Goal: Information Seeking & Learning: Learn about a topic

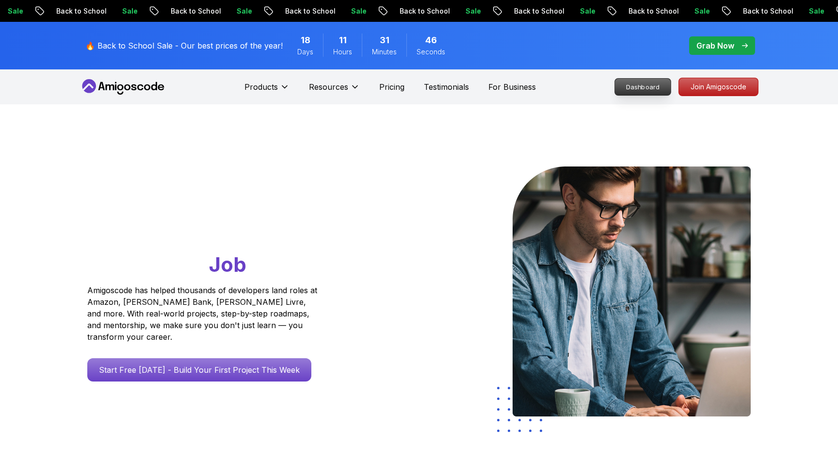
click at [636, 89] on p "Dashboard" at bounding box center [643, 87] width 56 height 16
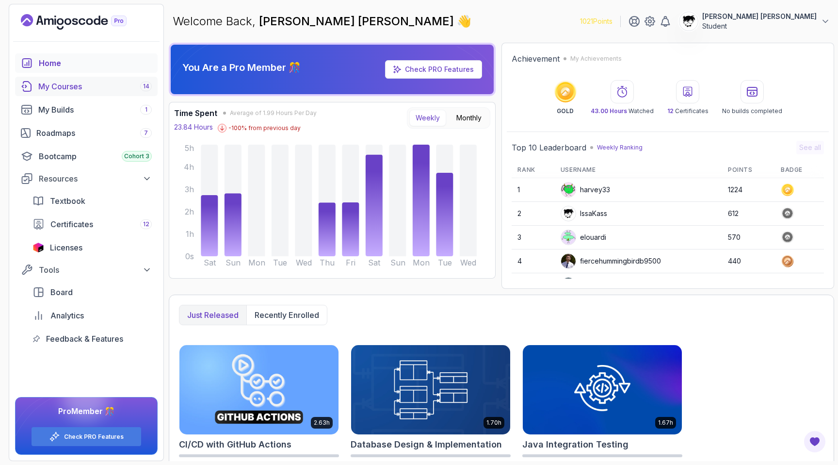
click at [50, 83] on div "My Courses 14" at bounding box center [94, 86] width 113 height 12
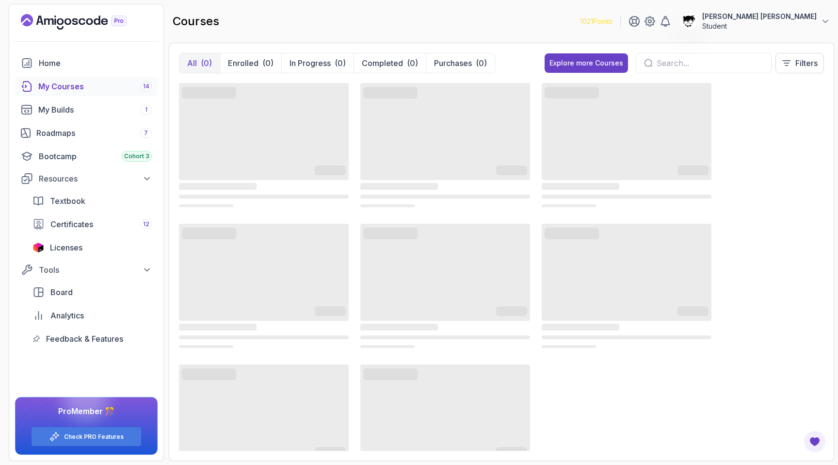
click at [612, 20] on p "1021 Points" at bounding box center [596, 21] width 32 height 10
click at [612, 22] on p "1021 Points" at bounding box center [596, 21] width 32 height 10
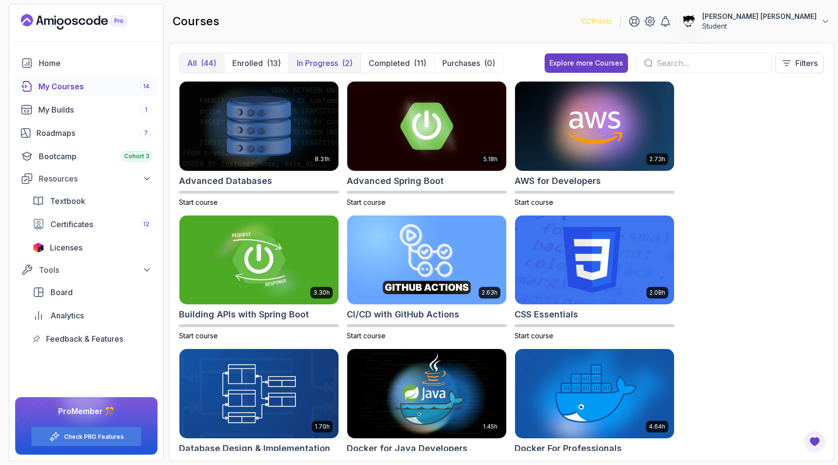
click at [314, 62] on p "In Progress" at bounding box center [317, 63] width 41 height 12
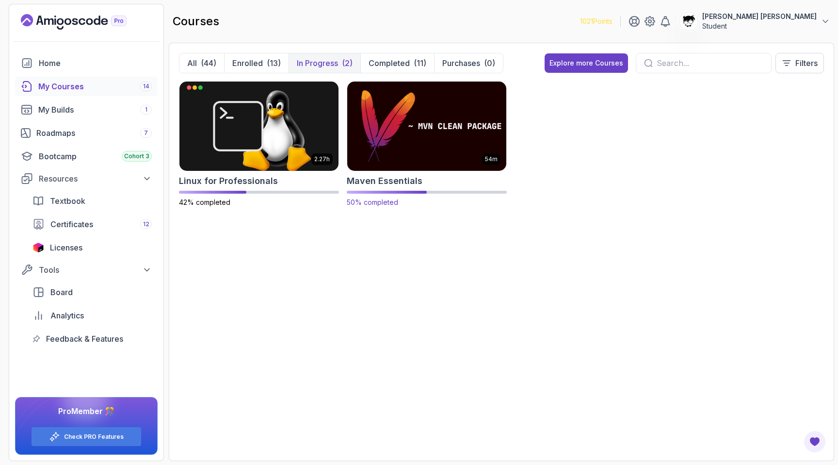
click at [417, 160] on img at bounding box center [426, 126] width 167 height 94
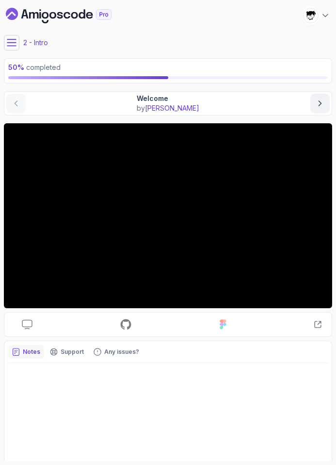
click at [11, 41] on icon at bounding box center [12, 43] width 10 height 10
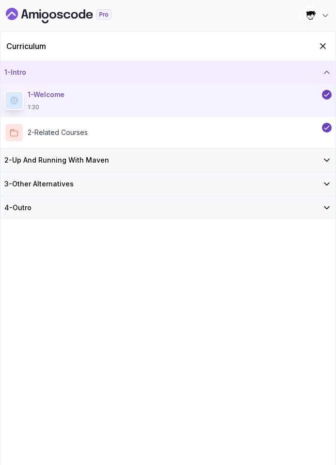
click at [47, 158] on h3 "2 - Up And Running With [PERSON_NAME]" at bounding box center [56, 160] width 105 height 10
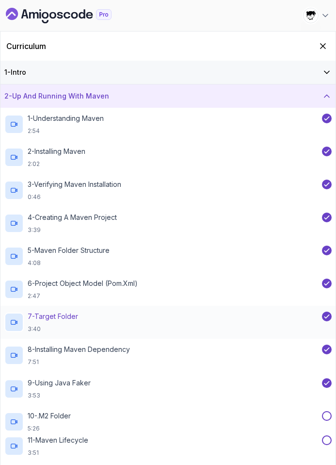
scroll to position [120, 0]
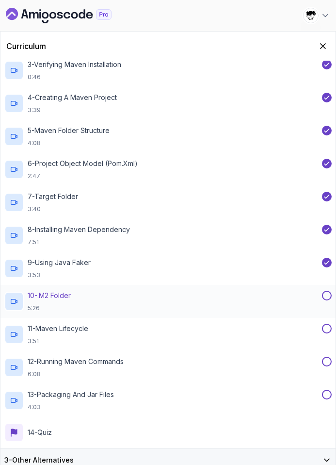
click at [58, 298] on p "10 - .m2 Folder" at bounding box center [49, 295] width 43 height 10
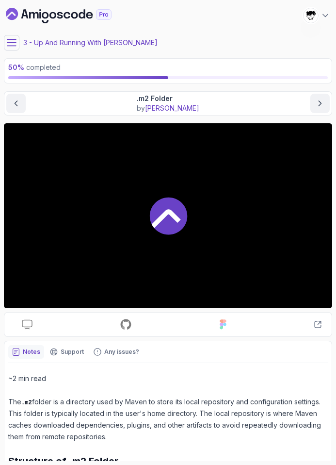
click at [59, 212] on div at bounding box center [168, 215] width 328 height 185
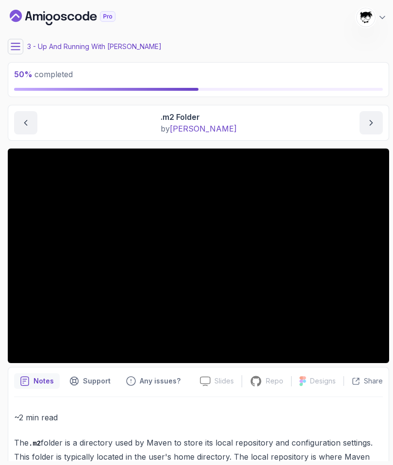
click at [21, 47] on button at bounding box center [16, 47] width 16 height 16
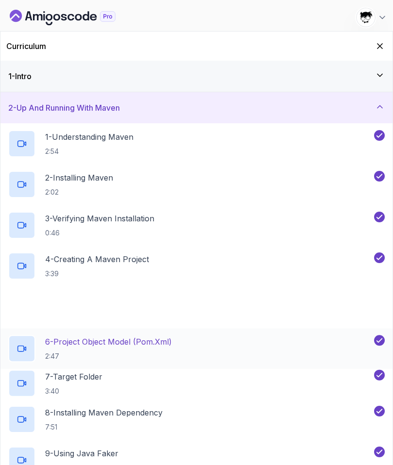
scroll to position [261, 0]
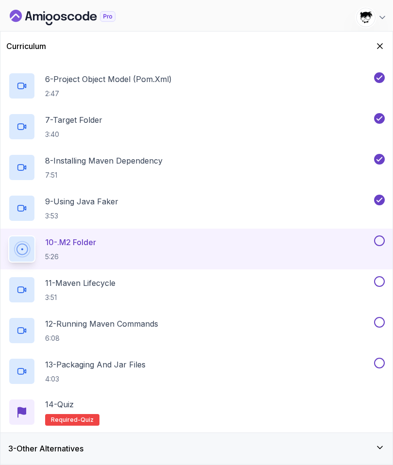
click at [383, 36] on div "Curriculum" at bounding box center [196, 46] width 392 height 29
click at [382, 40] on button "Hide Curriculum for mobile" at bounding box center [379, 46] width 15 height 15
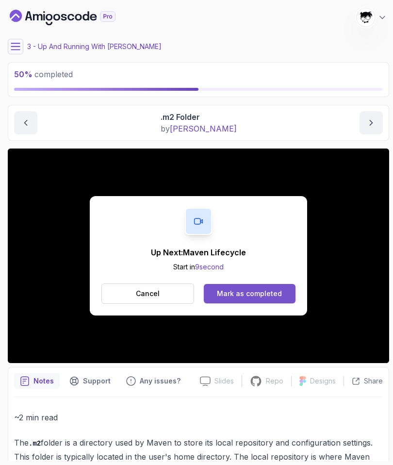
click at [228, 289] on div "Mark as completed" at bounding box center [249, 294] width 65 height 10
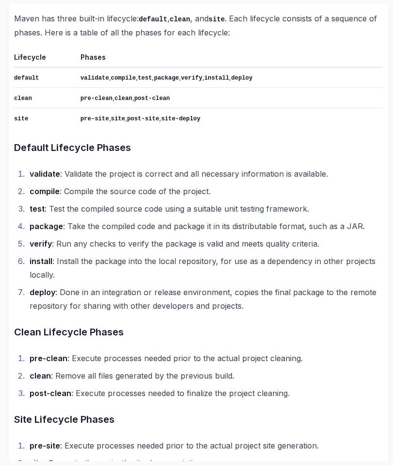
scroll to position [554, 0]
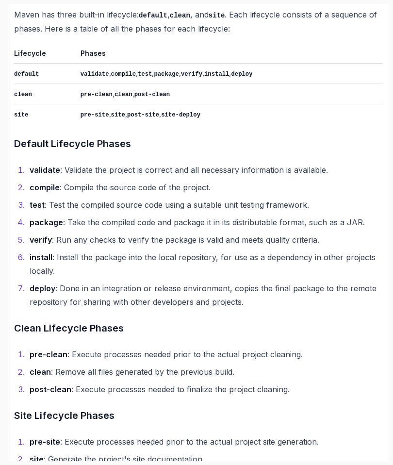
click at [78, 294] on li "deploy : Done in an integration or release environment, copies the final packag…" at bounding box center [205, 294] width 356 height 27
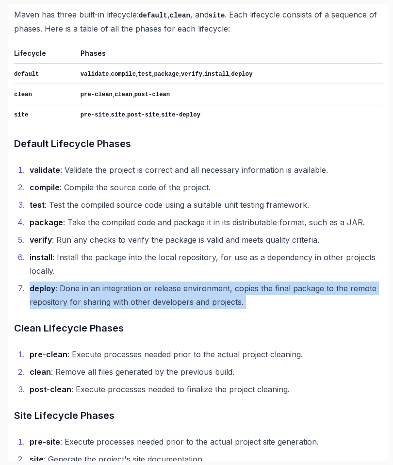
click at [78, 294] on li "deploy : Done in an integration or release environment, copies the final packag…" at bounding box center [205, 294] width 356 height 27
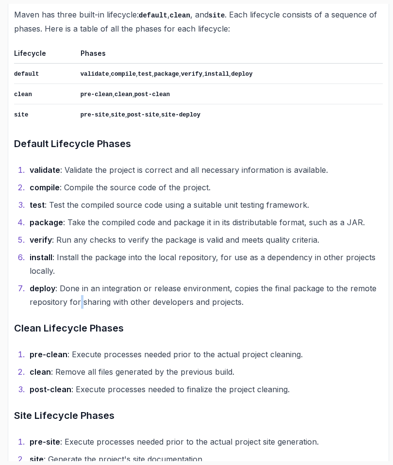
click at [78, 294] on li "deploy : Done in an integration or release environment, copies the final packag…" at bounding box center [205, 294] width 356 height 27
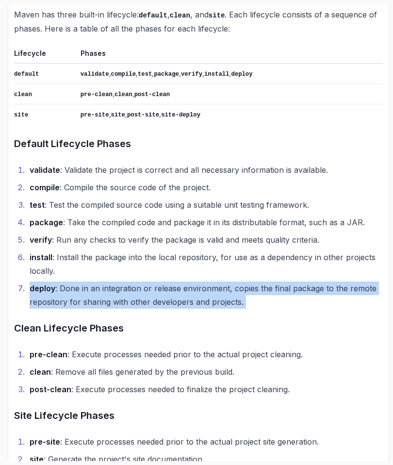
click at [78, 294] on li "deploy : Done in an integration or release environment, copies the final packag…" at bounding box center [205, 294] width 356 height 27
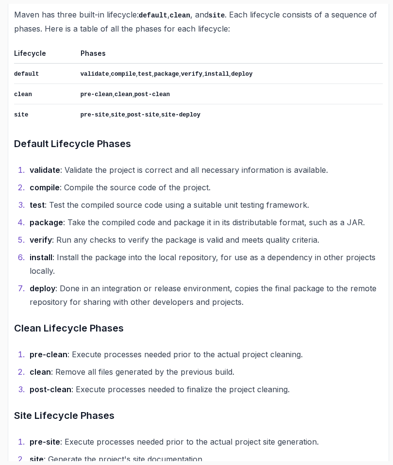
scroll to position [615, 0]
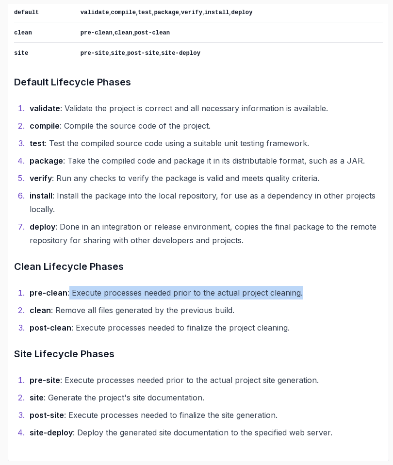
drag, startPoint x: 68, startPoint y: 295, endPoint x: 341, endPoint y: 285, distance: 273.2
click at [341, 286] on li "pre-clean : Execute processes needed prior to the actual project cleaning." at bounding box center [205, 293] width 356 height 14
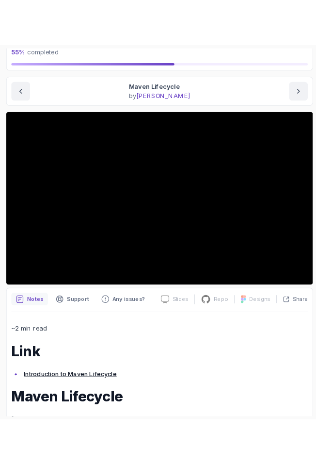
scroll to position [0, 0]
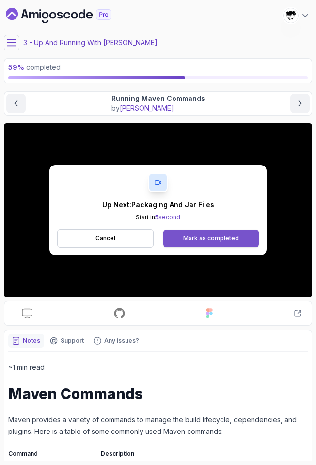
click at [179, 243] on button "Mark as completed" at bounding box center [211, 237] width 96 height 17
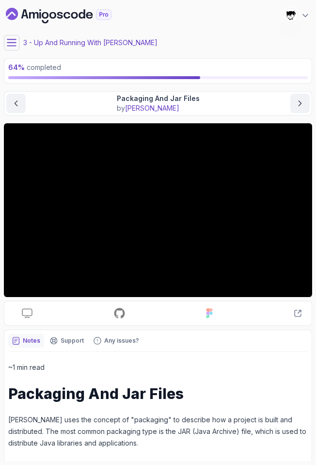
click at [7, 39] on icon at bounding box center [11, 42] width 9 height 6
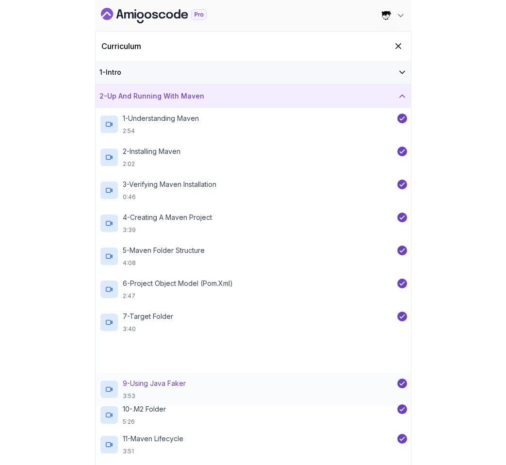
scroll to position [120, 0]
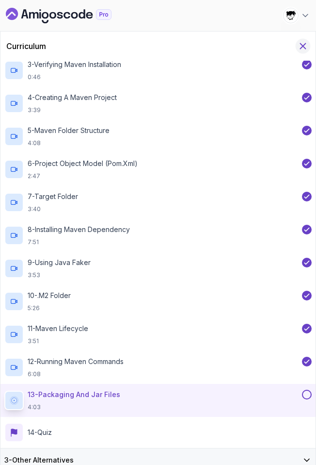
click at [300, 43] on icon "Hide Curriculum for mobile" at bounding box center [303, 46] width 11 height 11
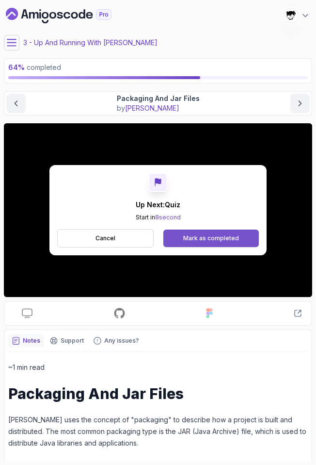
click at [193, 235] on div "Mark as completed" at bounding box center [211, 238] width 56 height 8
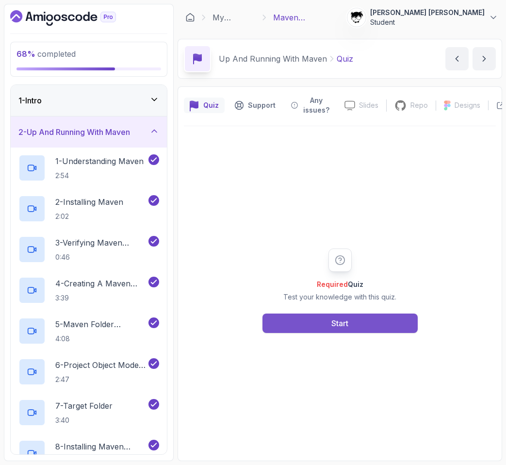
click at [278, 323] on button "Start" at bounding box center [339, 322] width 155 height 19
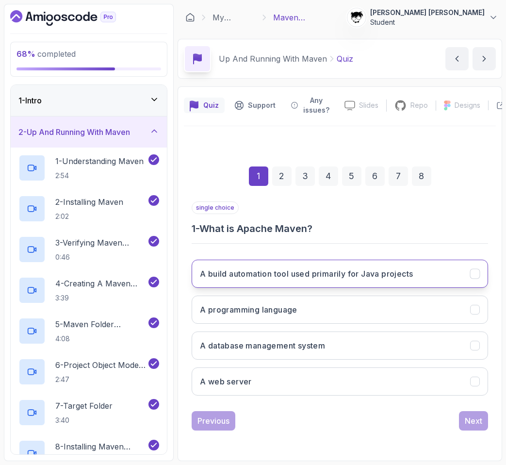
click at [276, 267] on button "A build automation tool used primarily for Java projects" at bounding box center [340, 273] width 296 height 28
click at [470, 415] on div "Next" at bounding box center [473, 421] width 17 height 12
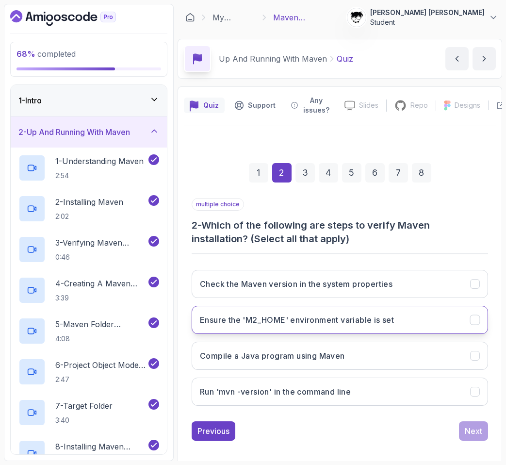
scroll to position [7, 0]
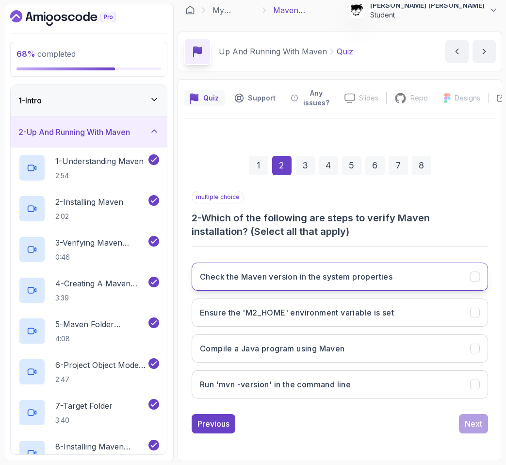
click at [321, 282] on h3 "Check the Maven version in the system properties" at bounding box center [296, 277] width 193 height 12
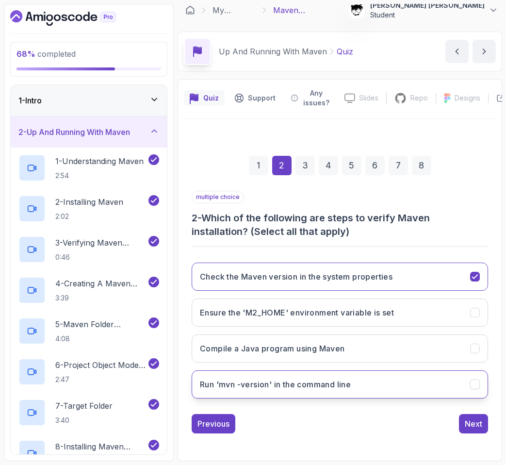
click at [269, 376] on button "Run 'mvn -version' in the command line" at bounding box center [340, 384] width 296 height 28
click at [477, 418] on div "Next" at bounding box center [473, 423] width 17 height 12
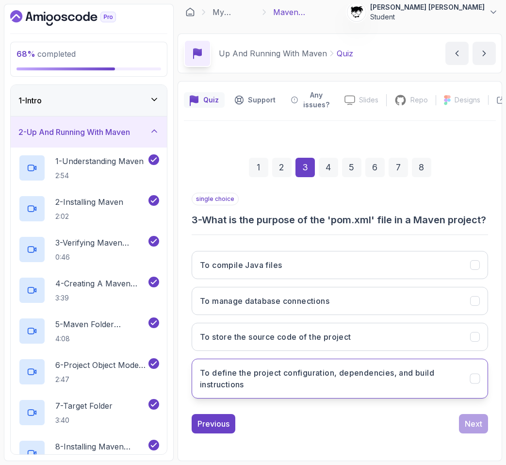
click at [454, 390] on h3 "To define the project configuration, dependencies, and build instructions" at bounding box center [329, 378] width 258 height 23
click at [468, 418] on div "single choice 3 - What is the purpose of the 'pom.xml' file in a Maven project?…" at bounding box center [340, 313] width 296 height 241
click at [472, 429] on div "Next" at bounding box center [473, 423] width 17 height 12
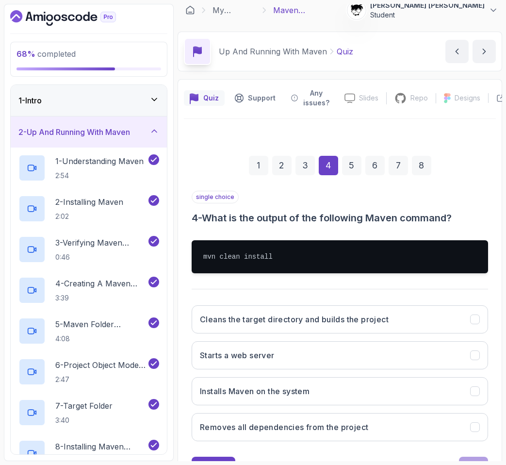
scroll to position [50, 0]
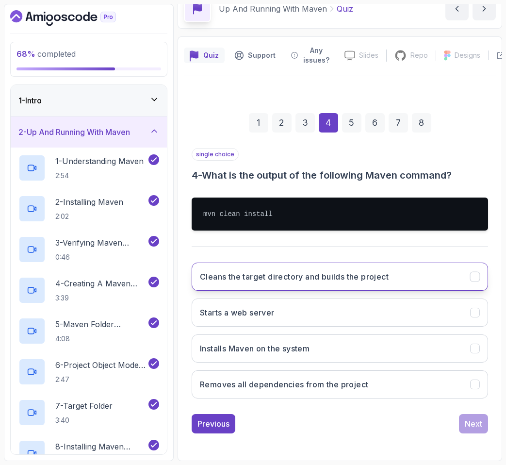
click at [362, 283] on button "Cleans the target directory and builds the project" at bounding box center [340, 276] width 296 height 28
click at [471, 421] on div "Next" at bounding box center [473, 423] width 17 height 12
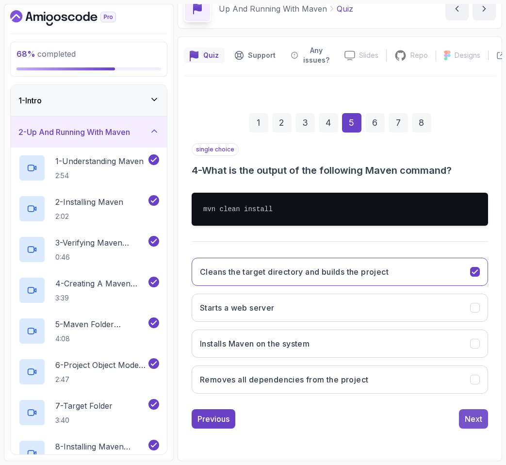
scroll to position [0, 0]
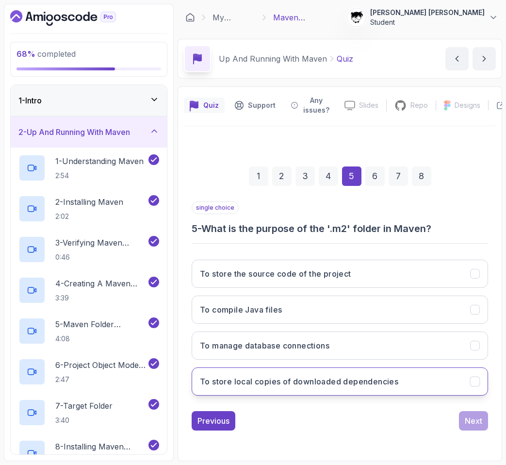
click at [255, 375] on h3 "To store local copies of downloaded dependencies" at bounding box center [299, 381] width 198 height 12
click at [466, 418] on div "Next" at bounding box center [473, 421] width 17 height 12
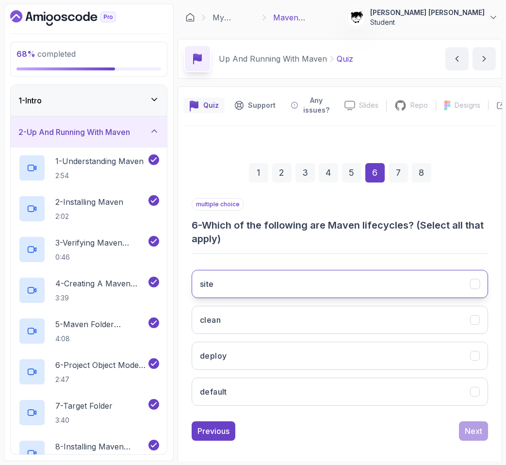
click at [306, 291] on button "site" at bounding box center [340, 284] width 296 height 28
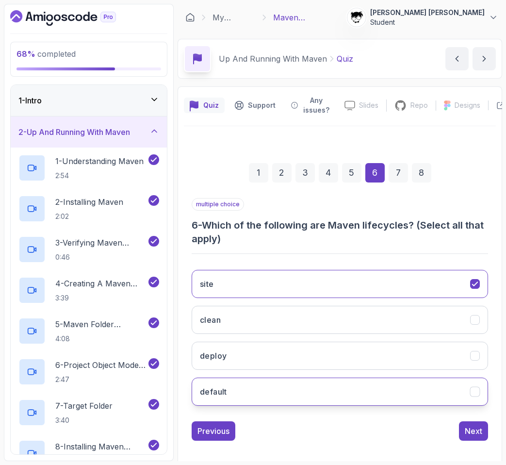
drag, startPoint x: 293, startPoint y: 396, endPoint x: 305, endPoint y: 388, distance: 14.6
click at [305, 388] on button "default" at bounding box center [340, 391] width 296 height 28
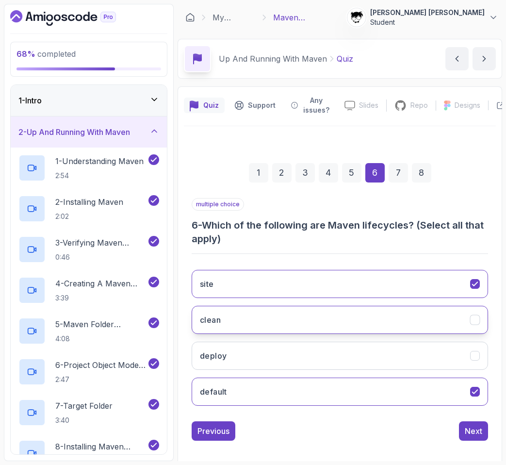
click at [290, 321] on button "clean" at bounding box center [340, 319] width 296 height 28
click at [293, 325] on button "clean" at bounding box center [340, 319] width 296 height 28
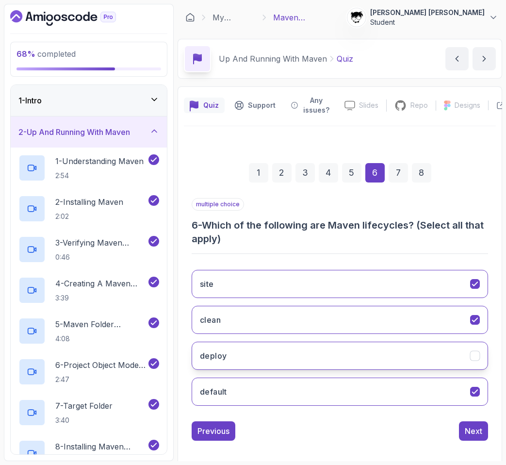
click at [295, 361] on button "deploy" at bounding box center [340, 355] width 296 height 28
click at [263, 292] on button "site" at bounding box center [340, 284] width 296 height 28
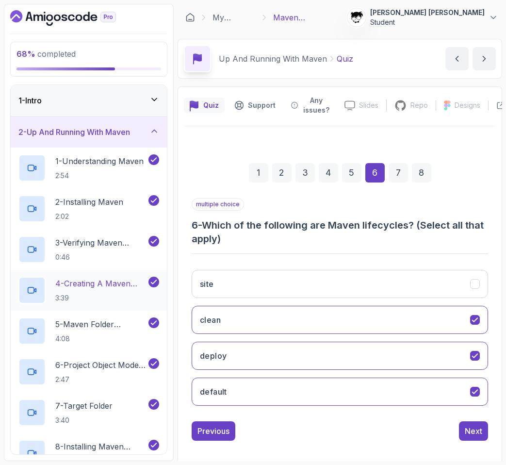
scroll to position [326, 0]
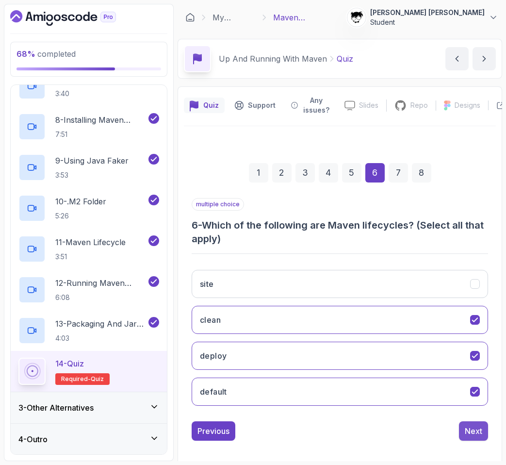
click at [476, 429] on div "Next" at bounding box center [473, 431] width 17 height 12
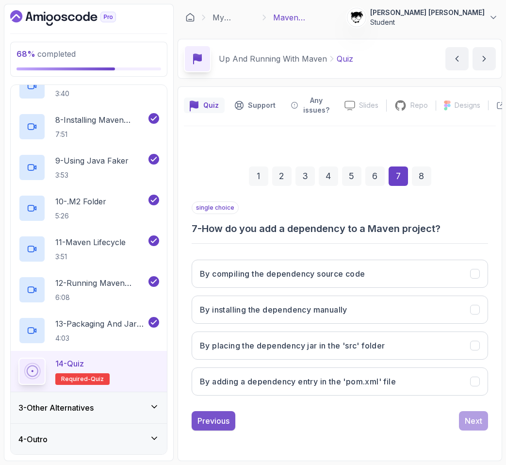
click at [217, 423] on div "Previous" at bounding box center [213, 421] width 32 height 12
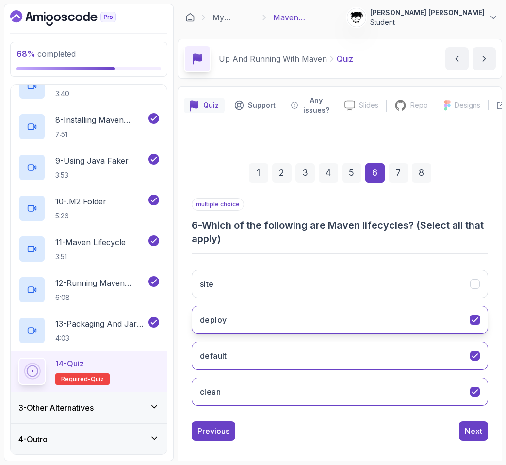
click at [226, 309] on button "deploy" at bounding box center [340, 319] width 296 height 28
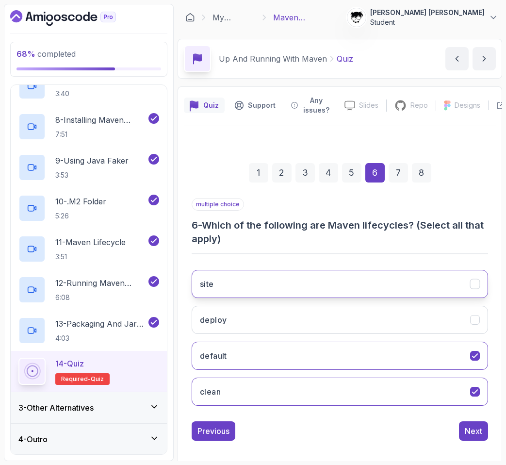
click at [226, 286] on button "site" at bounding box center [340, 284] width 296 height 28
click at [464, 431] on button "Next" at bounding box center [473, 430] width 29 height 19
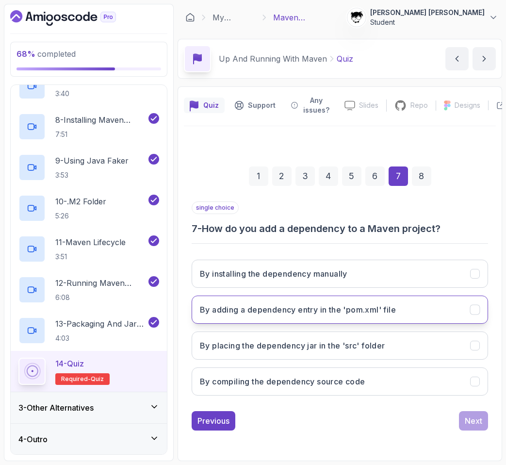
click at [257, 305] on h3 "By adding a dependency entry in the 'pom.xml' file" at bounding box center [298, 310] width 196 height 12
click at [488, 425] on div "1 2 3 4 5 6 7 8 single choice 7 - How do you add a dependency to a Maven projec…" at bounding box center [340, 290] width 312 height 295
click at [469, 418] on div "Next" at bounding box center [473, 421] width 17 height 12
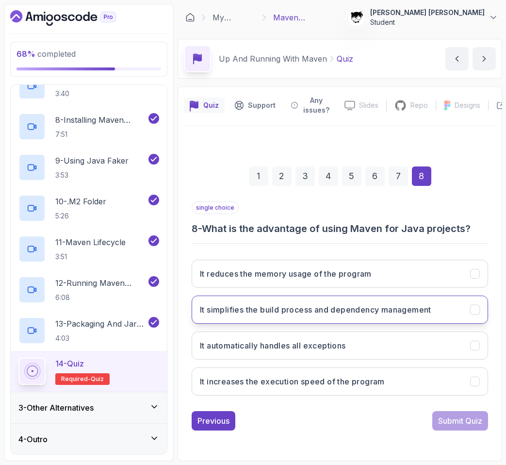
click at [258, 306] on h3 "It simplifies the build process and dependency management" at bounding box center [315, 310] width 231 height 12
click at [447, 417] on div "Submit Quiz" at bounding box center [460, 421] width 44 height 12
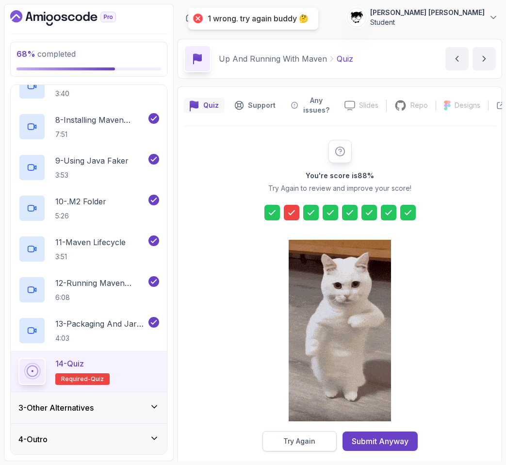
click at [319, 444] on button "Try Again" at bounding box center [299, 441] width 74 height 20
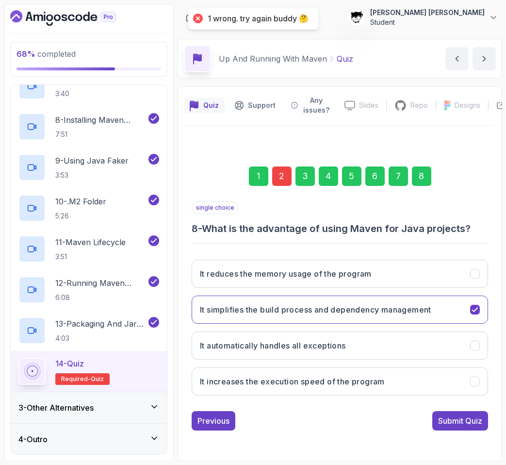
click at [287, 177] on div "2" at bounding box center [281, 175] width 19 height 19
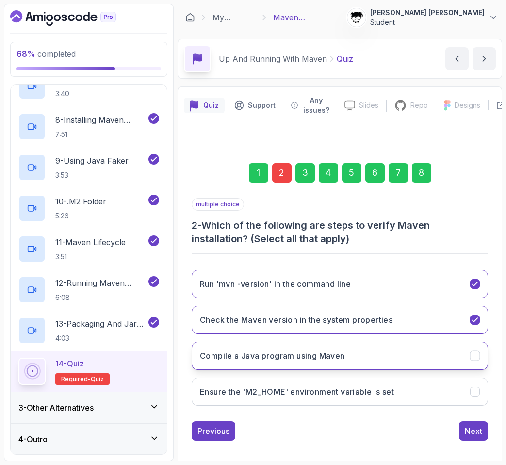
click at [279, 360] on h3 "Compile a Java program using Maven" at bounding box center [272, 356] width 145 height 12
click at [480, 434] on div "Next" at bounding box center [473, 431] width 17 height 12
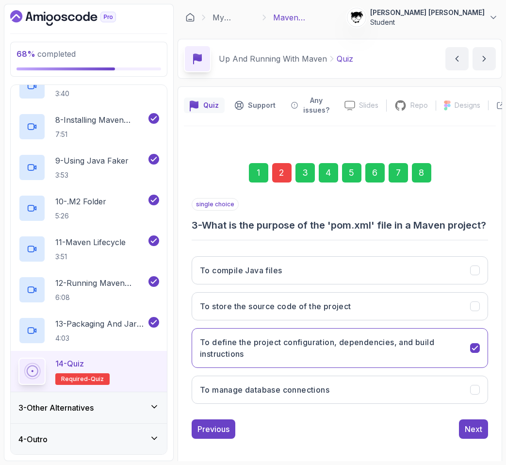
click at [419, 173] on div "8" at bounding box center [421, 172] width 19 height 19
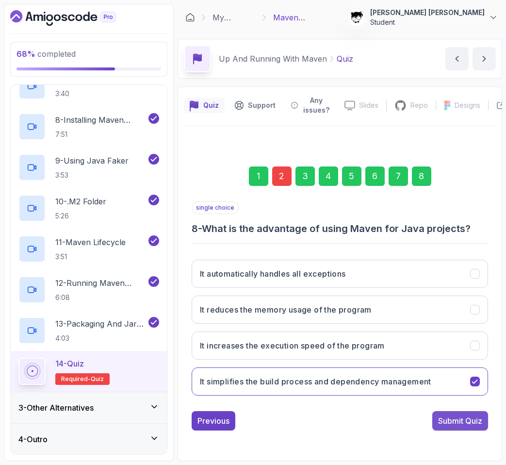
click at [473, 425] on div "Submit Quiz" at bounding box center [460, 421] width 44 height 12
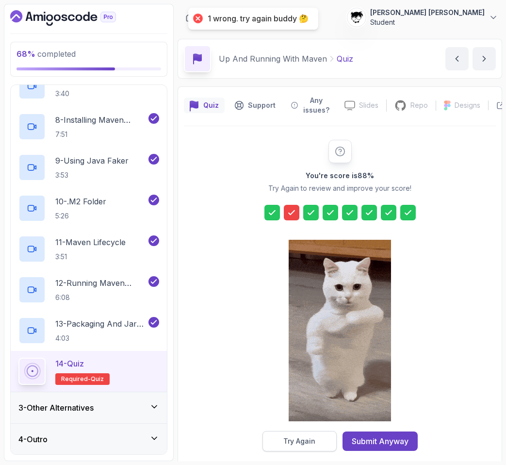
click at [304, 436] on div "Try Again" at bounding box center [299, 441] width 32 height 10
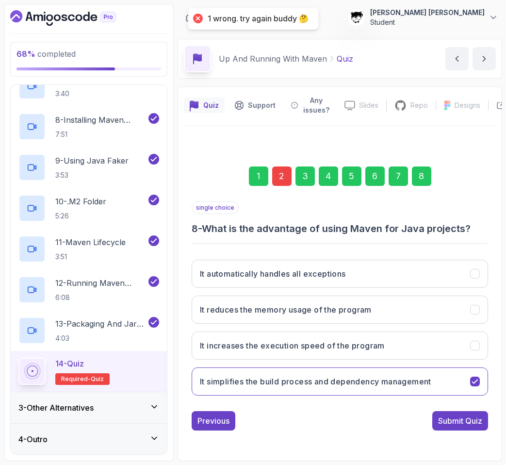
click at [280, 167] on div "2" at bounding box center [281, 175] width 19 height 19
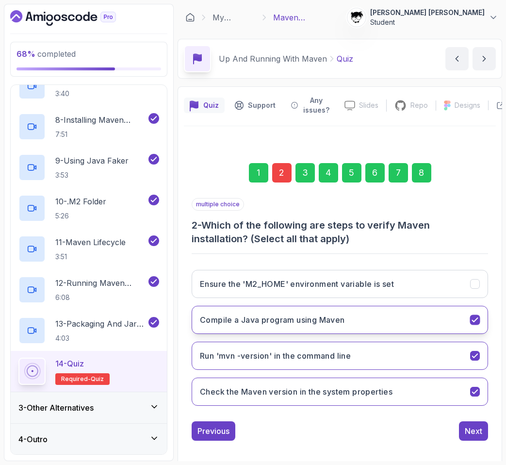
click at [257, 328] on button "Compile a Java program using Maven" at bounding box center [340, 319] width 296 height 28
click at [246, 317] on h3 "Compile a Java program using Maven" at bounding box center [272, 320] width 145 height 12
click at [246, 299] on div "Ensure the 'M2_HOME' environment variable is set Compile a Java program using M…" at bounding box center [340, 337] width 296 height 151
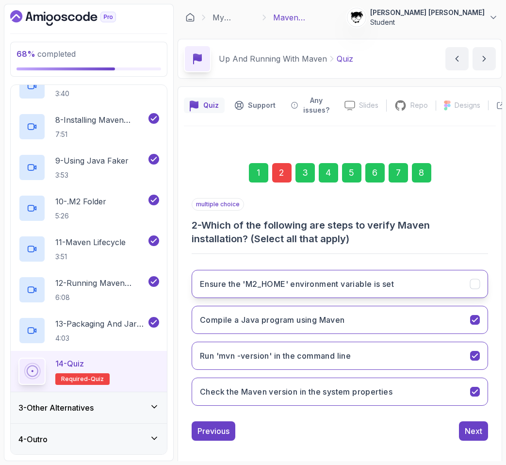
click at [246, 290] on button "Ensure the 'M2_HOME' environment variable is set" at bounding box center [340, 284] width 296 height 28
click at [466, 444] on div "1 2 3 4 5 6 7 8 multiple choice 2 - Which of the following are steps to verify …" at bounding box center [340, 294] width 312 height 308
click at [466, 433] on div "Next" at bounding box center [473, 431] width 17 height 12
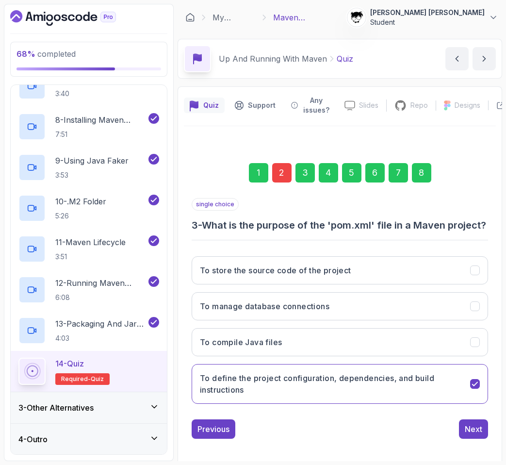
click at [420, 174] on div "8" at bounding box center [421, 172] width 19 height 19
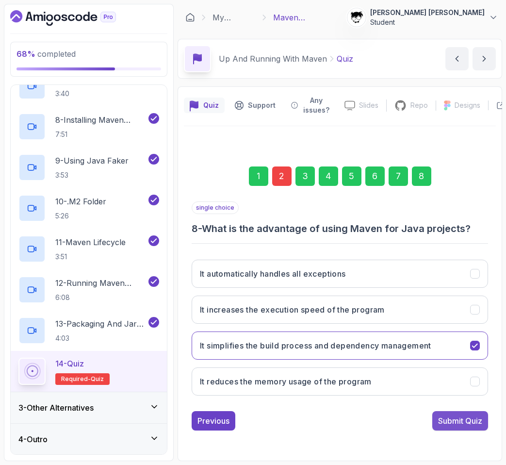
click at [455, 422] on div "Submit Quiz" at bounding box center [460, 421] width 44 height 12
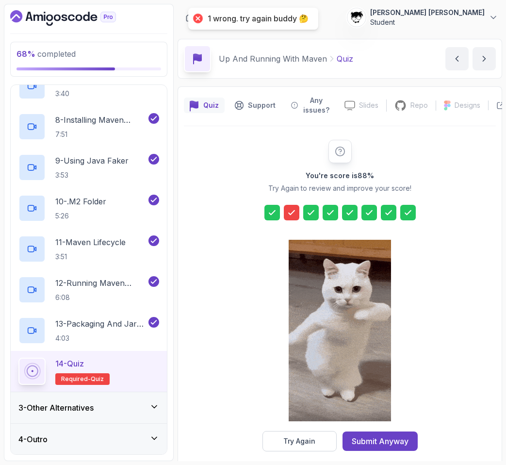
click at [303, 427] on div at bounding box center [340, 331] width 102 height 199
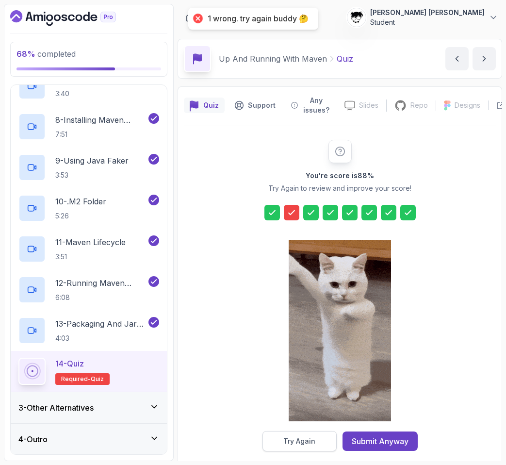
click at [302, 433] on button "Try Again" at bounding box center [299, 441] width 74 height 20
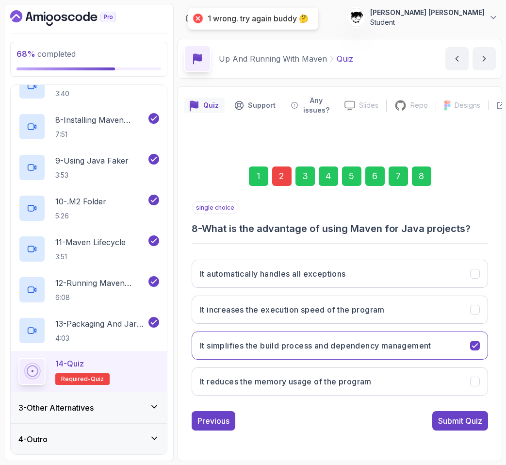
click at [286, 176] on div "2" at bounding box center [281, 175] width 19 height 19
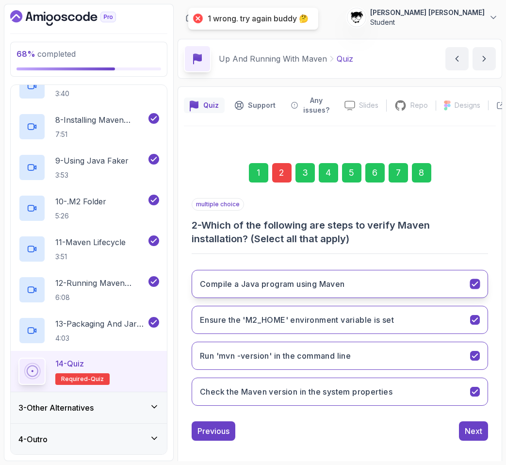
click at [263, 291] on button "Compile a Java program using Maven" at bounding box center [340, 284] width 296 height 28
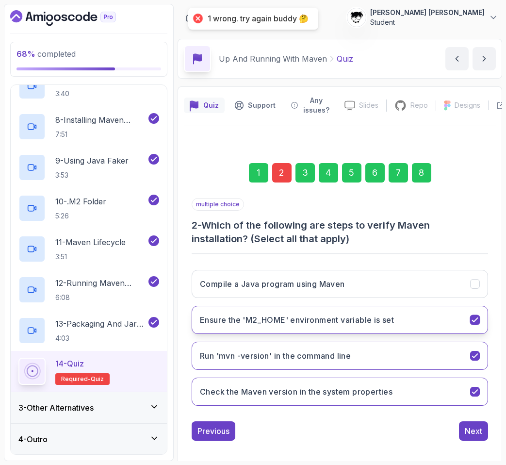
click at [262, 313] on button "Ensure the 'M2_HOME' environment variable is set" at bounding box center [340, 319] width 296 height 28
click at [262, 314] on h3 "Ensure the 'M2_HOME' environment variable is set" at bounding box center [297, 320] width 194 height 12
click at [464, 420] on div "multiple choice 2 - Which of the following are steps to verify Maven installati…" at bounding box center [340, 319] width 296 height 242
click at [467, 427] on div "Next" at bounding box center [473, 431] width 17 height 12
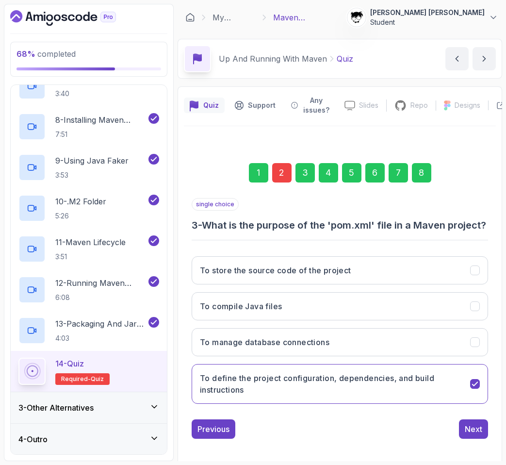
click at [416, 177] on div "8" at bounding box center [421, 172] width 19 height 19
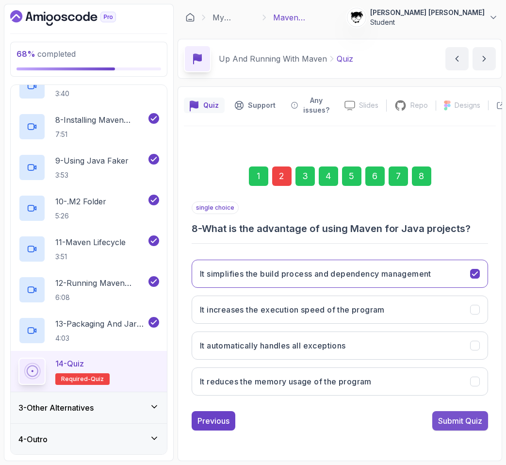
click at [448, 422] on div "Submit Quiz" at bounding box center [460, 421] width 44 height 12
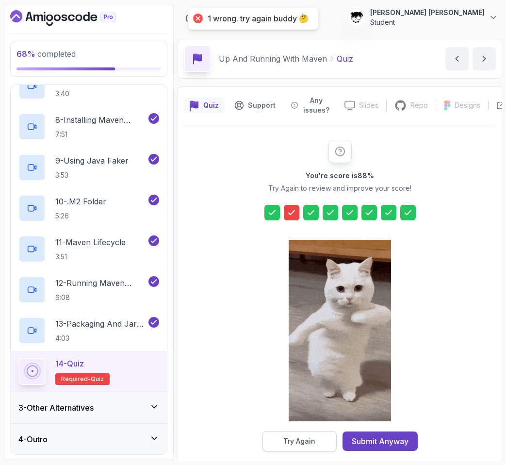
click at [301, 443] on div "Try Again" at bounding box center [299, 441] width 32 height 10
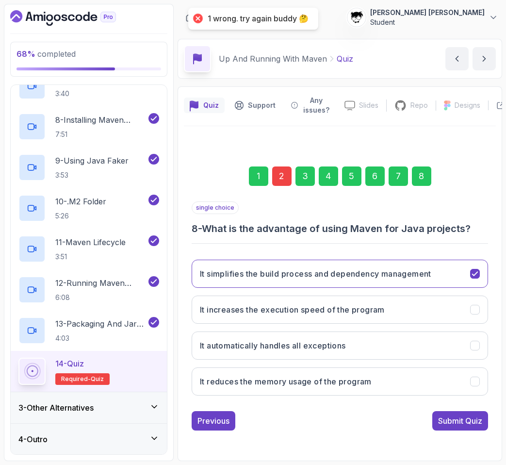
click at [282, 184] on div "2" at bounding box center [281, 175] width 19 height 19
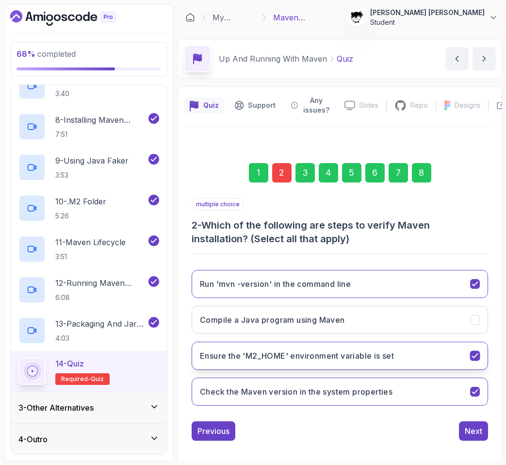
click at [222, 358] on h3 "Ensure the 'M2_HOME' environment variable is set" at bounding box center [297, 356] width 194 height 12
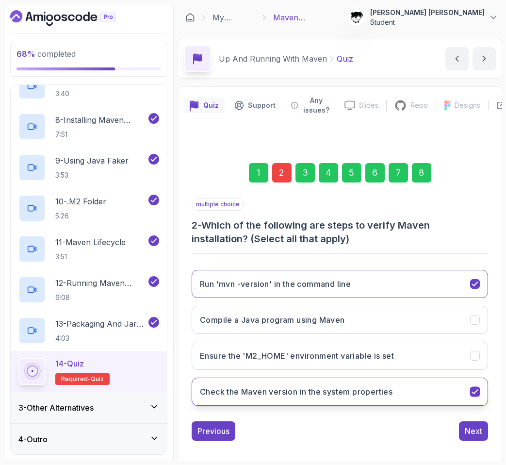
click at [258, 387] on h3 "Check the Maven version in the system properties" at bounding box center [296, 391] width 193 height 12
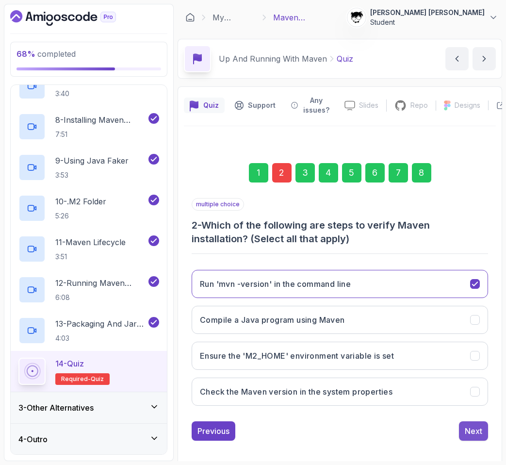
click at [461, 427] on button "Next" at bounding box center [473, 430] width 29 height 19
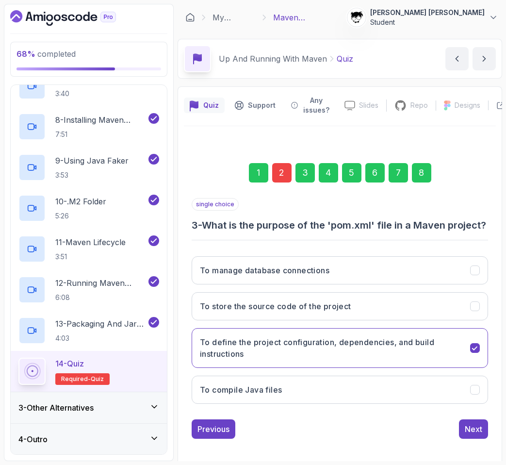
click at [415, 169] on div "8" at bounding box center [421, 172] width 19 height 19
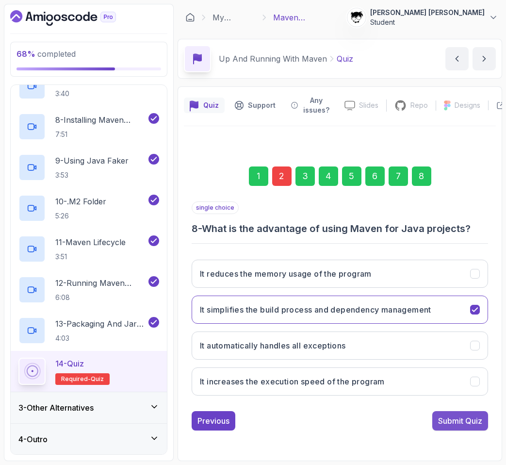
click at [438, 415] on div "Submit Quiz" at bounding box center [460, 421] width 44 height 12
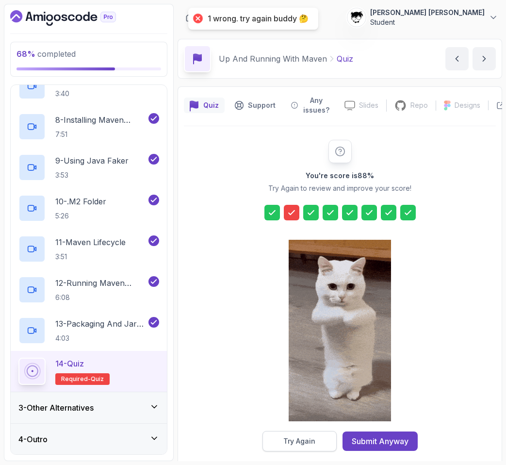
click at [303, 436] on div "Try Again" at bounding box center [299, 441] width 32 height 10
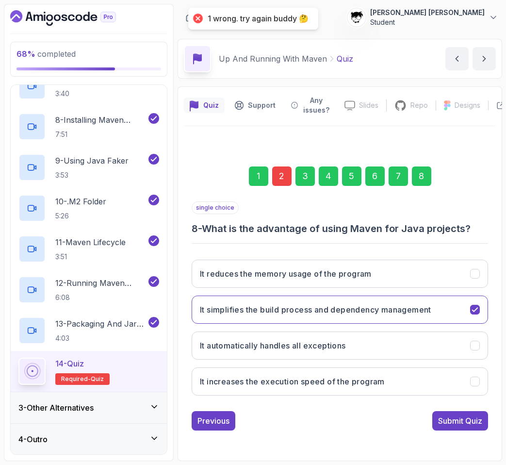
click at [288, 185] on div "2" at bounding box center [281, 175] width 19 height 19
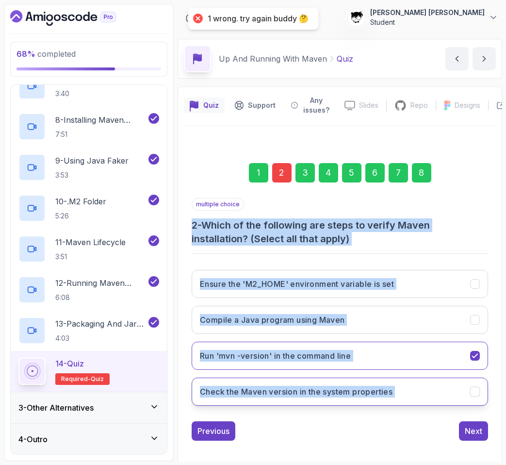
drag, startPoint x: 190, startPoint y: 221, endPoint x: 448, endPoint y: 392, distance: 309.5
click at [448, 393] on div "1 2 3 4 5 6 7 8 multiple choice 2 - Which of the following are steps to verify …" at bounding box center [340, 294] width 312 height 308
copy div "2 - Which of the following are steps to verify Maven installation? (Select all …"
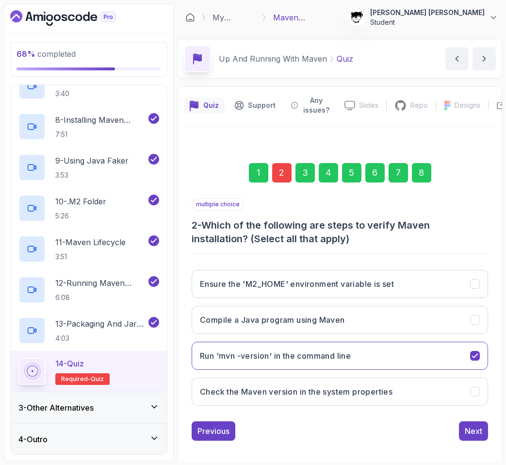
click at [190, 175] on div "1 2 3 4 5 6 7 8 multiple choice 2 - Which of the following are steps to verify …" at bounding box center [340, 294] width 312 height 308
click at [230, 288] on h3 "Ensure the 'M2_HOME' environment variable is set" at bounding box center [297, 284] width 194 height 12
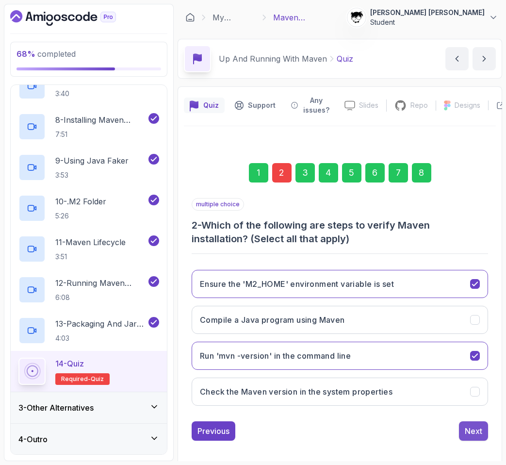
click at [479, 429] on div "Next" at bounding box center [473, 431] width 17 height 12
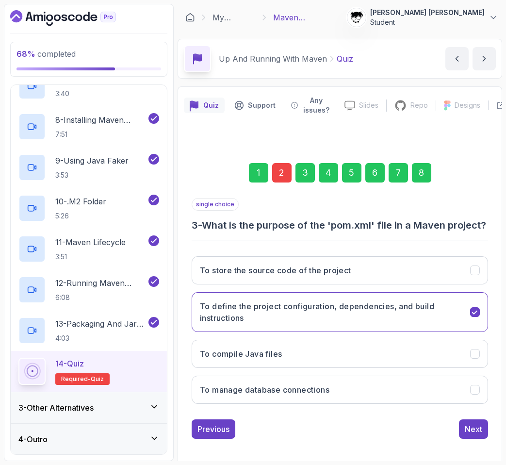
click at [421, 170] on div "8" at bounding box center [421, 172] width 19 height 19
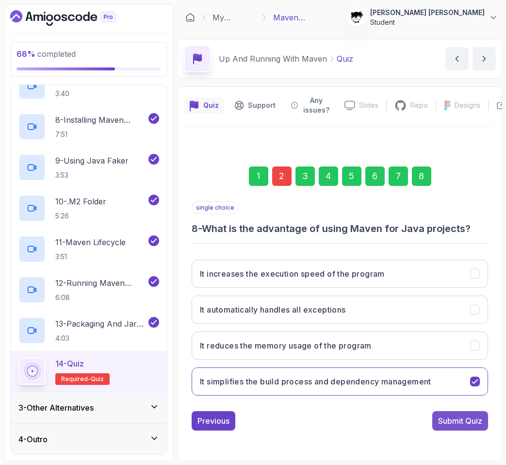
click at [478, 415] on div "Submit Quiz" at bounding box center [460, 421] width 44 height 12
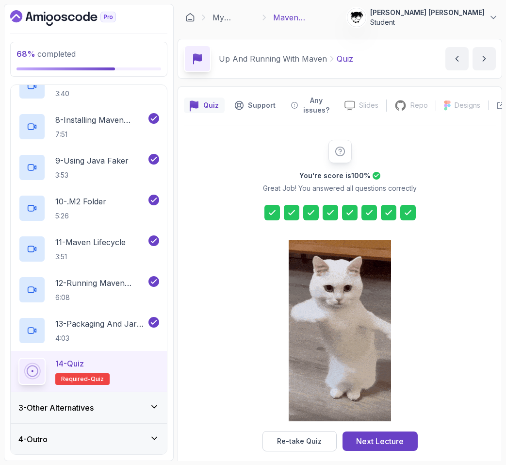
click at [396, 450] on div "Re-take Quiz Next Lecture" at bounding box center [339, 441] width 155 height 20
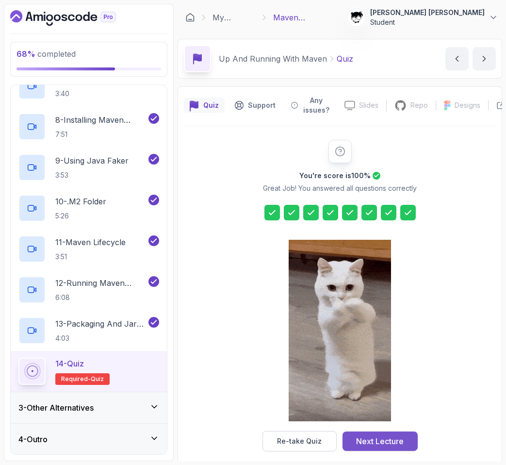
click at [386, 437] on div "Next Lecture" at bounding box center [380, 441] width 48 height 12
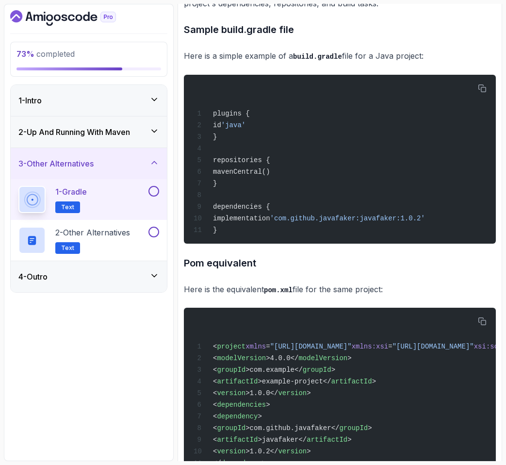
scroll to position [692, 0]
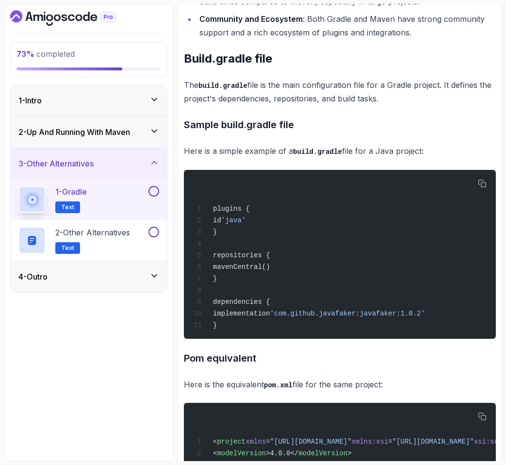
drag, startPoint x: 180, startPoint y: 136, endPoint x: 463, endPoint y: 135, distance: 282.7
click at [463, 135] on div "Notes Support Any issues? Slides Slides not available Repo Repository not avail…" at bounding box center [339, 4] width 324 height 1220
click at [463, 144] on p "Here is a simple example of a build.gradle file for a Java project:" at bounding box center [340, 151] width 312 height 14
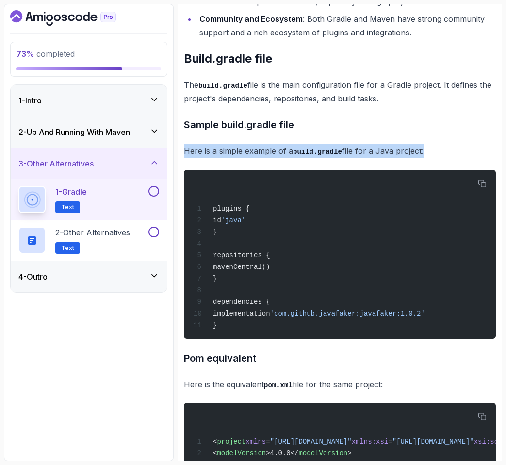
click at [463, 144] on p "Here is a simple example of a build.gradle file for a Java project:" at bounding box center [340, 151] width 312 height 14
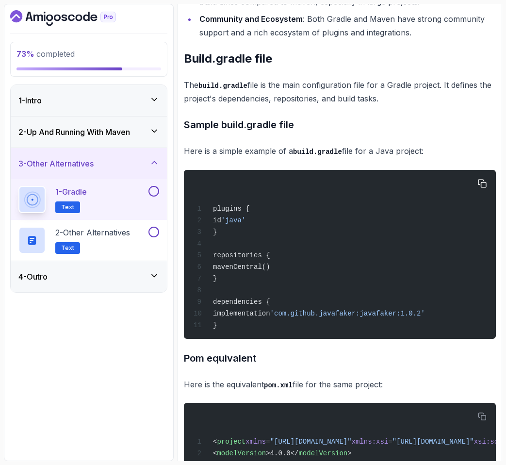
click at [395, 215] on div "plugins { id 'java' } repositories { mavenCentral() } dependencies { implementa…" at bounding box center [340, 254] width 296 height 157
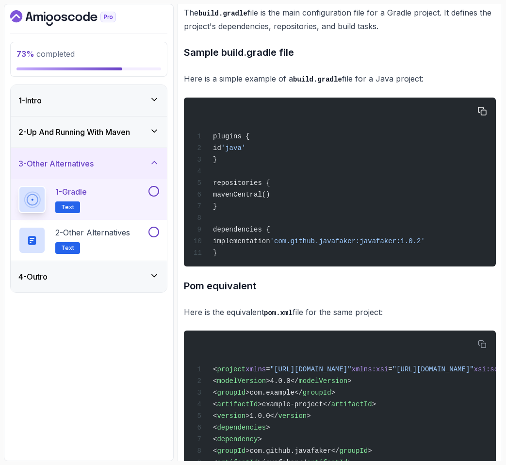
scroll to position [804, 0]
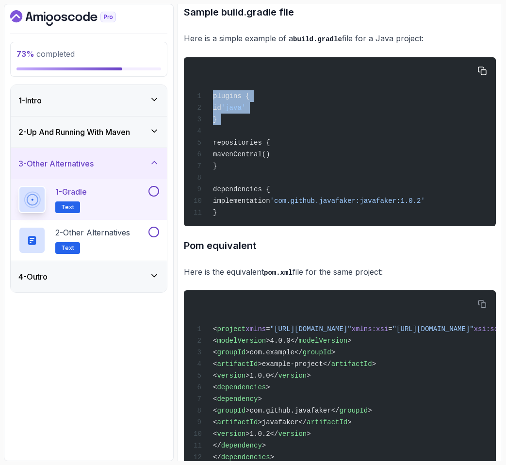
drag, startPoint x: 210, startPoint y: 77, endPoint x: 216, endPoint y: 115, distance: 38.7
click at [216, 114] on div "plugins { id 'java' } repositories { mavenCentral() } dependencies { implementa…" at bounding box center [340, 141] width 296 height 157
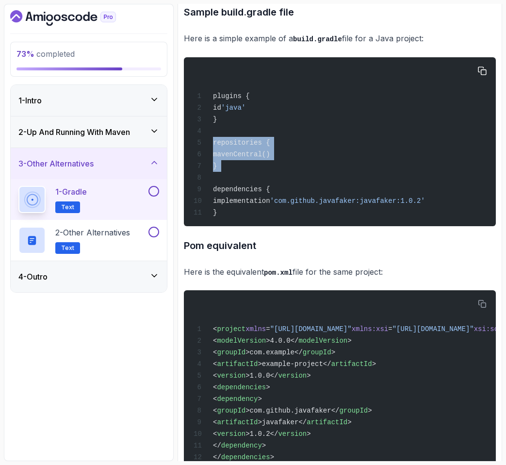
drag, startPoint x: 211, startPoint y: 127, endPoint x: 223, endPoint y: 168, distance: 43.3
click at [223, 168] on div "plugins { id 'java' } repositories { mavenCentral() } dependencies { implementa…" at bounding box center [340, 141] width 296 height 157
click at [205, 174] on span at bounding box center [202, 178] width 19 height 8
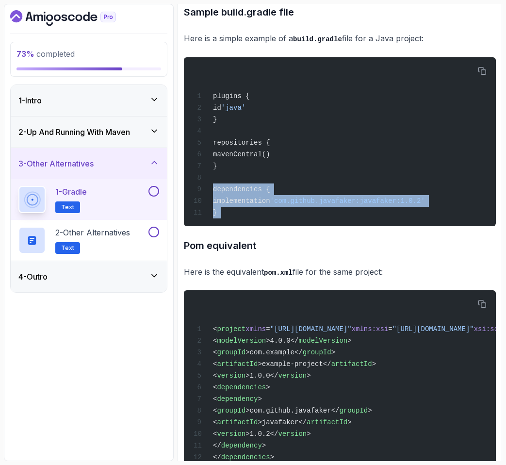
drag, startPoint x: 205, startPoint y: 180, endPoint x: 229, endPoint y: 219, distance: 45.3
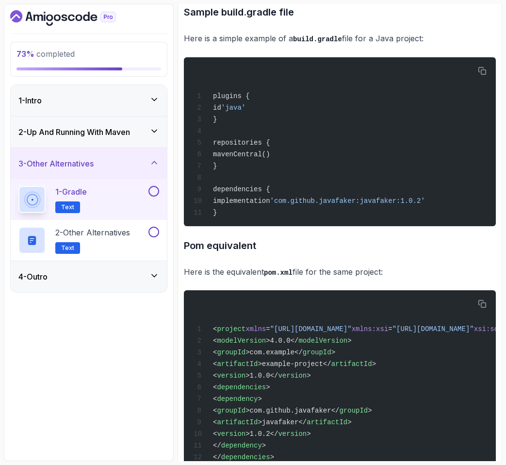
scroll to position [843, 0]
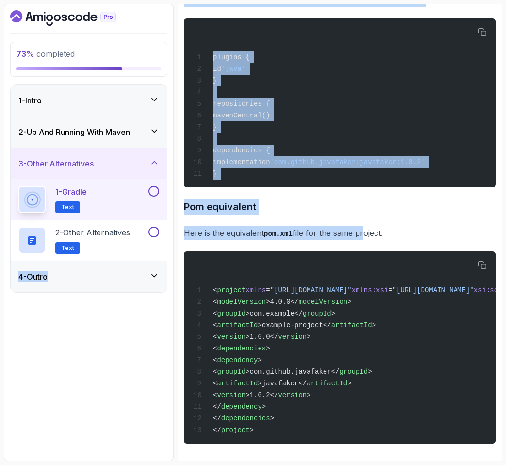
drag, startPoint x: 175, startPoint y: 231, endPoint x: 363, endPoint y: 225, distance: 188.7
click at [363, 225] on div "73 % completed 1 - Intro 2 - Up And Running With Maven 3 - Other Alternatives 1…" at bounding box center [253, 232] width 498 height 457
click at [363, 226] on p "Here is the equivalent pom.xml file for the same project:" at bounding box center [340, 233] width 312 height 14
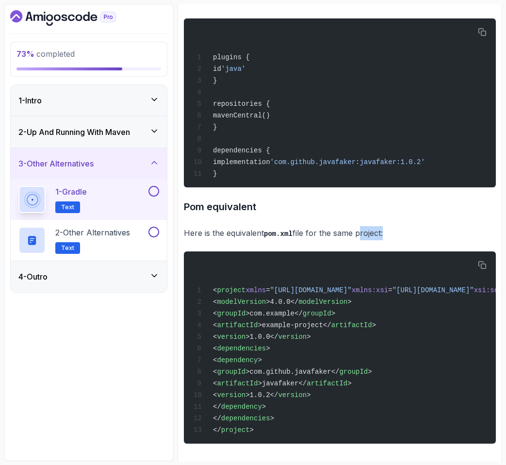
click at [363, 226] on p "Here is the equivalent pom.xml file for the same project:" at bounding box center [340, 233] width 312 height 14
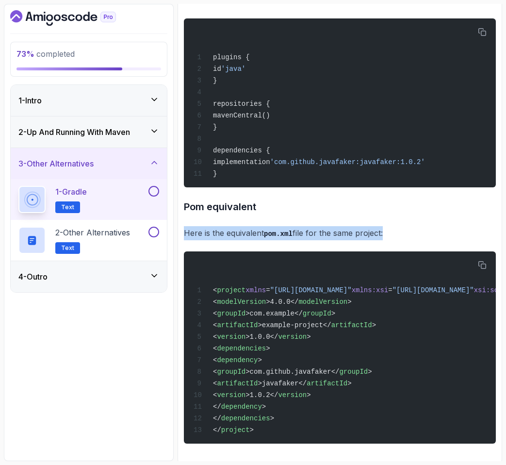
click at [363, 226] on p "Here is the equivalent pom.xml file for the same project:" at bounding box center [340, 233] width 312 height 14
click at [350, 257] on div "< project xmlns = "[URL][DOMAIN_NAME]" xmlns:xsi = "[URL][DOMAIN_NAME]" xsi:sch…" at bounding box center [340, 347] width 296 height 180
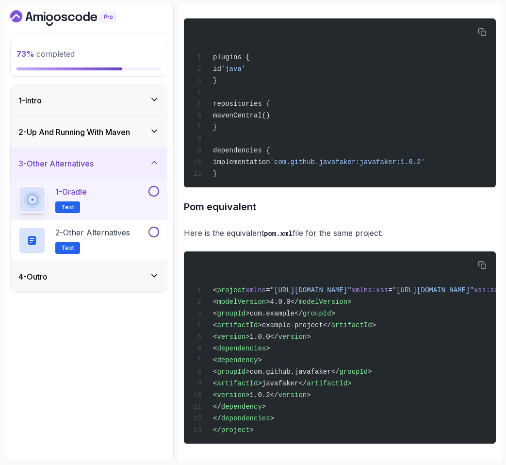
click at [151, 192] on button at bounding box center [153, 191] width 11 height 11
click at [136, 232] on div "2 - Other Alternatives Text" at bounding box center [82, 239] width 128 height 27
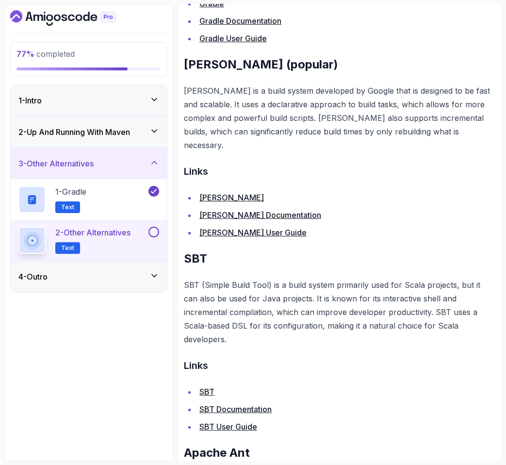
scroll to position [367, 0]
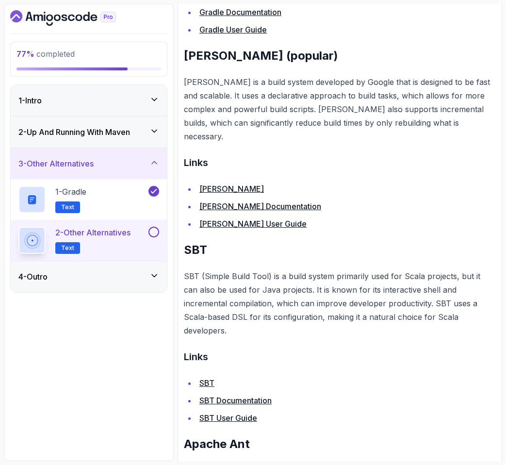
click at [209, 184] on link "[PERSON_NAME]" at bounding box center [231, 189] width 64 height 10
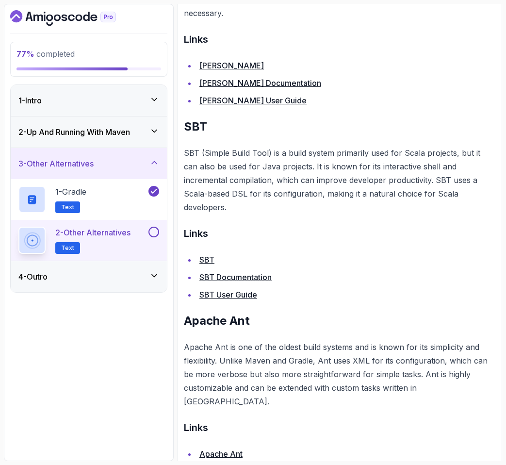
scroll to position [508, 0]
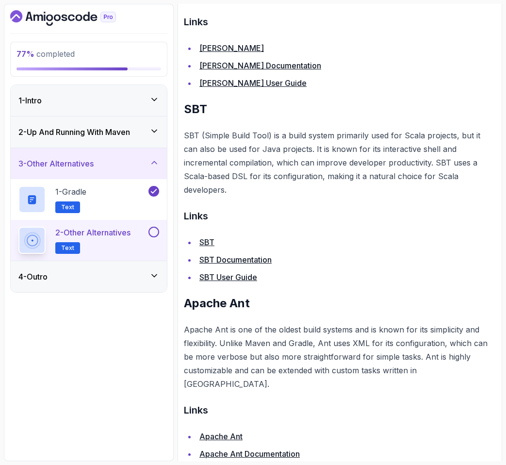
click at [208, 145] on p "SBT (Simple Build Tool) is a build system primarily used for Scala projects, bu…" at bounding box center [340, 162] width 312 height 68
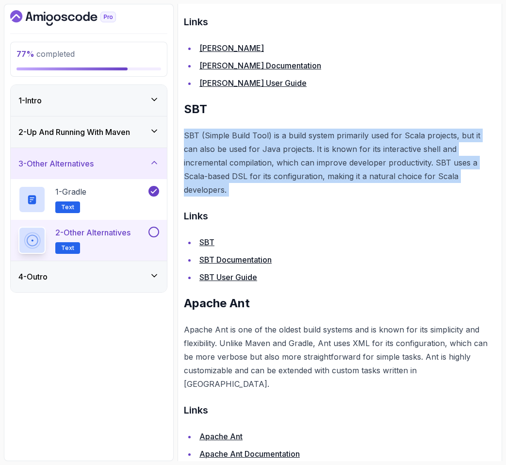
click at [208, 145] on p "SBT (Simple Build Tool) is a build system primarily used for Scala projects, bu…" at bounding box center [340, 162] width 312 height 68
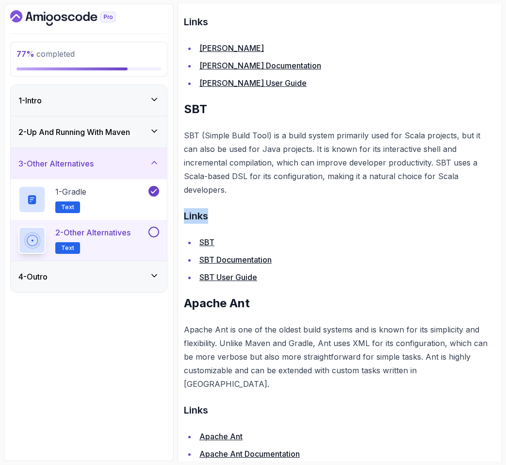
click at [244, 169] on div "~2 min read Other Alternatives There are other alternatives to Maven, such as G…" at bounding box center [340, 55] width 312 height 846
click at [255, 153] on p "SBT (Simple Build Tool) is a build system primarily used for Scala projects, bu…" at bounding box center [340, 162] width 312 height 68
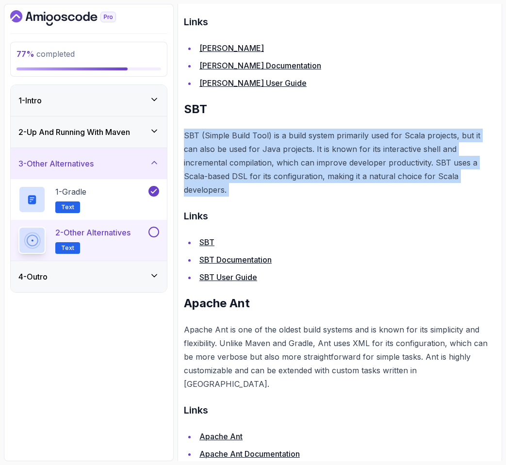
click at [255, 153] on p "SBT (Simple Build Tool) is a build system primarily used for Scala projects, bu…" at bounding box center [340, 162] width 312 height 68
click at [275, 145] on p "SBT (Simple Build Tool) is a build system primarily used for Scala projects, bu…" at bounding box center [340, 162] width 312 height 68
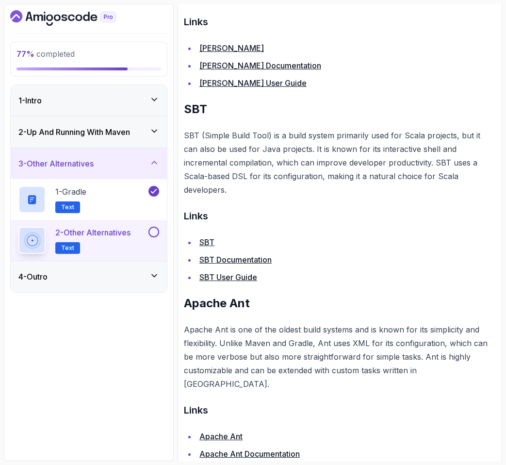
click at [226, 322] on p "Apache Ant is one of the oldest build systems and is known for its simplicity a…" at bounding box center [340, 356] width 312 height 68
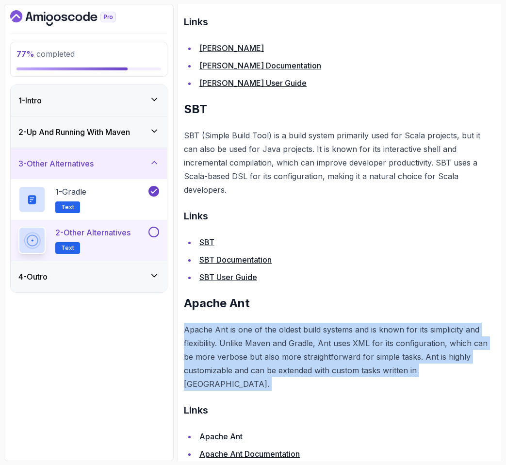
click at [226, 322] on p "Apache Ant is one of the oldest build systems and is known for its simplicity a…" at bounding box center [340, 356] width 312 height 68
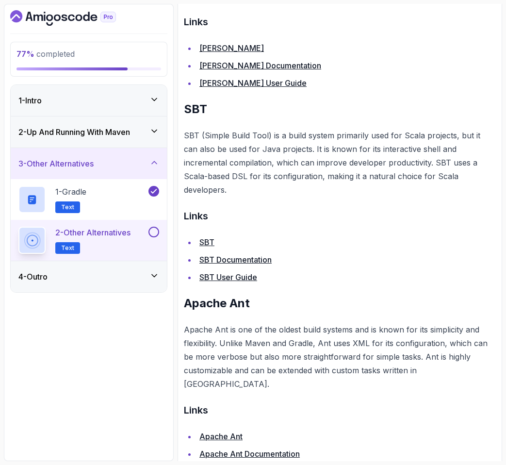
click at [181, 326] on div "Notes Support Any issues? Slides Slides not available Repo Repository not avail…" at bounding box center [339, 40] width 324 height 923
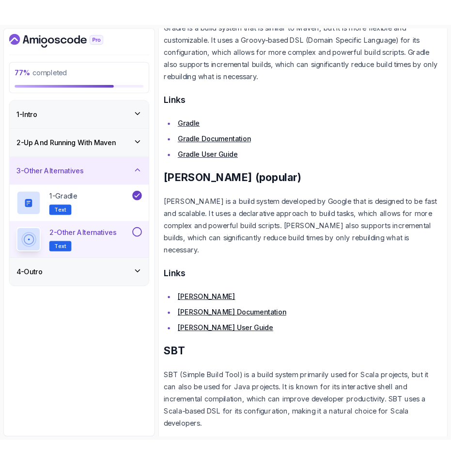
scroll to position [0, 0]
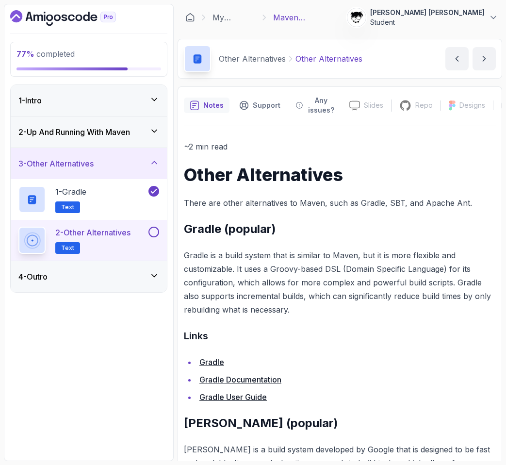
click at [153, 232] on button at bounding box center [153, 231] width 11 height 11
click at [133, 275] on div "4 - Outro" at bounding box center [88, 277] width 141 height 12
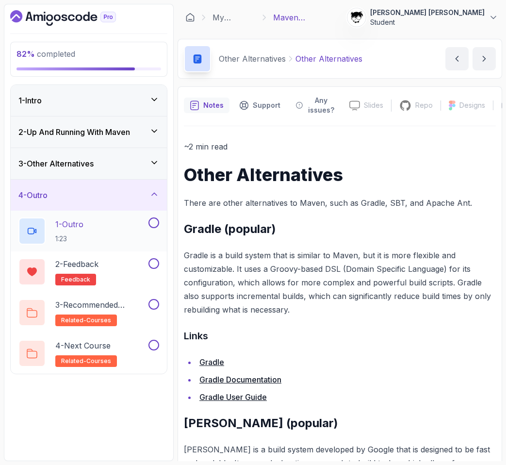
click at [106, 223] on div "1 - Outro 1:23" at bounding box center [82, 230] width 128 height 27
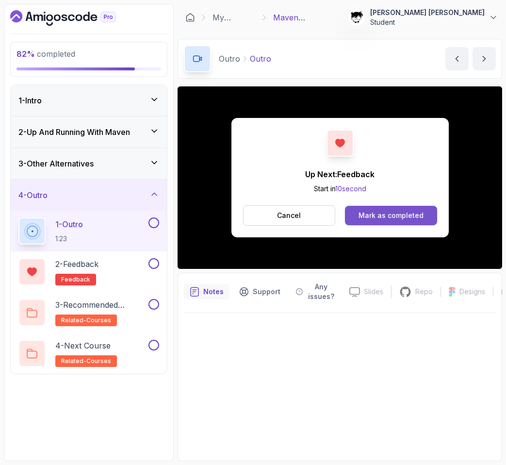
click at [382, 218] on div "Mark as completed" at bounding box center [390, 215] width 65 height 10
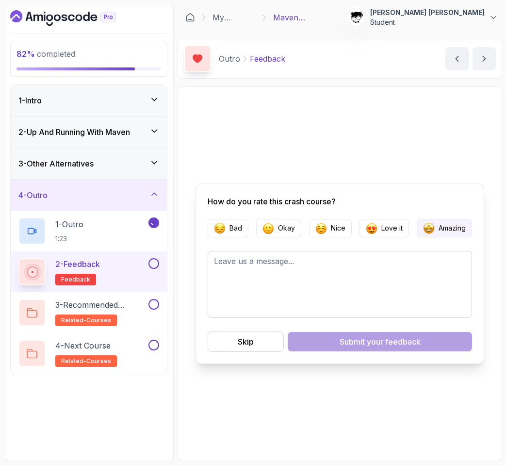
click at [440, 231] on p "Amazing" at bounding box center [451, 228] width 27 height 10
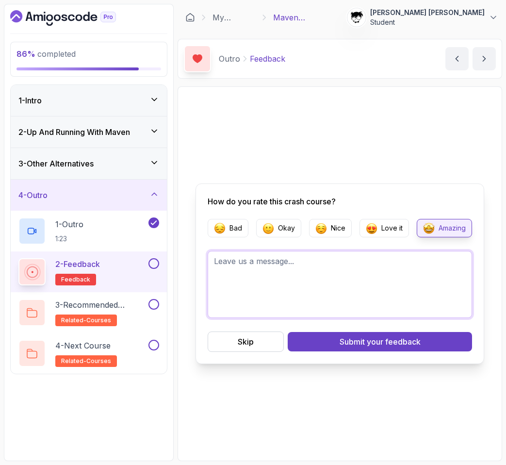
click at [323, 266] on textarea at bounding box center [340, 284] width 264 height 67
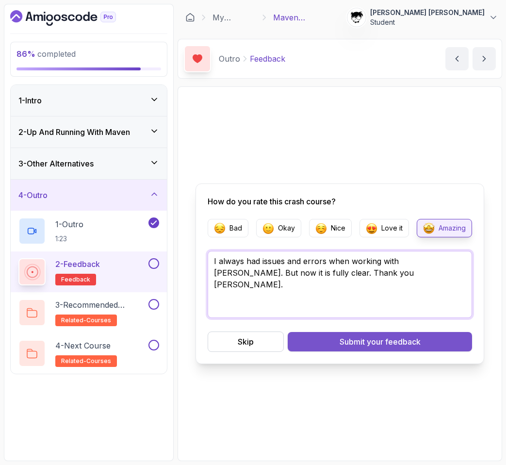
type textarea "I always had issues and errors when working with [PERSON_NAME]. But now it is f…"
click at [377, 342] on span "your feedback" at bounding box center [394, 342] width 54 height 12
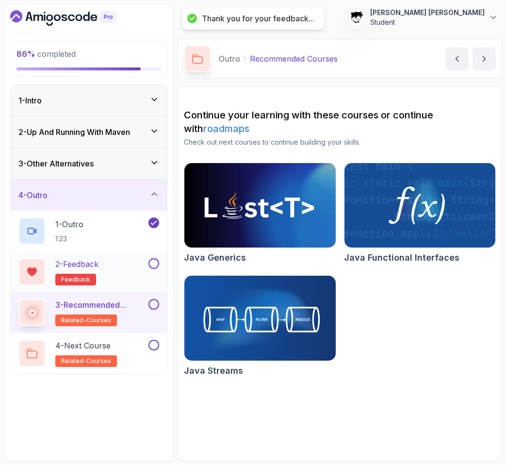
click at [134, 260] on div "2 - Feedback feedback" at bounding box center [82, 271] width 128 height 27
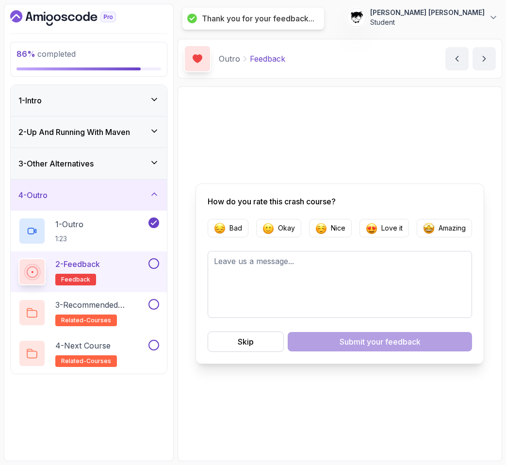
click at [154, 262] on button at bounding box center [153, 263] width 11 height 11
click at [129, 305] on p "3 - Recommended Courses" at bounding box center [100, 305] width 91 height 12
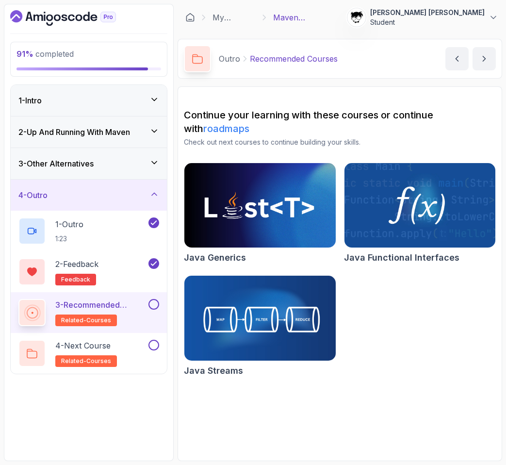
click at [155, 300] on button at bounding box center [153, 304] width 11 height 11
click at [135, 342] on div "4 - Next Course related-courses" at bounding box center [82, 352] width 128 height 27
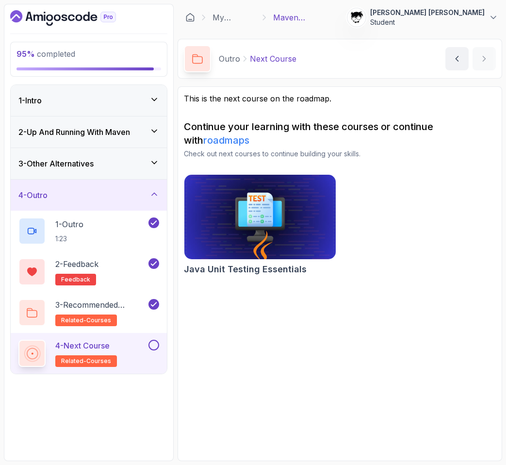
click at [154, 343] on button at bounding box center [153, 344] width 11 height 11
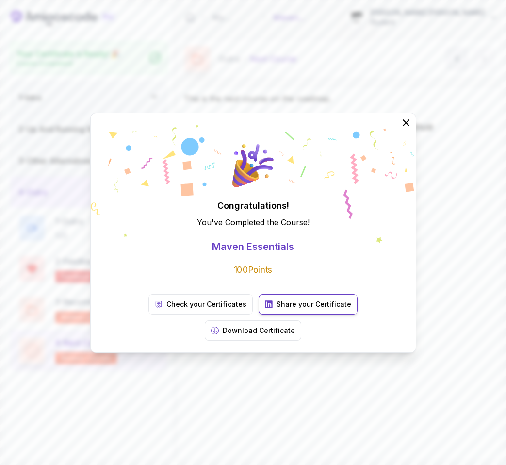
click at [276, 309] on p "Share your Certificate" at bounding box center [313, 304] width 75 height 10
click at [166, 309] on p "Check your Certificates" at bounding box center [206, 304] width 80 height 10
click at [100, 65] on div "Congratulations! You've Completed the Course ! Maven Essentials 100 Points Chec…" at bounding box center [253, 232] width 506 height 465
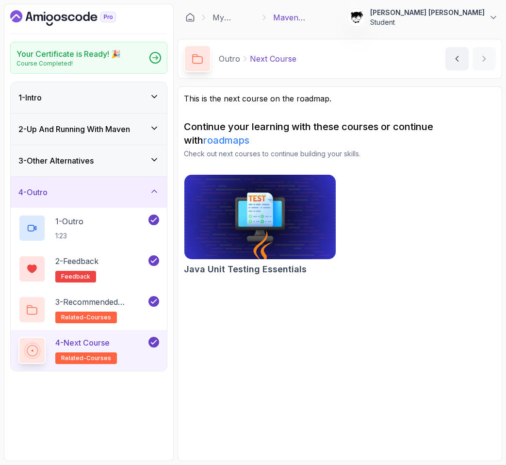
click at [61, 21] on icon "Dashboard" at bounding box center [63, 18] width 106 height 16
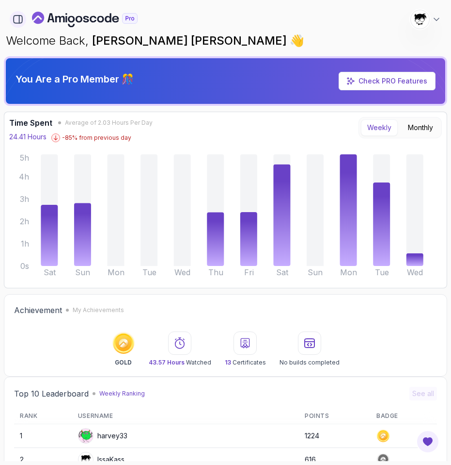
click at [12, 16] on button "button" at bounding box center [18, 19] width 16 height 16
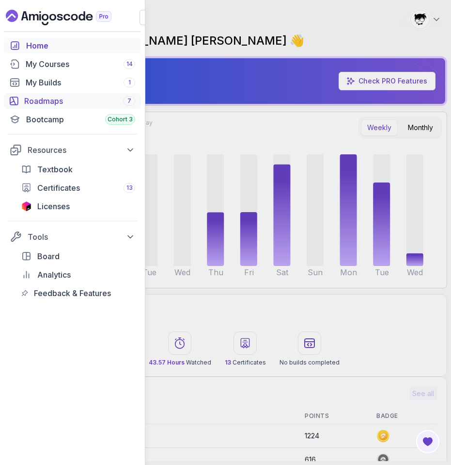
click at [33, 97] on div "Roadmaps 7" at bounding box center [79, 101] width 111 height 12
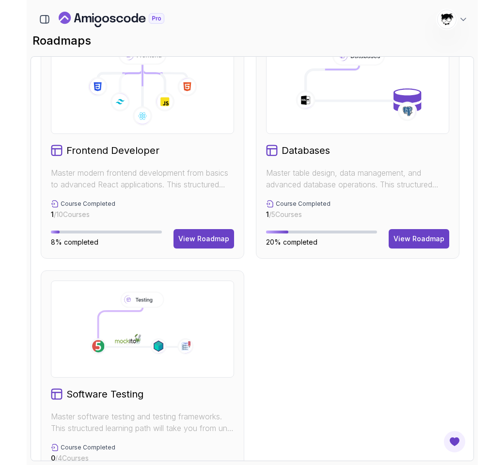
scroll to position [408, 0]
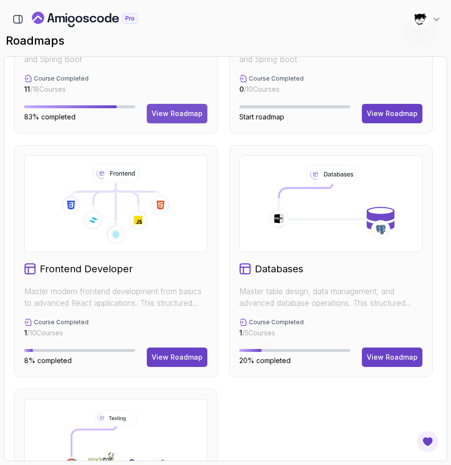
click at [193, 122] on button "View Roadmap" at bounding box center [177, 113] width 61 height 19
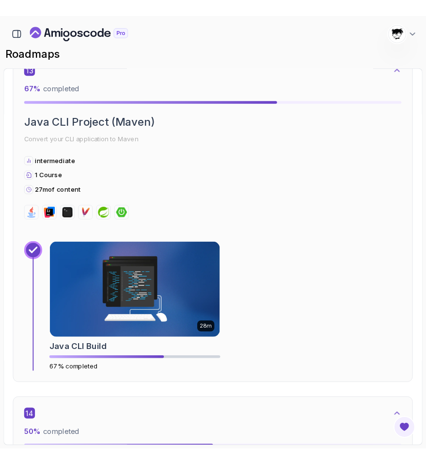
scroll to position [4953, 0]
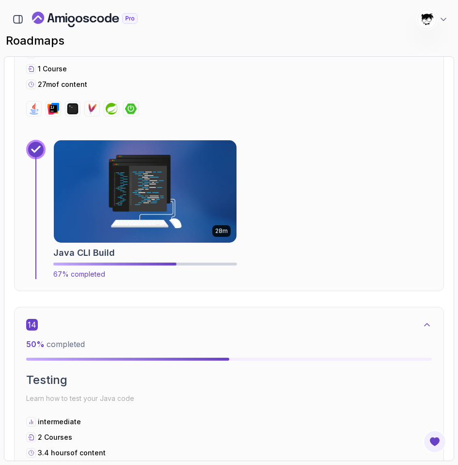
click at [112, 189] on img at bounding box center [145, 191] width 192 height 107
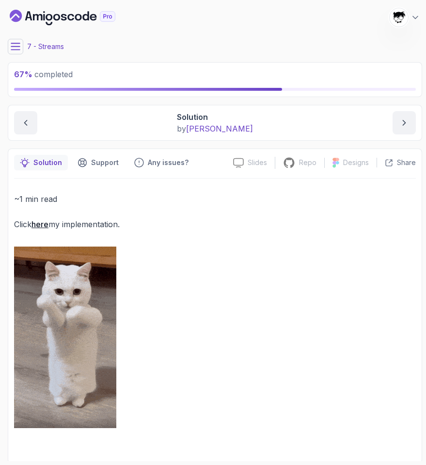
click at [17, 46] on icon at bounding box center [15, 46] width 9 height 6
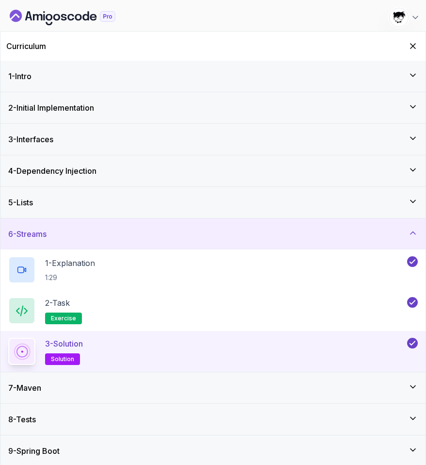
scroll to position [2, 0]
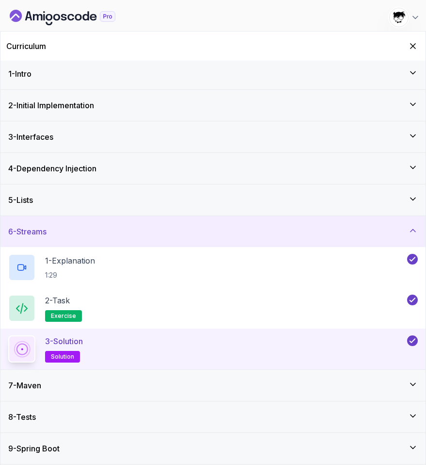
click at [106, 381] on div "7 - Maven" at bounding box center [213, 385] width 410 height 12
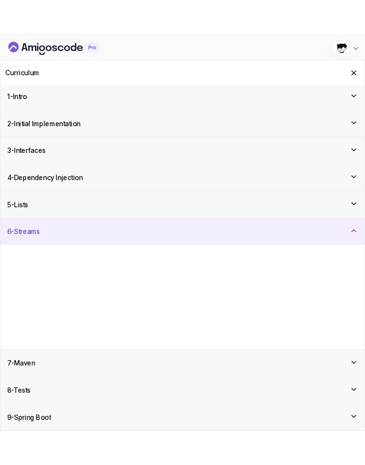
scroll to position [0, 0]
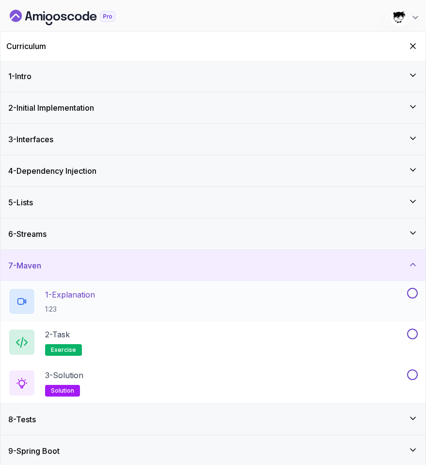
click at [68, 309] on p "1:23" at bounding box center [70, 309] width 50 height 10
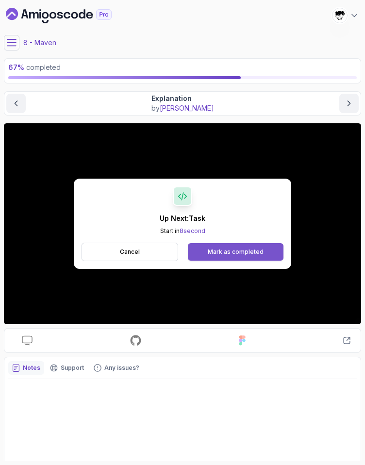
click at [216, 252] on div "Mark as completed" at bounding box center [236, 252] width 56 height 8
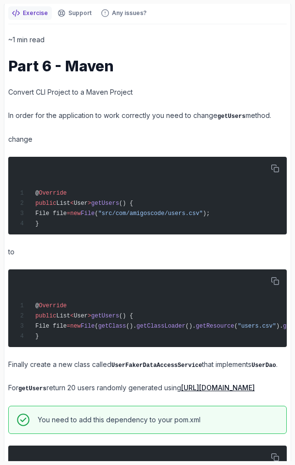
scroll to position [0, 60]
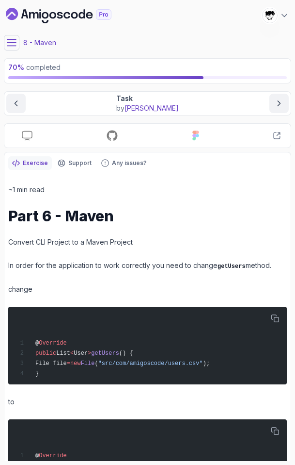
click at [16, 39] on icon at bounding box center [11, 42] width 9 height 6
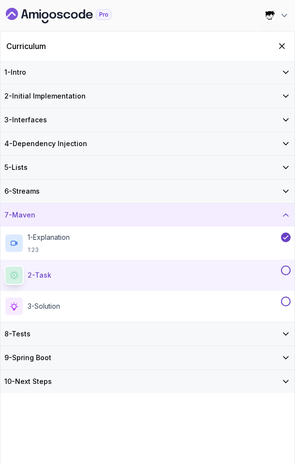
click at [288, 269] on button at bounding box center [286, 270] width 10 height 10
click at [230, 297] on div "3 - Solution solution" at bounding box center [141, 305] width 275 height 19
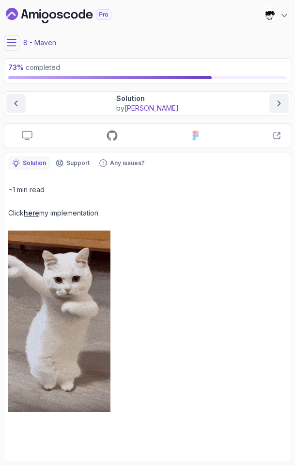
click at [35, 216] on link "here" at bounding box center [32, 213] width 16 height 8
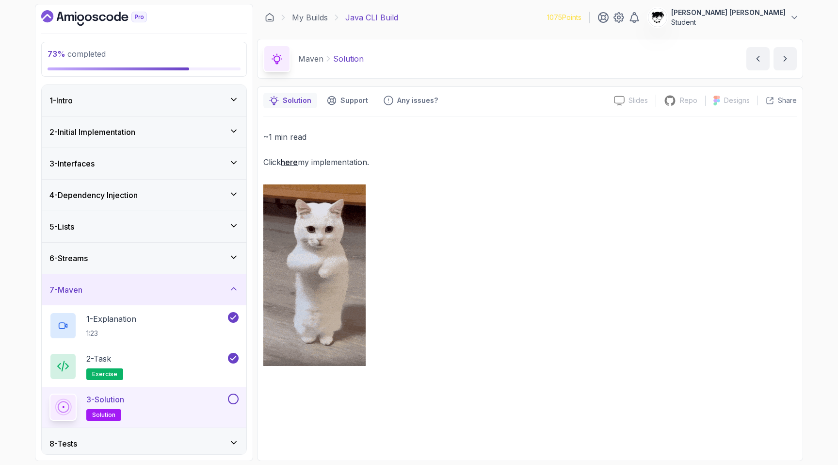
click at [233, 397] on button at bounding box center [233, 398] width 11 height 11
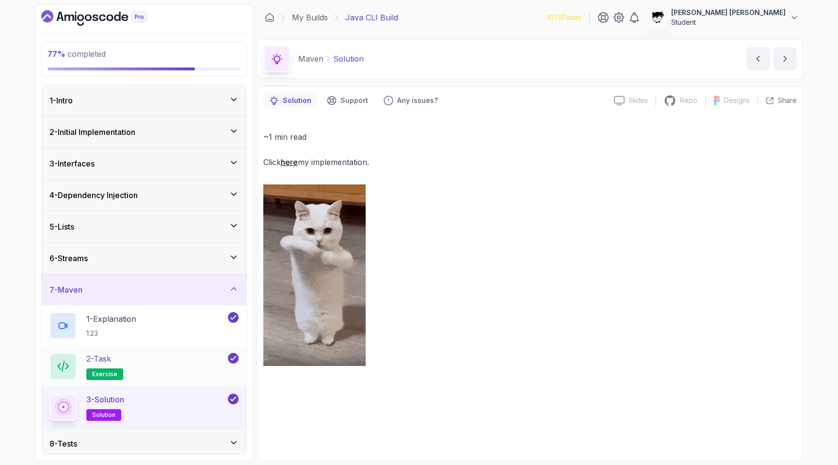
scroll to position [68, 0]
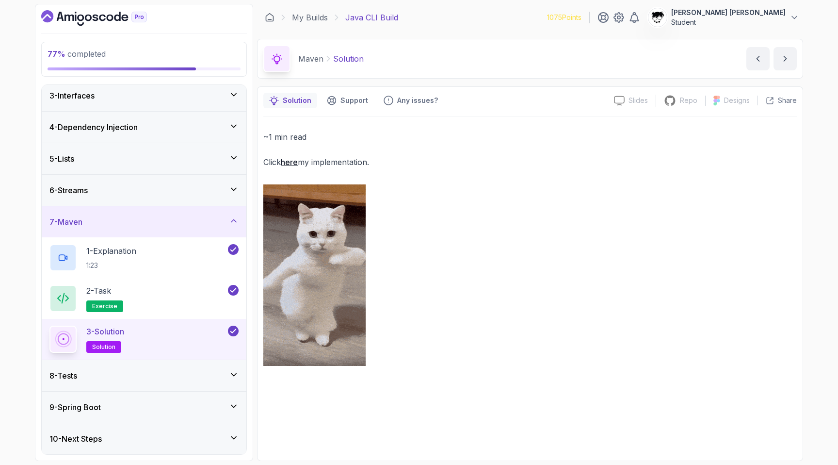
click at [76, 21] on icon "Dashboard" at bounding box center [94, 18] width 106 height 16
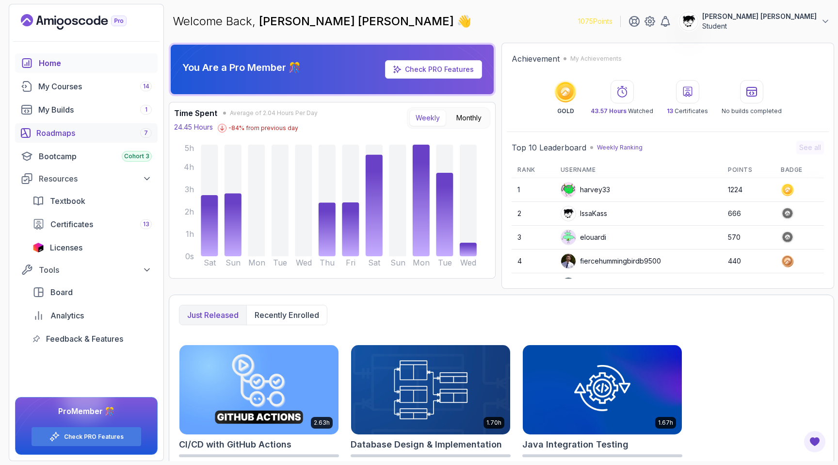
click at [61, 133] on div "Roadmaps 7" at bounding box center [93, 133] width 115 height 12
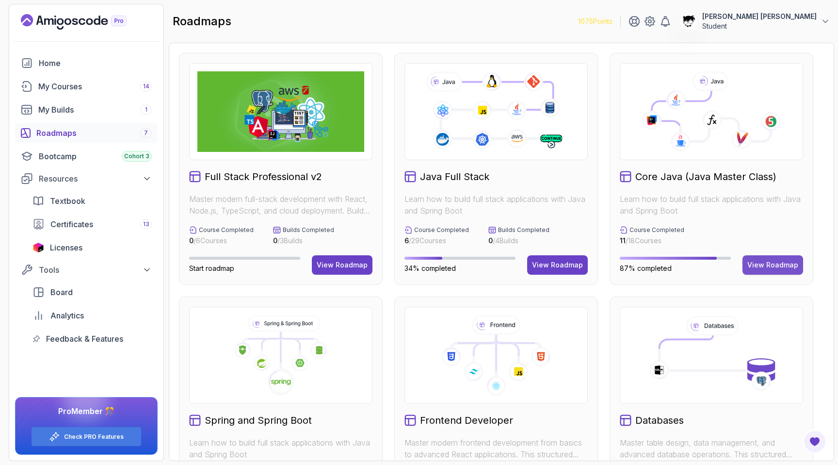
click at [764, 267] on div "View Roadmap" at bounding box center [772, 265] width 51 height 10
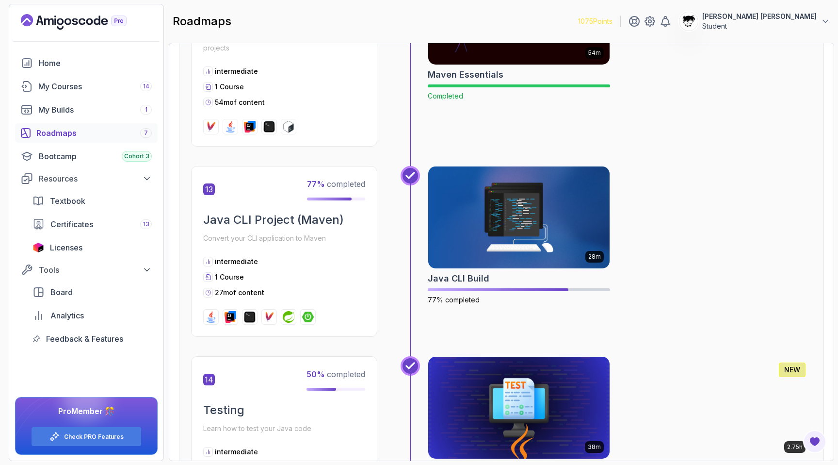
scroll to position [2666, 0]
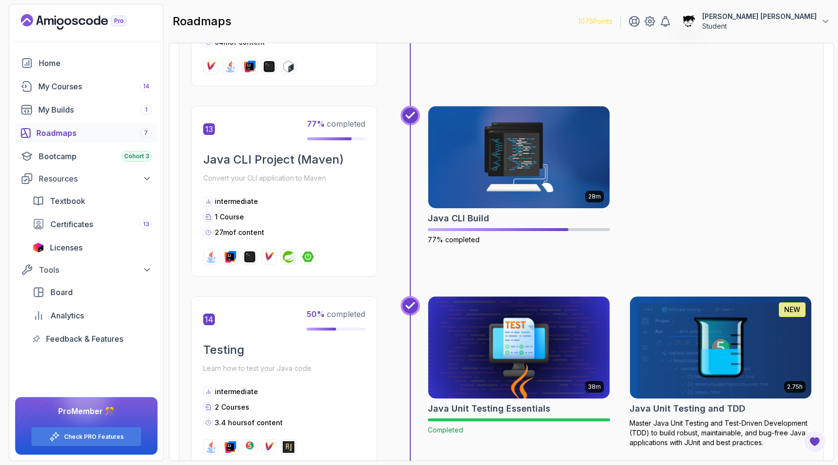
click at [677, 323] on img at bounding box center [721, 347] width 191 height 107
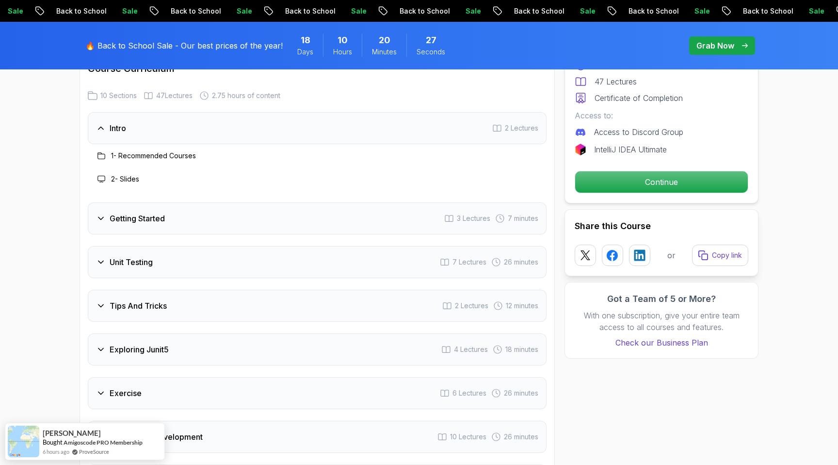
scroll to position [1434, 0]
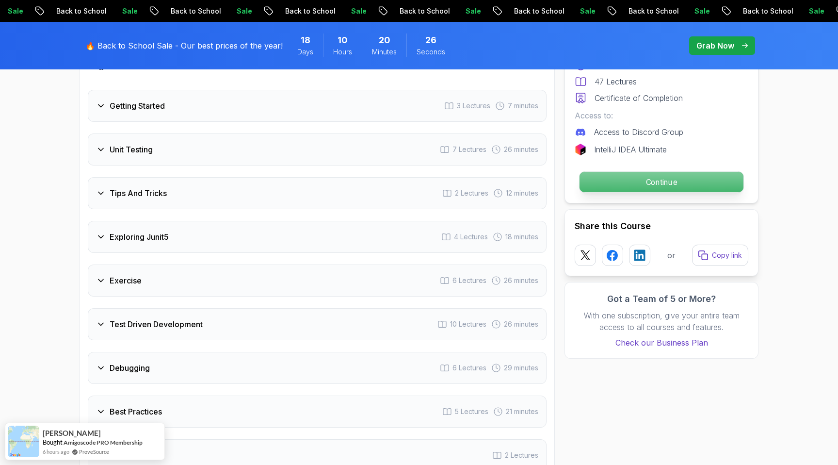
click at [616, 178] on p "Continue" at bounding box center [661, 182] width 164 height 20
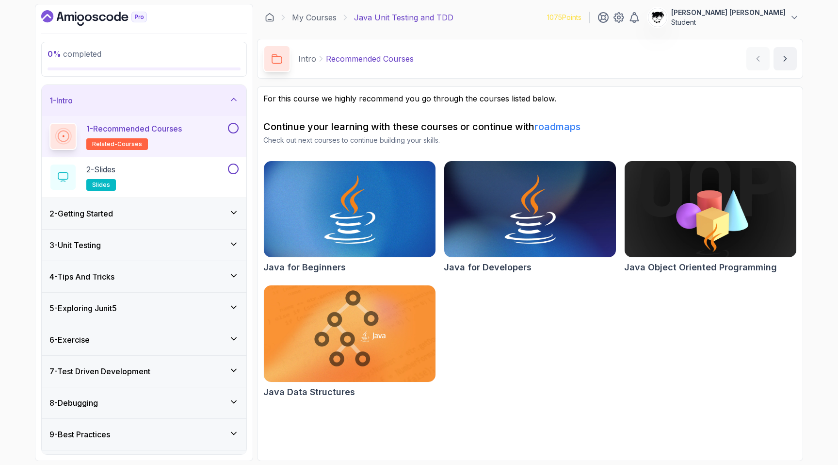
click at [233, 130] on button at bounding box center [233, 128] width 11 height 11
click at [205, 174] on div "2 - Slides slides" at bounding box center [137, 176] width 177 height 27
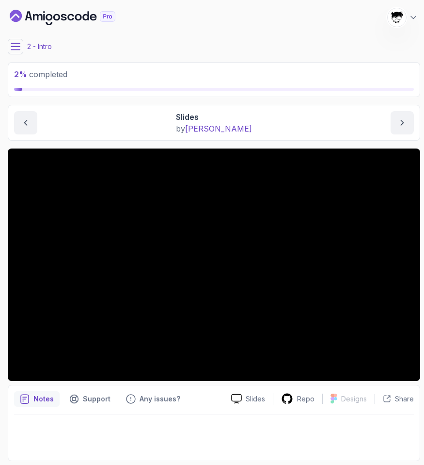
click at [420, 287] on section "2 % completed 1 - Intro 1 - Recommended Courses related-courses 2 - Slides slid…" at bounding box center [212, 232] width 424 height 465
click at [19, 43] on icon at bounding box center [15, 46] width 9 height 6
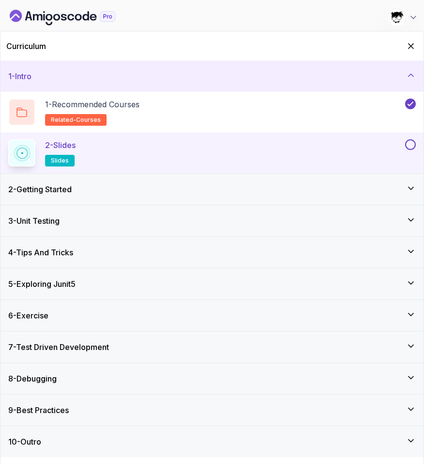
click at [414, 148] on button at bounding box center [410, 144] width 11 height 11
click at [378, 183] on div "2 - Getting Started" at bounding box center [212, 189] width 408 height 12
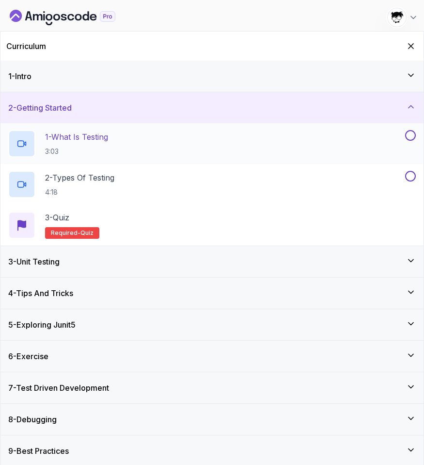
click at [332, 145] on div "1 - What Is Testing 3:03" at bounding box center [205, 143] width 395 height 27
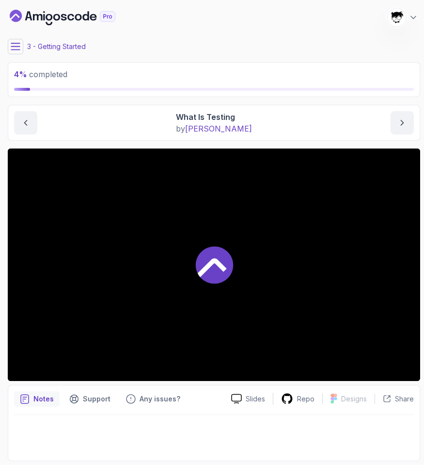
click at [163, 293] on div at bounding box center [214, 264] width 413 height 232
click at [17, 49] on icon at bounding box center [15, 46] width 9 height 6
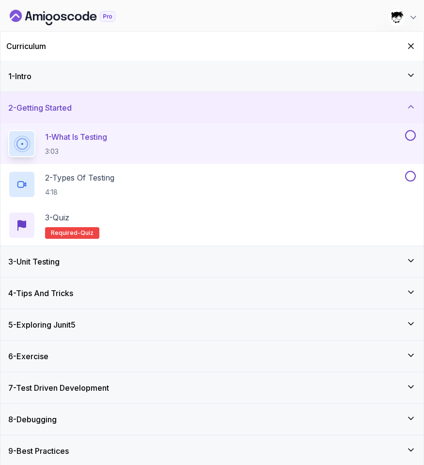
scroll to position [2, 0]
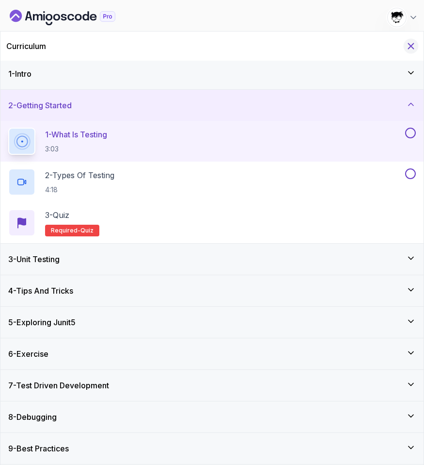
click at [411, 50] on icon "Hide Curriculum for mobile" at bounding box center [411, 46] width 11 height 11
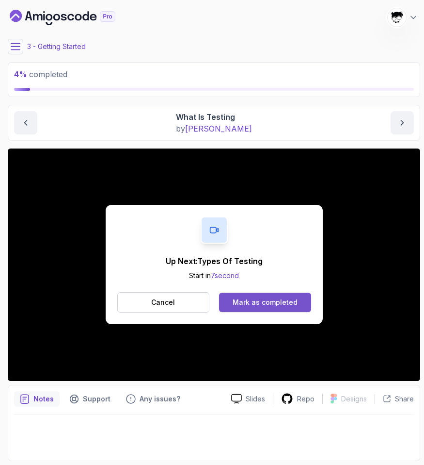
click at [297, 301] on button "Mark as completed" at bounding box center [265, 301] width 92 height 19
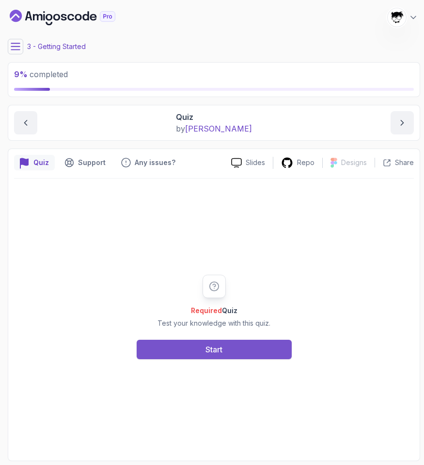
click at [210, 344] on div "Start" at bounding box center [214, 349] width 17 height 12
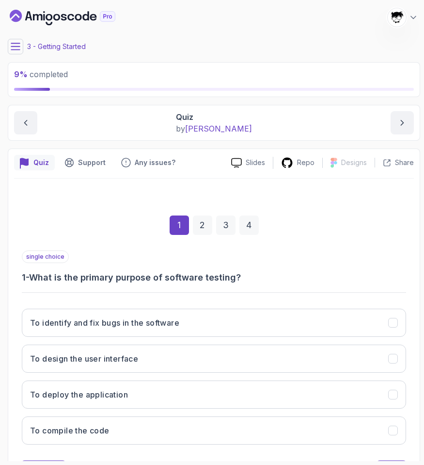
scroll to position [46, 0]
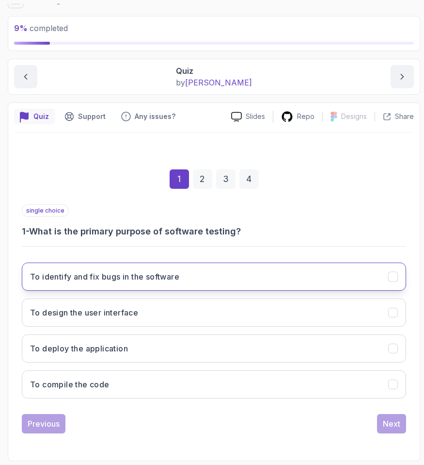
click at [113, 280] on h3 "To identify and fix bugs in the software" at bounding box center [104, 277] width 149 height 12
click at [397, 423] on div "Next" at bounding box center [391, 423] width 17 height 12
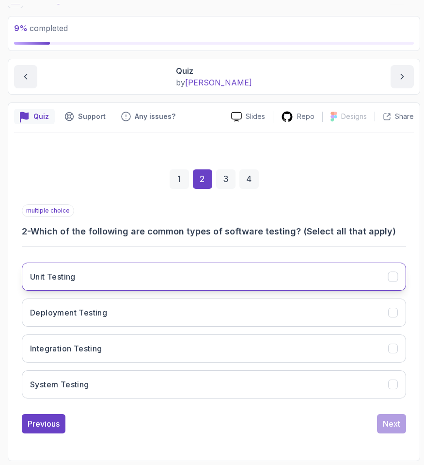
click at [135, 279] on button "Unit Testing" at bounding box center [214, 276] width 385 height 28
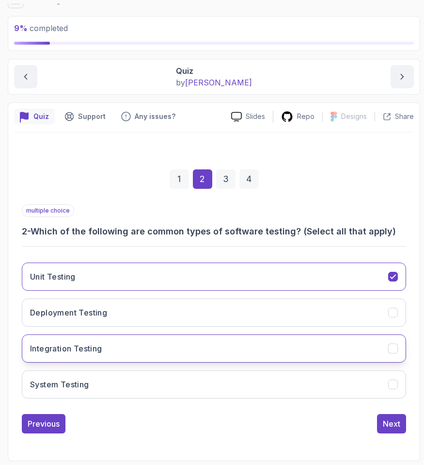
click at [121, 344] on button "Integration Testing" at bounding box center [214, 348] width 385 height 28
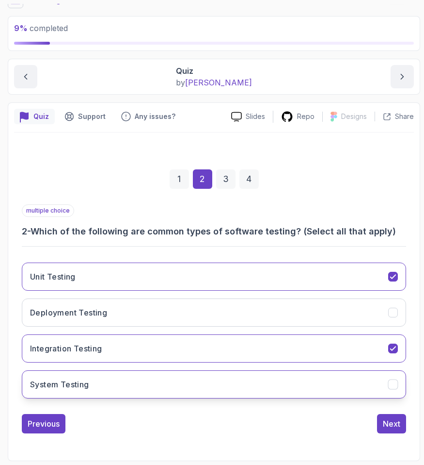
click at [108, 371] on button "System Testing" at bounding box center [214, 384] width 385 height 28
click at [386, 431] on button "Next" at bounding box center [391, 423] width 29 height 19
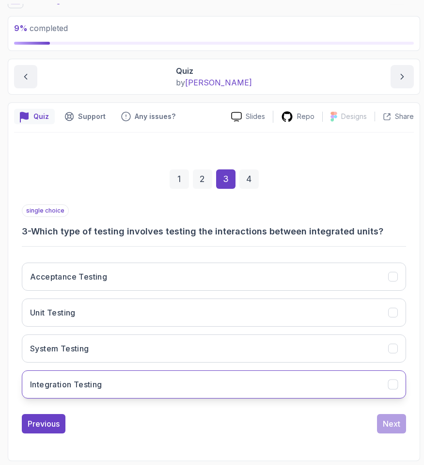
click at [173, 376] on button "Integration Testing" at bounding box center [214, 384] width 385 height 28
click at [396, 427] on div "Next" at bounding box center [391, 423] width 17 height 12
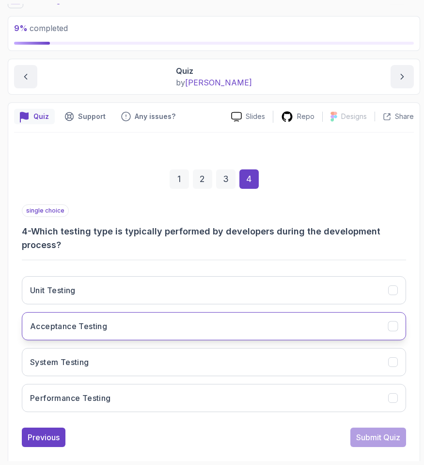
scroll to position [60, 0]
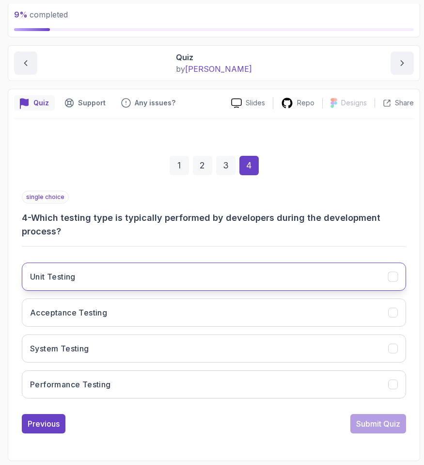
click at [126, 276] on button "Unit Testing" at bounding box center [214, 276] width 385 height 28
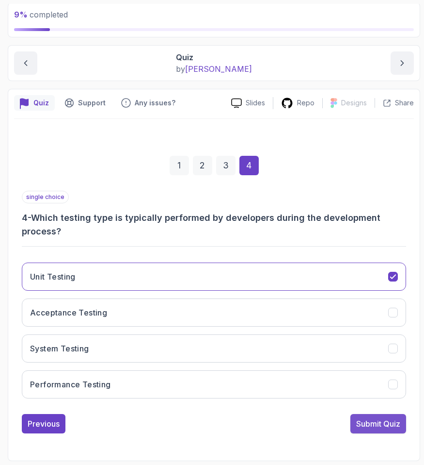
click at [368, 425] on div "Submit Quiz" at bounding box center [378, 423] width 44 height 12
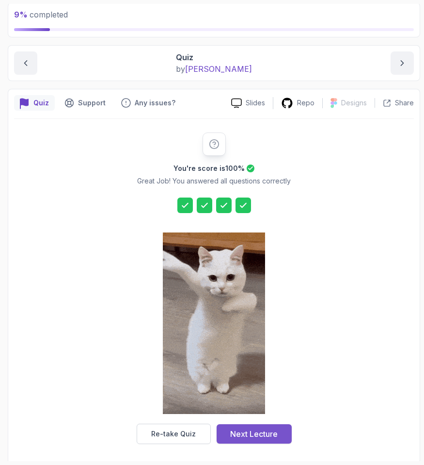
click at [251, 428] on div "Next Lecture" at bounding box center [254, 434] width 48 height 12
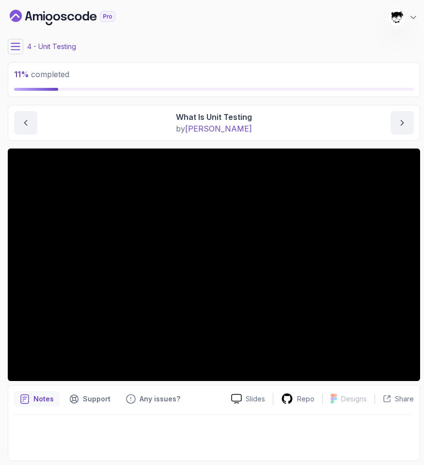
click at [15, 48] on icon at bounding box center [16, 47] width 10 height 10
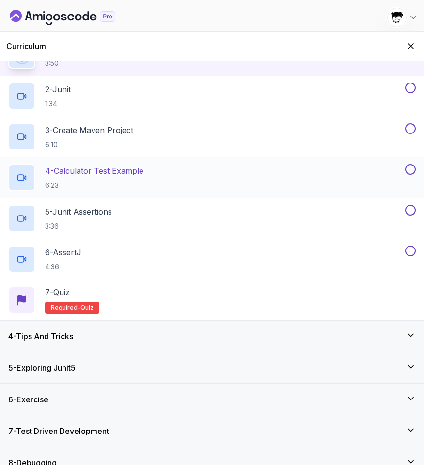
scroll to position [165, 0]
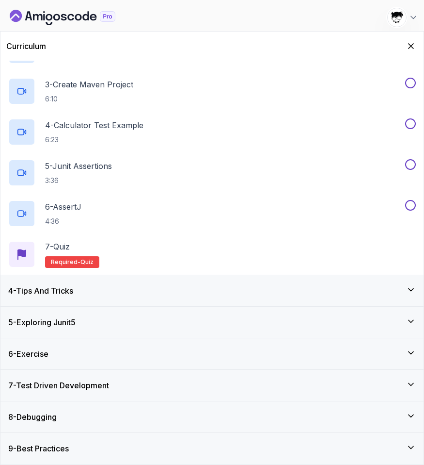
click at [96, 281] on div "4 - Tips And Tricks" at bounding box center [211, 290] width 423 height 31
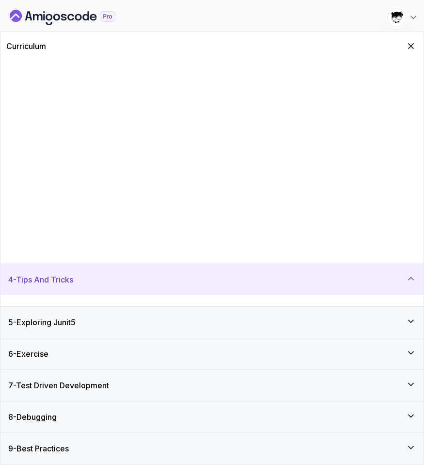
scroll to position [0, 0]
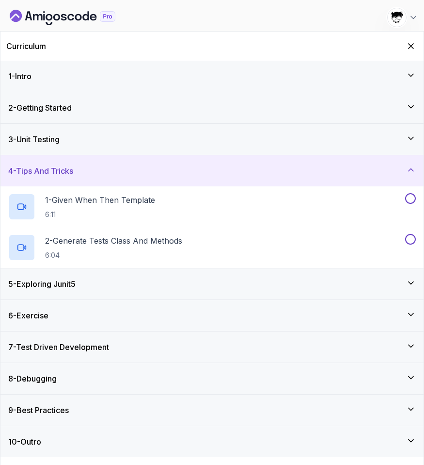
click at [143, 144] on div "3 - Unit Testing" at bounding box center [212, 139] width 408 height 12
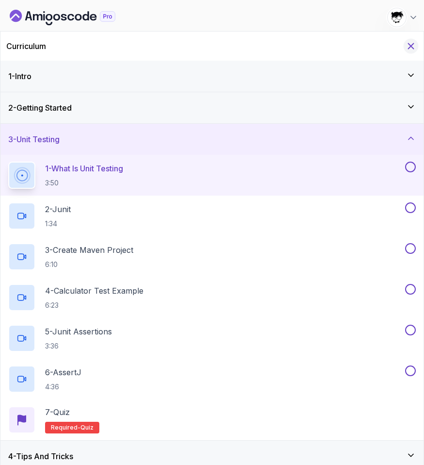
click at [409, 41] on icon "Hide Curriculum for mobile" at bounding box center [411, 46] width 11 height 11
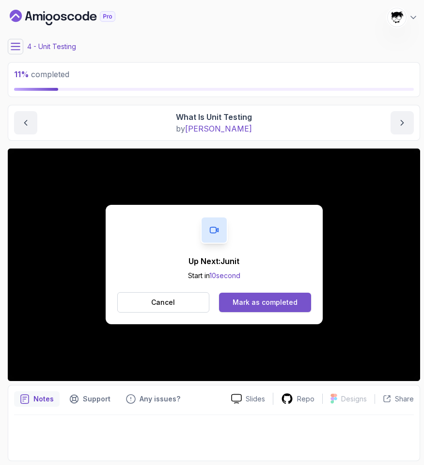
click at [267, 305] on div "Mark as completed" at bounding box center [265, 302] width 65 height 10
click at [242, 304] on div "Mark as completed" at bounding box center [265, 302] width 65 height 10
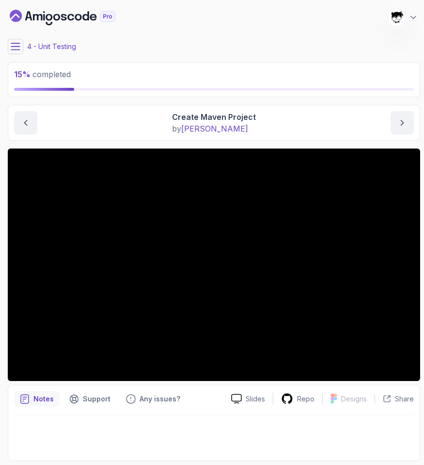
click at [16, 46] on icon at bounding box center [15, 46] width 9 height 6
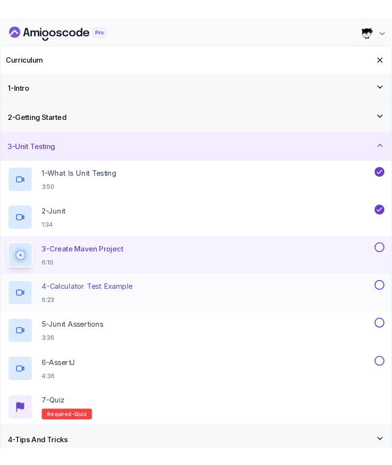
scroll to position [165, 0]
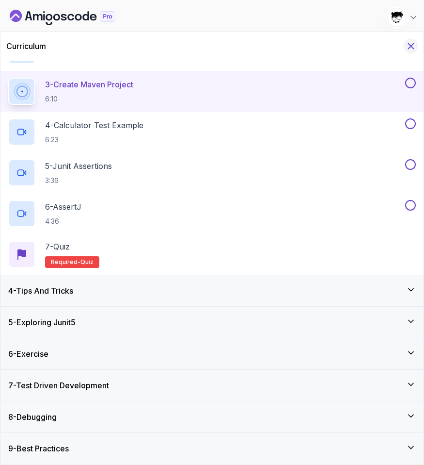
click at [410, 41] on button "Hide Curriculum for mobile" at bounding box center [411, 46] width 15 height 15
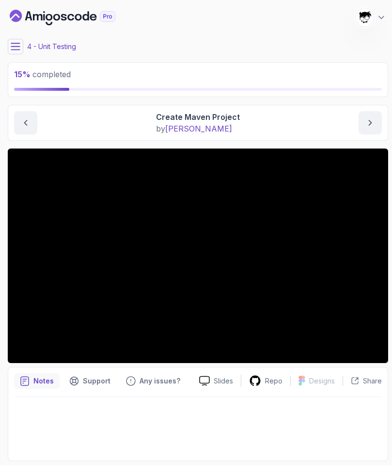
click at [14, 46] on icon at bounding box center [16, 47] width 10 height 10
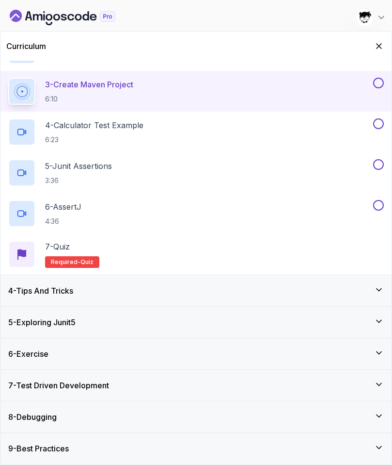
click at [54, 349] on div "6 - Exercise" at bounding box center [196, 354] width 376 height 12
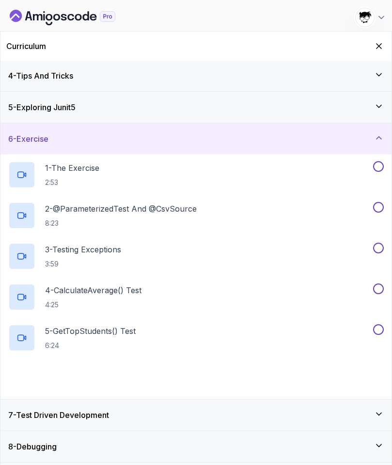
scroll to position [125, 0]
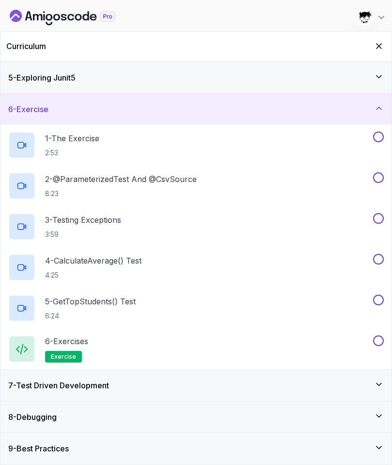
click at [63, 107] on div "6 - Exercise" at bounding box center [196, 109] width 376 height 12
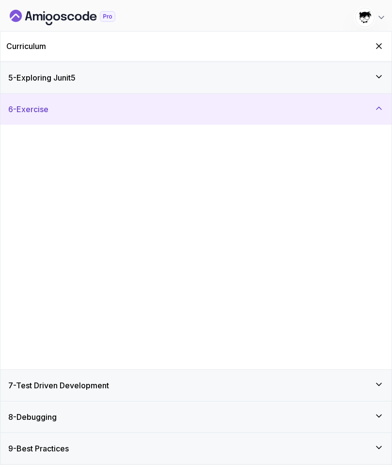
scroll to position [0, 0]
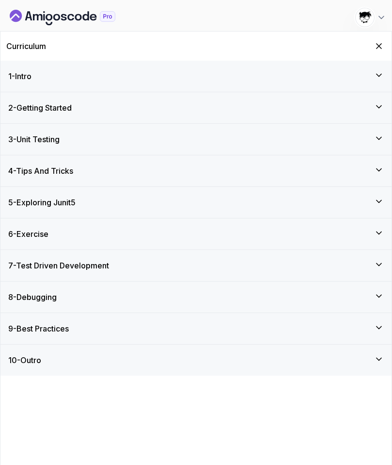
click at [66, 324] on h3 "9 - Best Practices" at bounding box center [38, 328] width 61 height 12
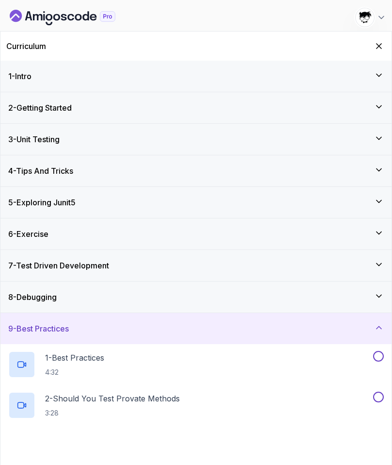
click at [66, 324] on h3 "9 - Best Practices" at bounding box center [38, 328] width 61 height 12
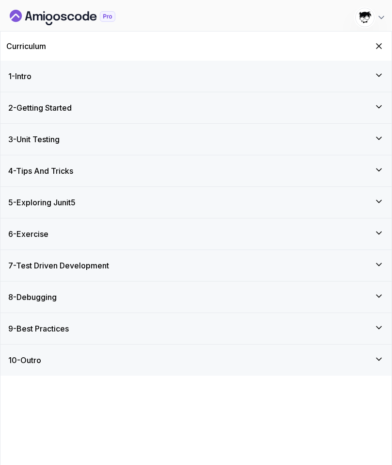
click at [149, 257] on div "7 - Test Driven Development" at bounding box center [195, 265] width 391 height 31
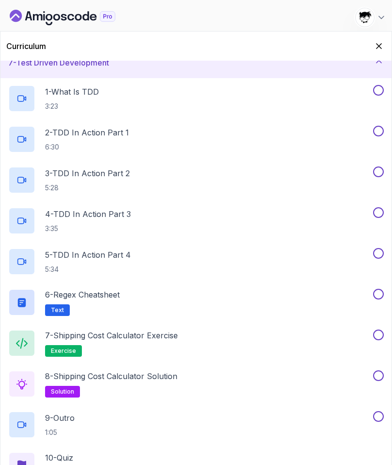
scroll to position [138, 0]
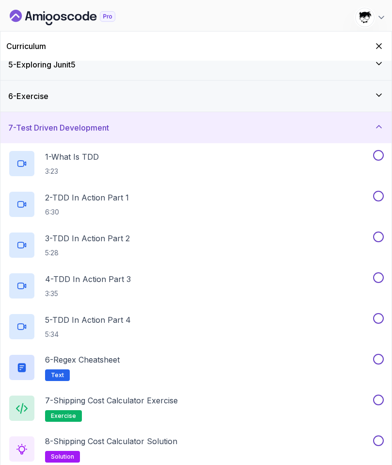
click at [136, 125] on div "7 - Test Driven Development" at bounding box center [196, 128] width 376 height 12
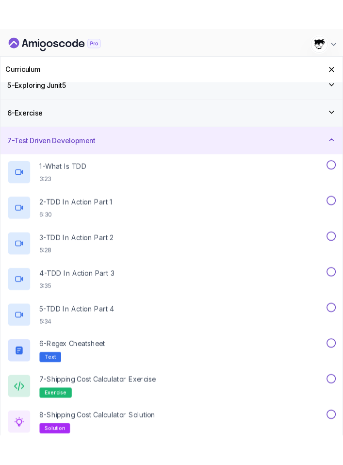
scroll to position [0, 0]
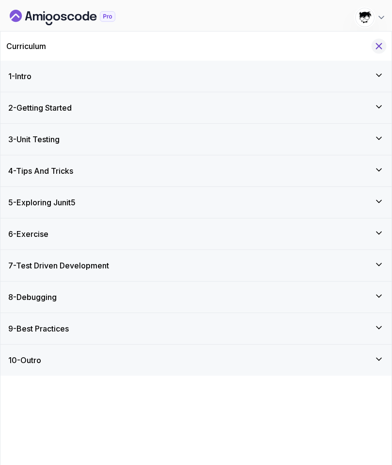
click at [385, 44] on button "Hide Curriculum for mobile" at bounding box center [379, 46] width 15 height 15
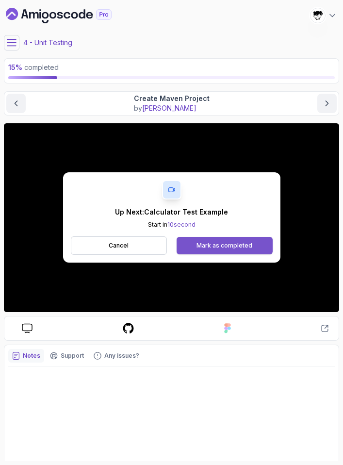
click at [224, 241] on button "Mark as completed" at bounding box center [225, 245] width 96 height 17
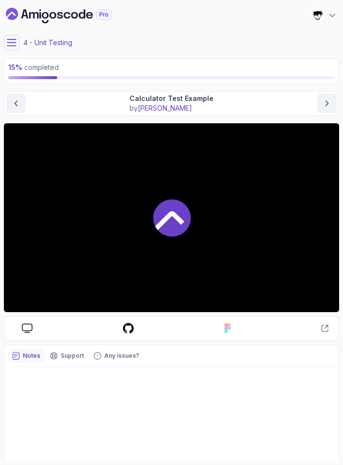
click at [10, 42] on icon at bounding box center [11, 42] width 9 height 6
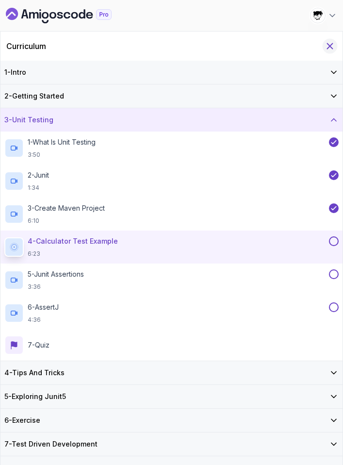
click at [331, 48] on icon "Hide Curriculum for mobile" at bounding box center [329, 46] width 11 height 11
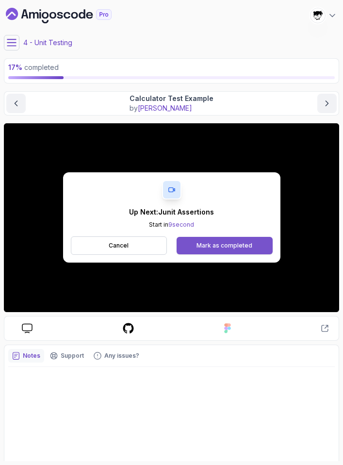
click at [232, 246] on div "Mark as completed" at bounding box center [224, 245] width 56 height 8
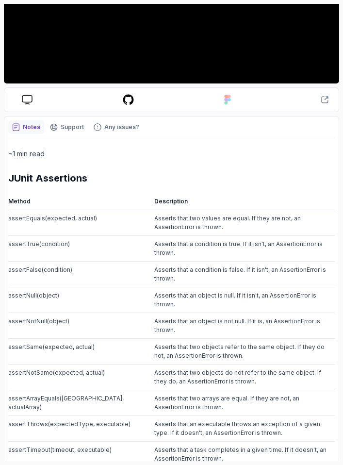
scroll to position [267, 0]
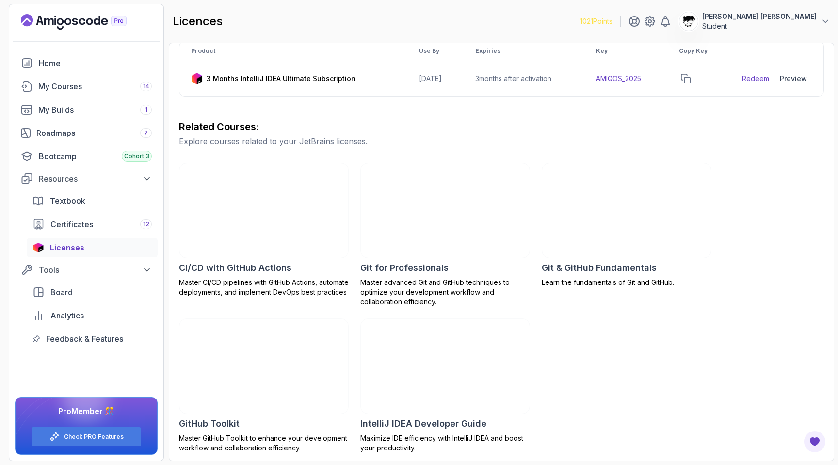
scroll to position [180, 0]
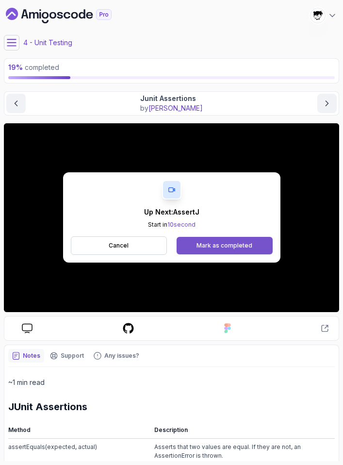
click at [227, 250] on button "Mark as completed" at bounding box center [225, 245] width 96 height 17
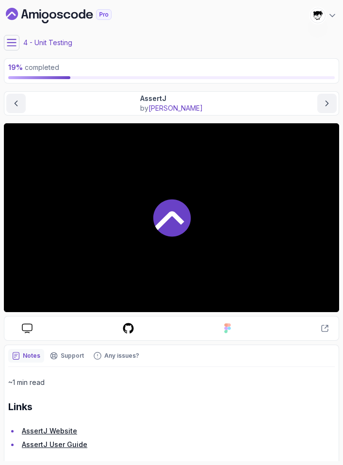
scroll to position [33, 0]
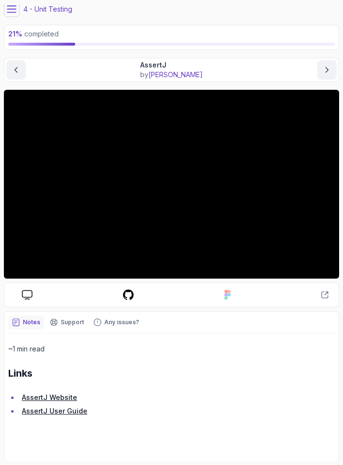
click at [51, 391] on li "AssertJ Website" at bounding box center [177, 397] width 316 height 12
click at [49, 393] on link "AssertJ Website" at bounding box center [49, 397] width 55 height 8
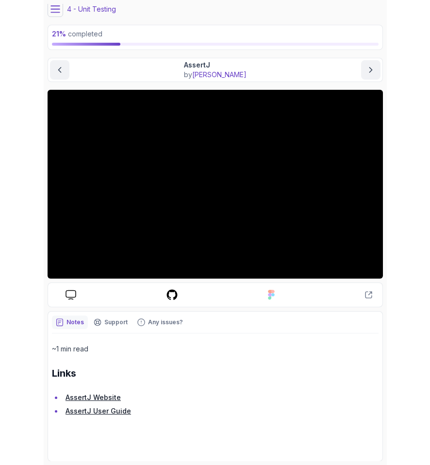
scroll to position [0, 0]
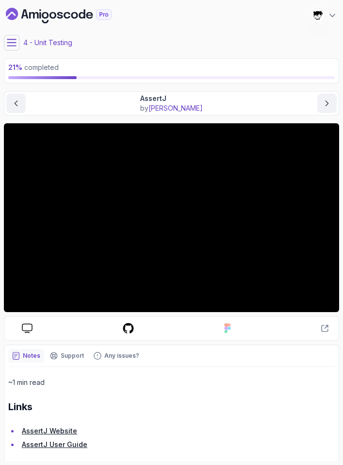
click at [13, 47] on icon at bounding box center [12, 43] width 10 height 10
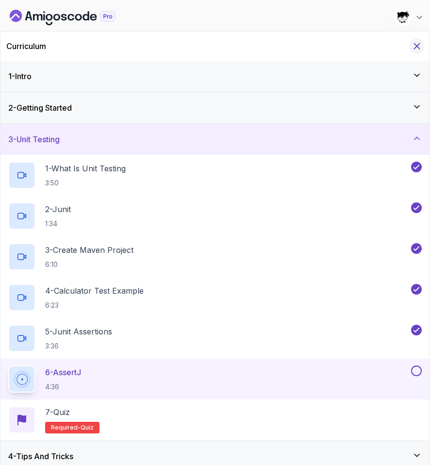
click at [342, 45] on icon "Hide Curriculum for mobile" at bounding box center [416, 46] width 5 height 5
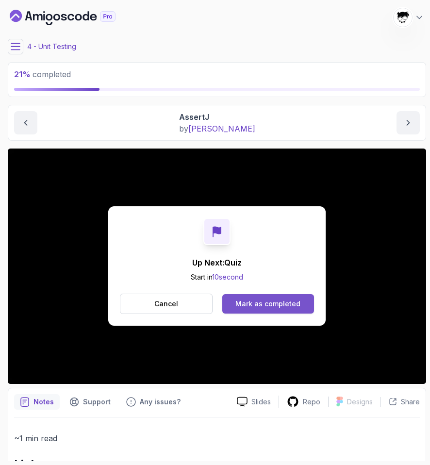
click at [241, 300] on div "Mark as completed" at bounding box center [267, 304] width 65 height 10
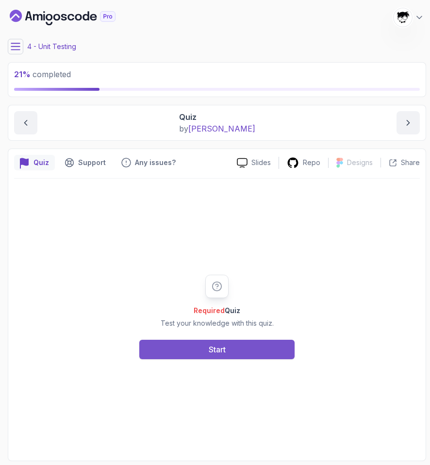
click at [218, 348] on div "Start" at bounding box center [217, 349] width 17 height 12
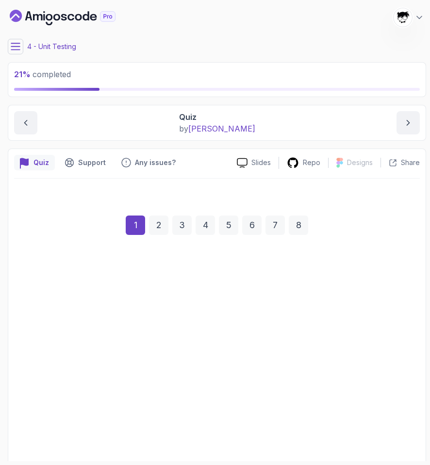
scroll to position [46, 0]
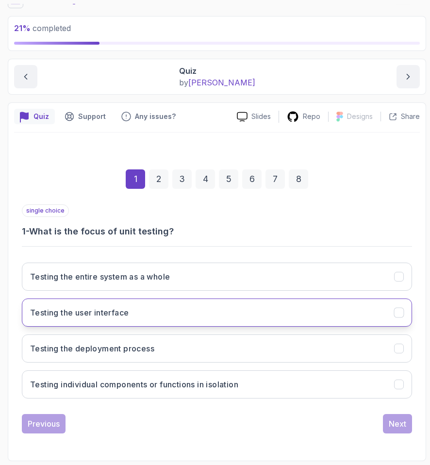
click at [139, 305] on button "Testing the user interface" at bounding box center [217, 312] width 390 height 28
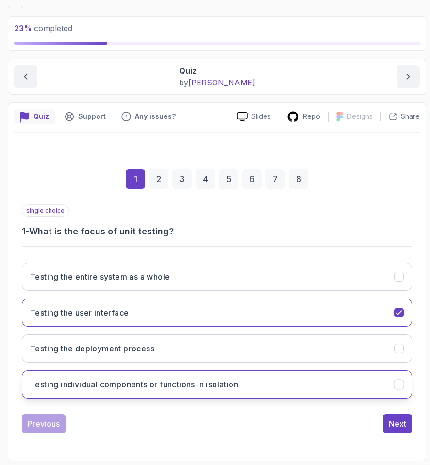
click at [125, 376] on button "Testing individual components or functions in isolation" at bounding box center [217, 384] width 390 height 28
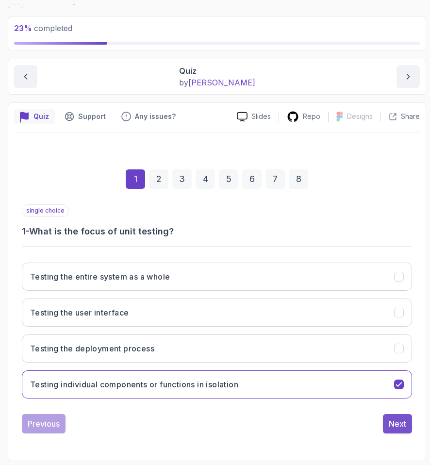
click at [342, 425] on button "Next" at bounding box center [397, 423] width 29 height 19
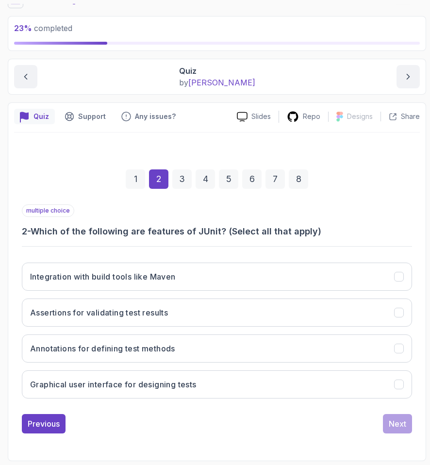
drag, startPoint x: 32, startPoint y: 234, endPoint x: 373, endPoint y: 236, distance: 340.9
click at [342, 236] on h3 "2 - Which of the following are features of JUnit? (Select all that apply)" at bounding box center [217, 232] width 390 height 14
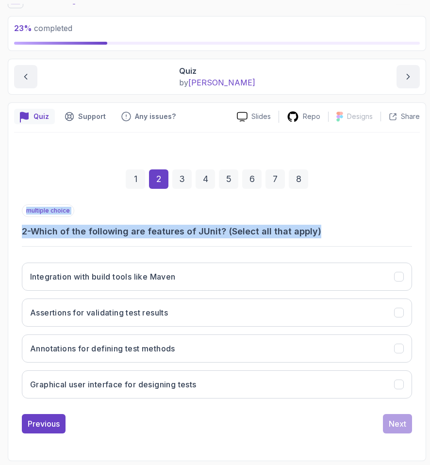
click at [342, 236] on h3 "2 - Which of the following are features of JUnit? (Select all that apply)" at bounding box center [217, 232] width 390 height 14
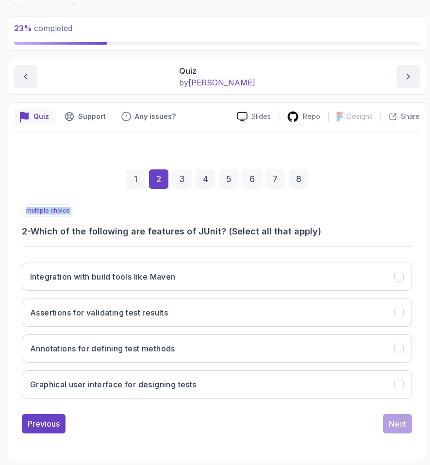
click at [342, 236] on h3 "2 - Which of the following are features of JUnit? (Select all that apply)" at bounding box center [217, 232] width 390 height 14
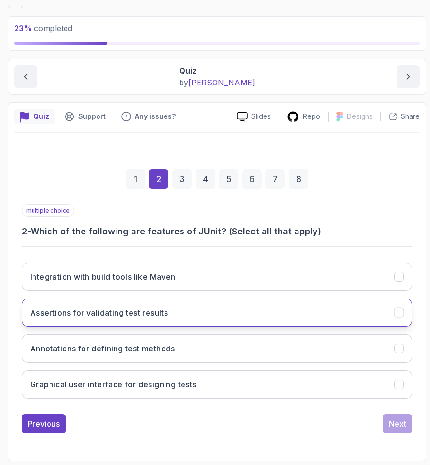
click at [76, 320] on button "Assertions for validating test results" at bounding box center [217, 312] width 390 height 28
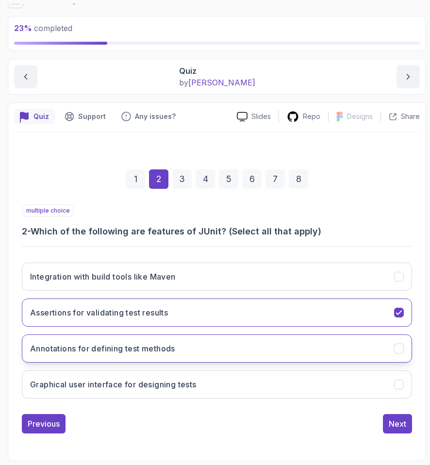
click at [82, 350] on h3 "Annotations for defining test methods" at bounding box center [102, 348] width 145 height 12
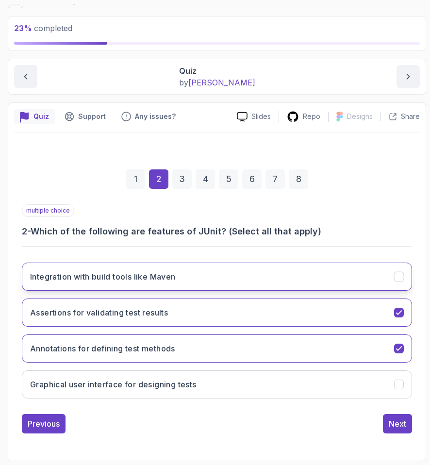
click at [138, 263] on button "Integration with build tools like Maven" at bounding box center [217, 276] width 390 height 28
click at [342, 420] on div "Next" at bounding box center [396, 423] width 17 height 12
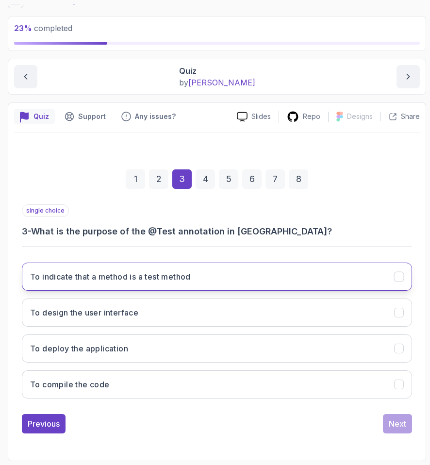
click at [277, 272] on button "To indicate that a method is a test method" at bounding box center [217, 276] width 390 height 28
click at [342, 422] on button "Next" at bounding box center [397, 423] width 29 height 19
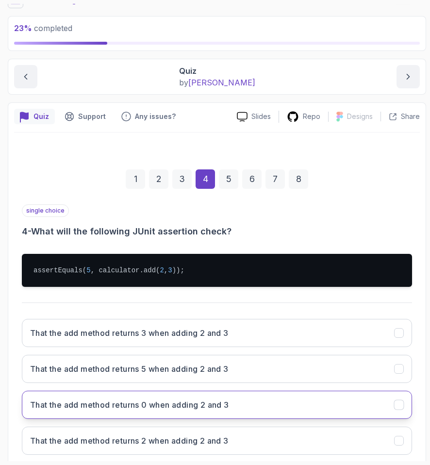
scroll to position [102, 0]
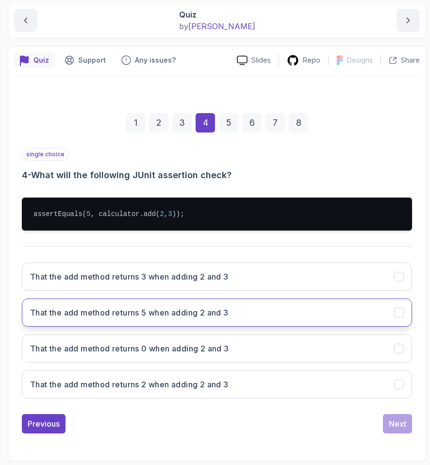
click at [141, 305] on button "That the add method returns 5 when adding 2 and 3" at bounding box center [217, 312] width 390 height 28
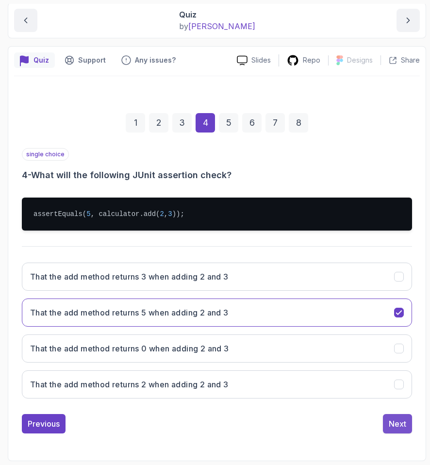
click at [342, 417] on button "Next" at bounding box center [397, 423] width 29 height 19
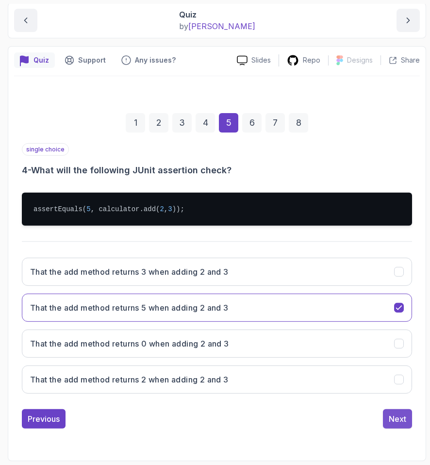
scroll to position [46, 0]
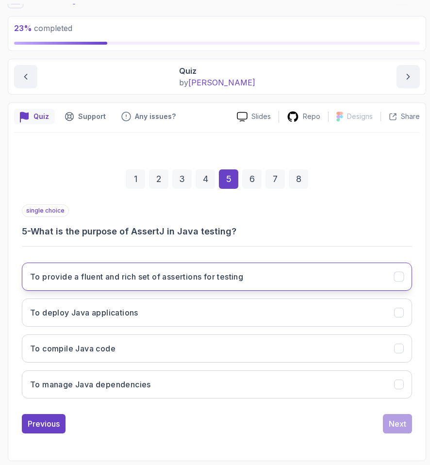
click at [156, 278] on h3 "To provide a fluent and rich set of assertions for testing" at bounding box center [136, 277] width 213 height 12
click at [342, 421] on div "Next" at bounding box center [396, 423] width 17 height 12
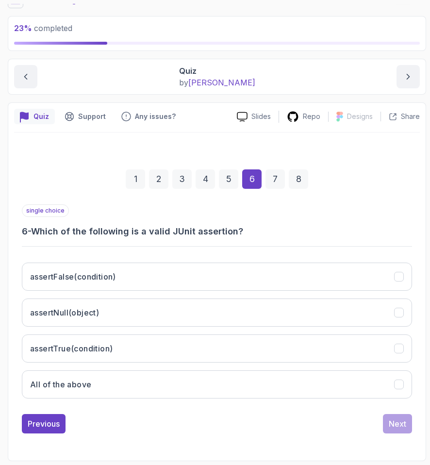
click at [93, 229] on h3 "6 - Which of the following is a valid JUnit assertion?" at bounding box center [217, 232] width 390 height 14
click at [92, 234] on h3 "6 - Which of the following is a valid JUnit assertion?" at bounding box center [217, 232] width 390 height 14
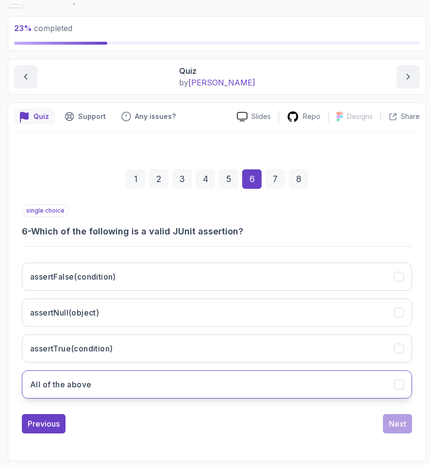
click at [91, 373] on button "All of the above" at bounding box center [217, 384] width 390 height 28
click at [342, 423] on div "Next" at bounding box center [396, 423] width 17 height 12
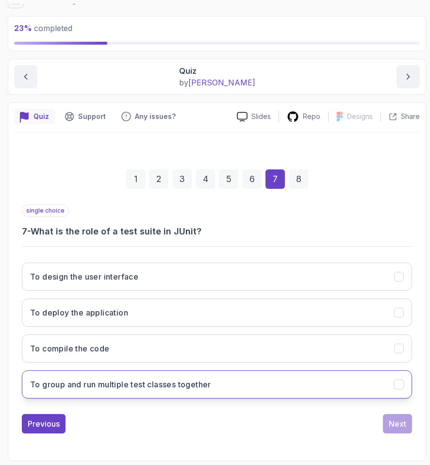
click at [106, 385] on h3 "To group and run multiple test classes together" at bounding box center [120, 384] width 181 height 12
click at [342, 422] on div "Next" at bounding box center [396, 423] width 17 height 12
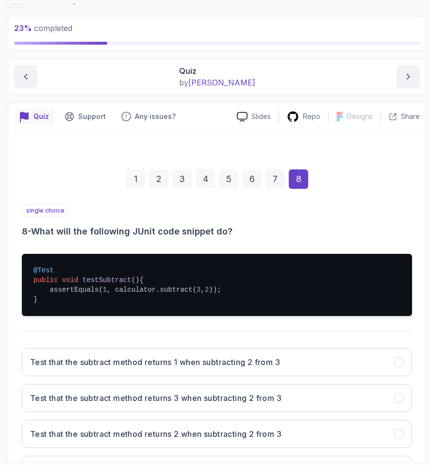
scroll to position [131, 0]
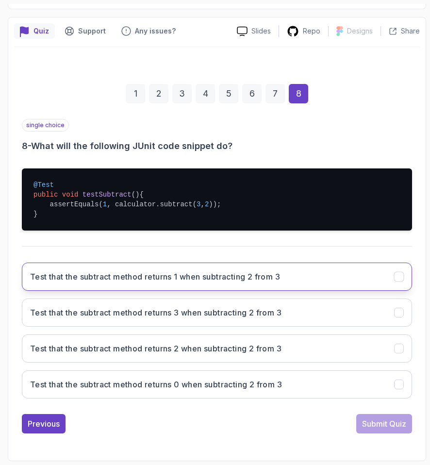
click at [122, 286] on button "Test that the subtract method returns 1 when subtracting 2 from 3" at bounding box center [217, 276] width 390 height 28
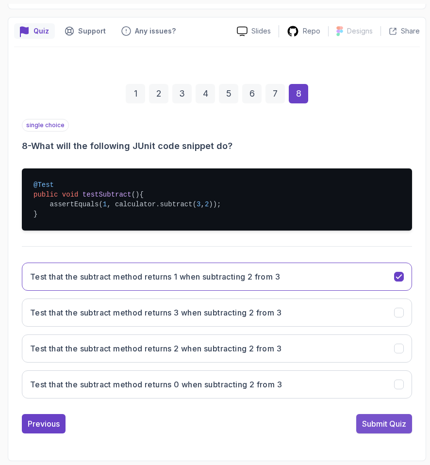
click at [342, 421] on div "Submit Quiz" at bounding box center [384, 423] width 44 height 12
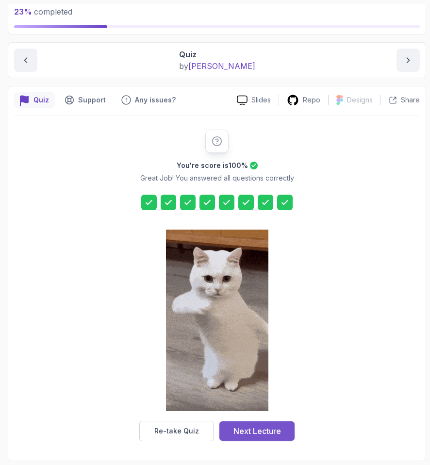
click at [274, 427] on div "Next Lecture" at bounding box center [257, 431] width 48 height 12
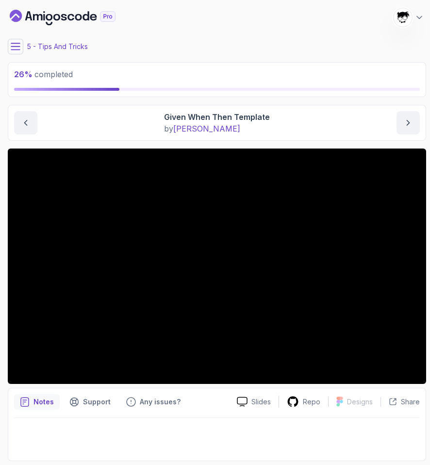
click at [16, 49] on icon at bounding box center [16, 47] width 10 height 10
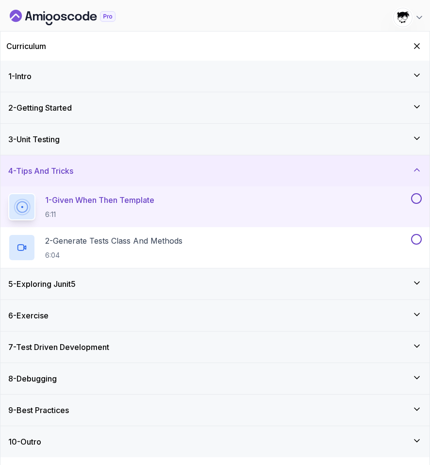
click at [117, 275] on div "5 - Exploring Junit5" at bounding box center [214, 283] width 429 height 31
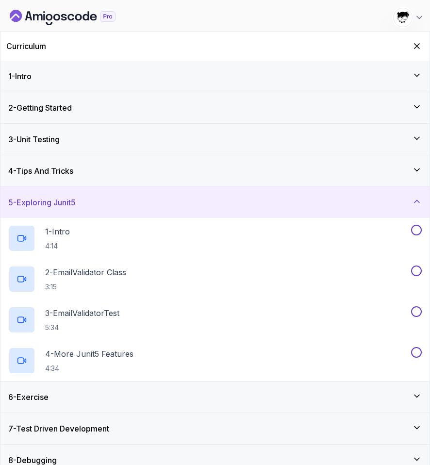
click at [104, 397] on div "6 - Exercise" at bounding box center [214, 397] width 413 height 12
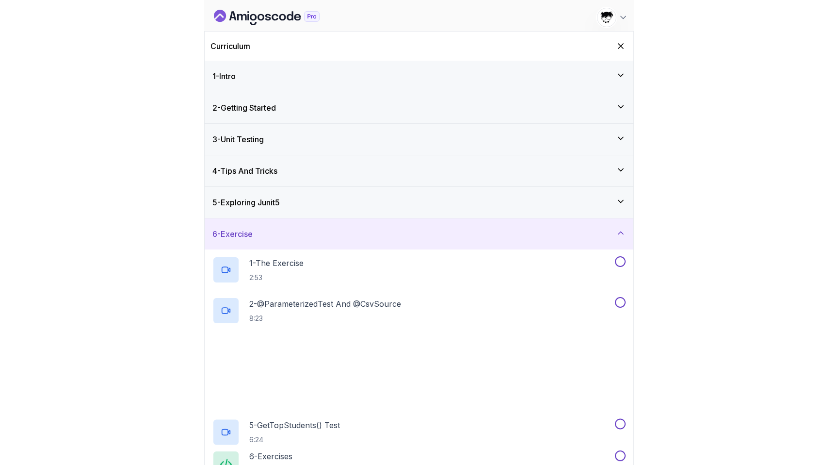
scroll to position [125, 0]
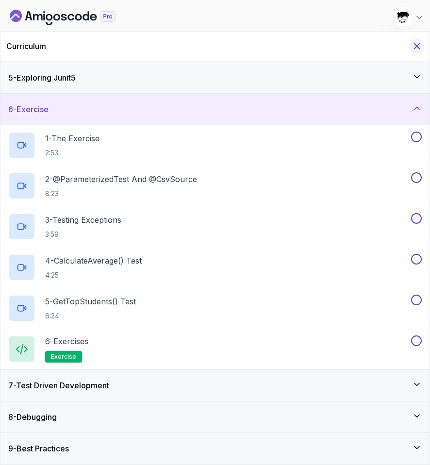
click at [342, 42] on icon "Hide Curriculum for mobile" at bounding box center [416, 46] width 11 height 11
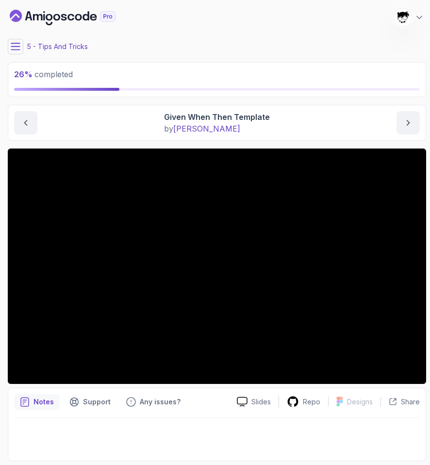
click at [56, 9] on div "My Courses Java Unit Testing and TDD 1075 Points Abdallah Issa Al-Kass Student" at bounding box center [217, 17] width 418 height 27
click at [55, 13] on icon "Dashboard" at bounding box center [63, 18] width 106 height 16
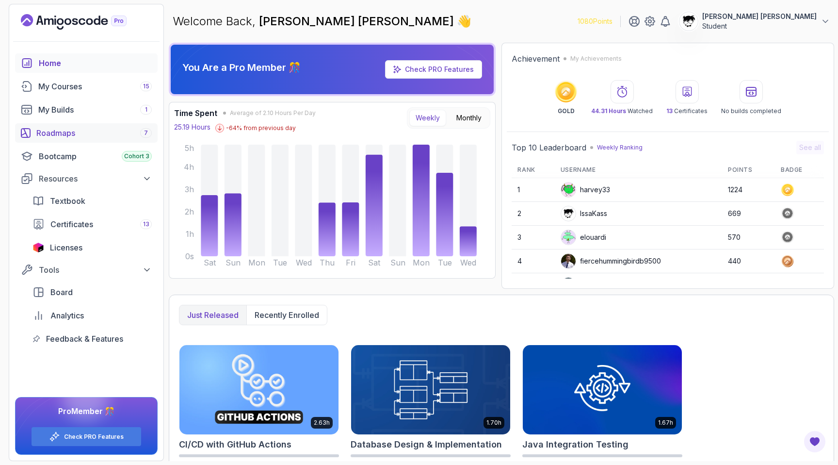
click at [61, 128] on div "Roadmaps 7" at bounding box center [93, 133] width 115 height 12
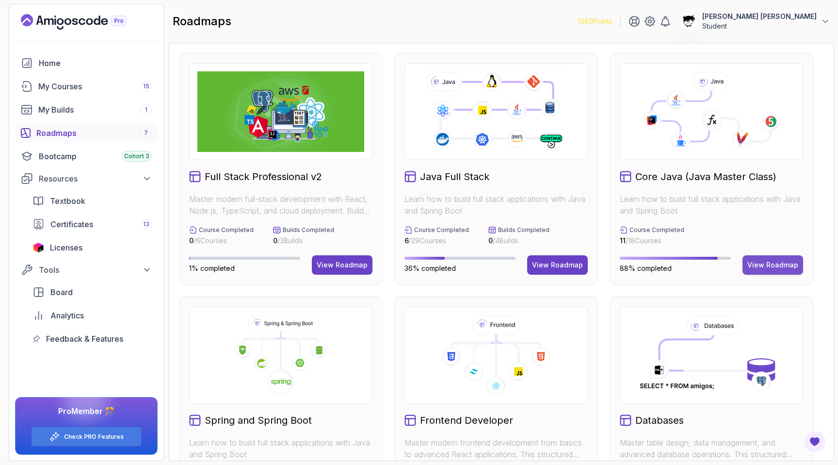
click at [342, 266] on div "View Roadmap" at bounding box center [772, 265] width 51 height 10
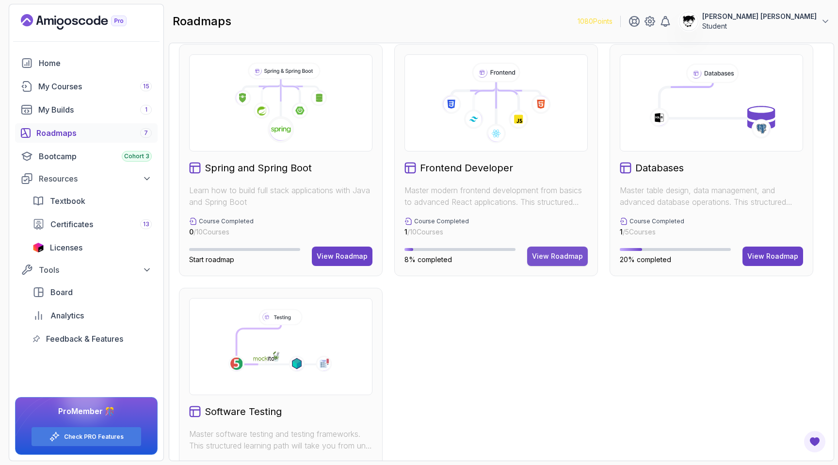
click at [342, 261] on button "View Roadmap" at bounding box center [557, 255] width 61 height 19
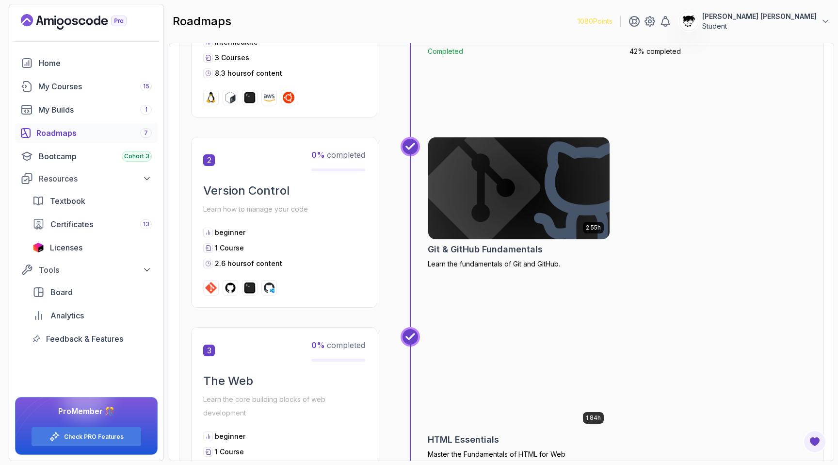
scroll to position [76, 0]
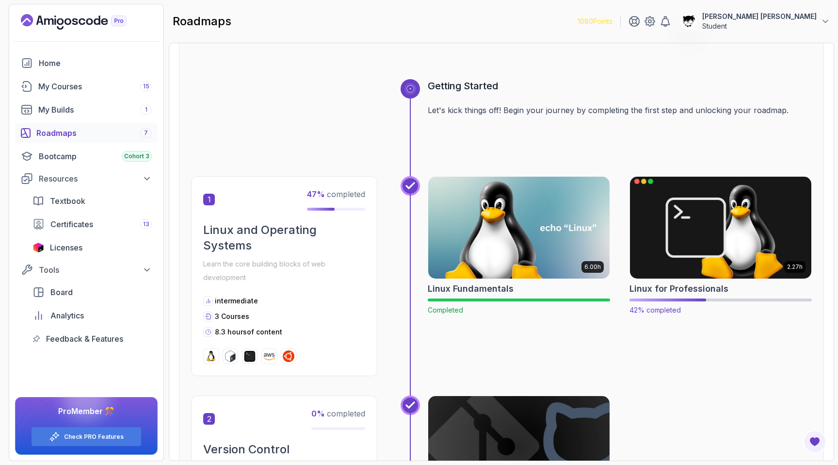
click at [342, 248] on img at bounding box center [721, 227] width 191 height 107
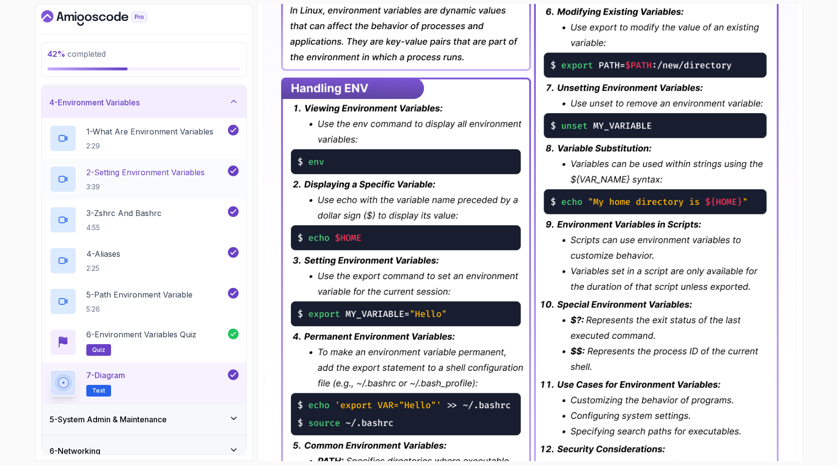
scroll to position [199, 0]
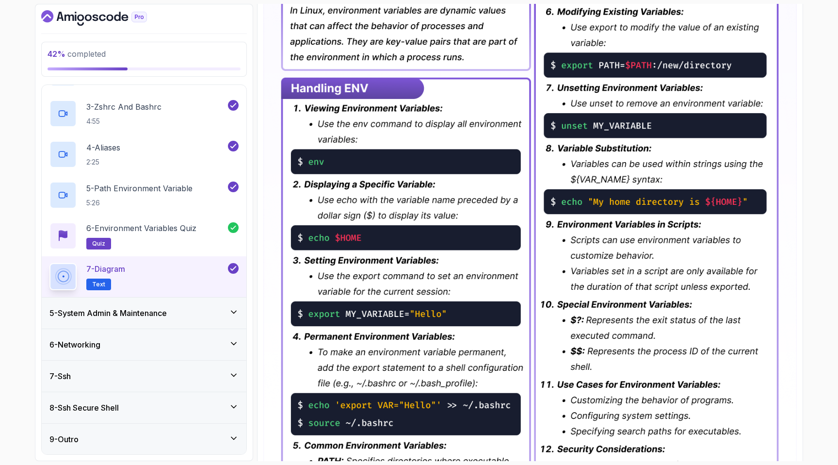
click at [161, 318] on h3 "5 - System Admin & Maintenance" at bounding box center [107, 313] width 117 height 12
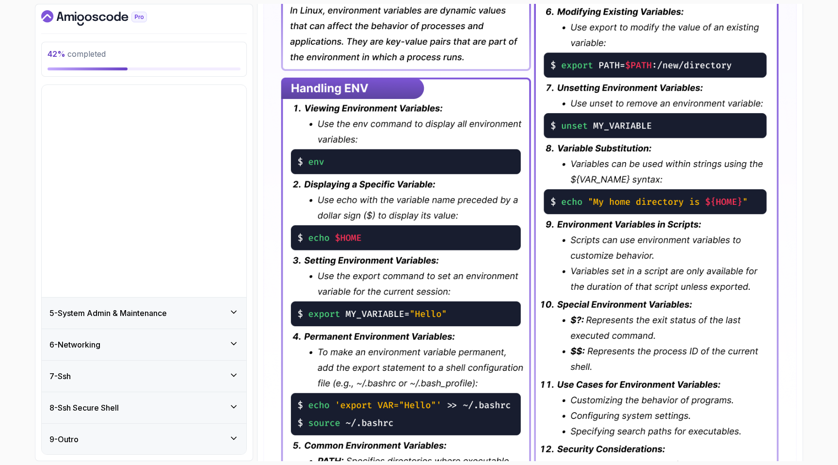
scroll to position [0, 0]
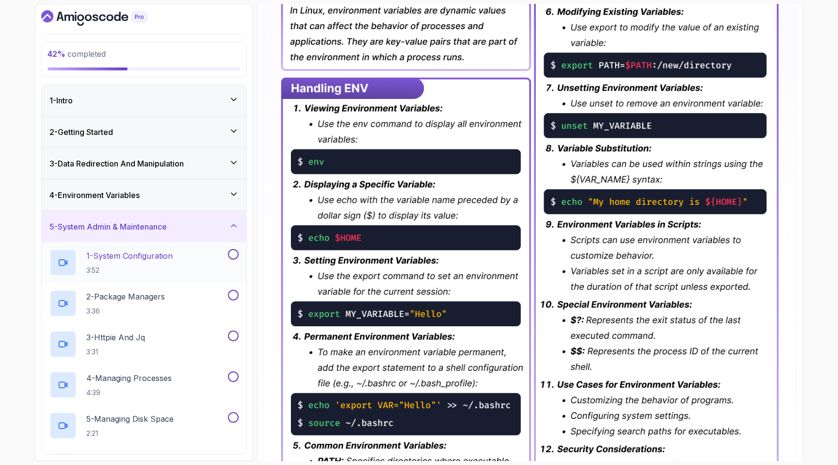
click at [124, 253] on p "1 - System Configuration" at bounding box center [129, 256] width 86 height 12
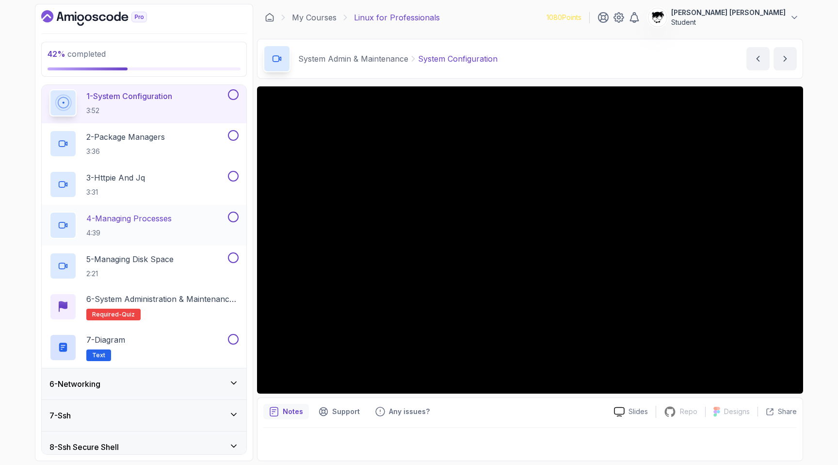
scroll to position [199, 0]
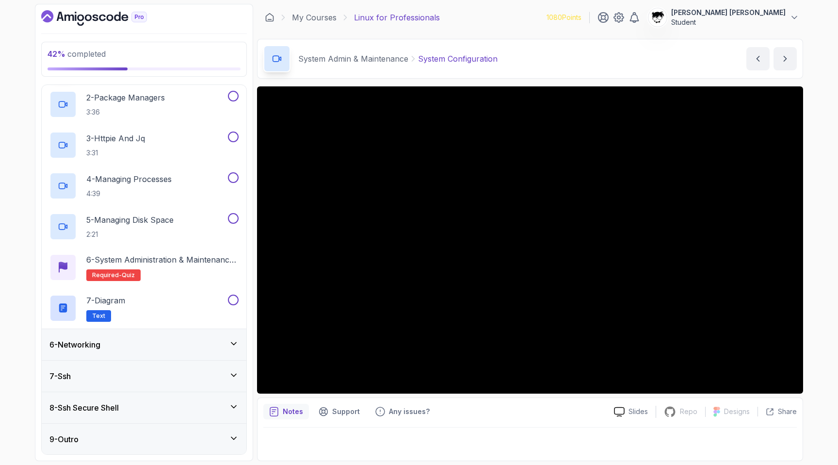
click at [138, 348] on div "6 - Networking" at bounding box center [143, 344] width 189 height 12
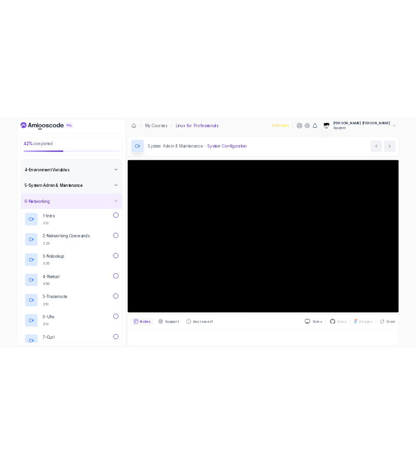
scroll to position [0, 0]
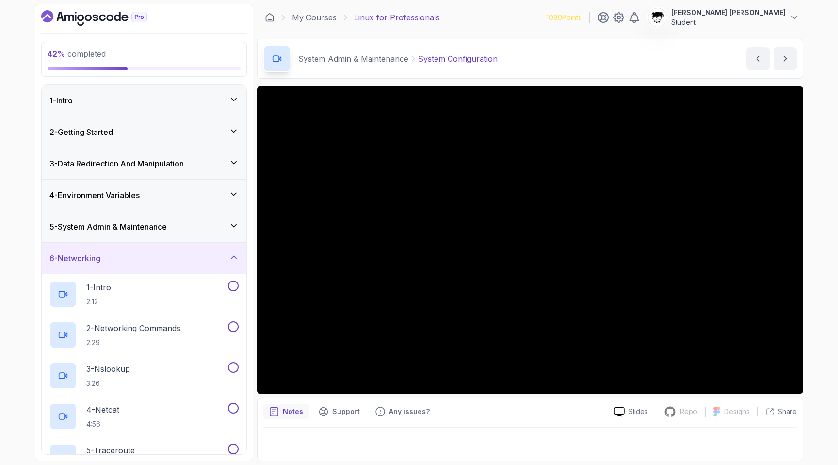
click at [119, 257] on div "6 - Networking" at bounding box center [143, 258] width 189 height 12
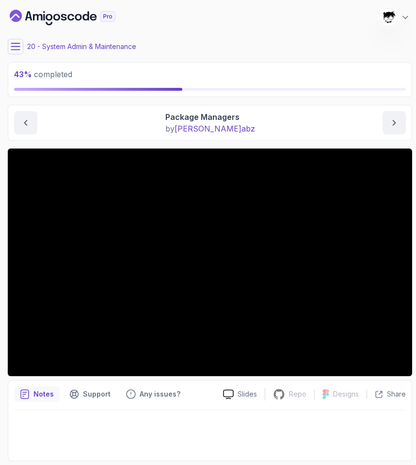
click at [13, 46] on icon at bounding box center [16, 47] width 10 height 10
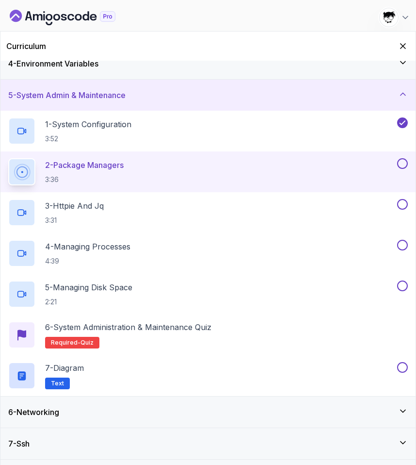
scroll to position [134, 0]
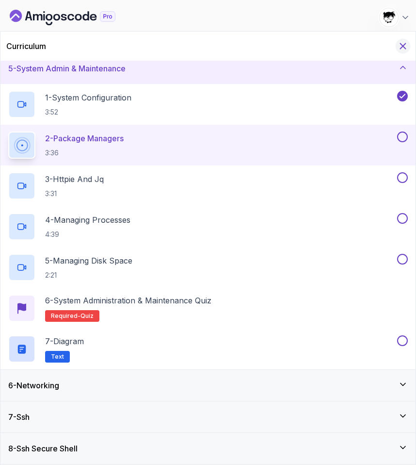
click at [342, 50] on icon "Hide Curriculum for mobile" at bounding box center [403, 46] width 11 height 11
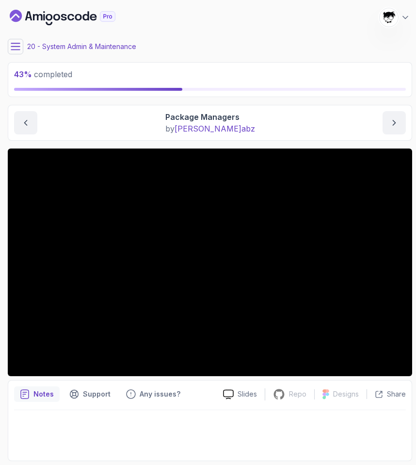
click at [13, 51] on icon at bounding box center [16, 47] width 10 height 10
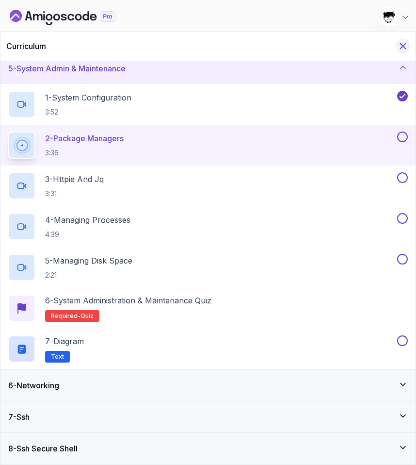
click at [342, 47] on icon "Hide Curriculum for mobile" at bounding box center [403, 46] width 5 height 5
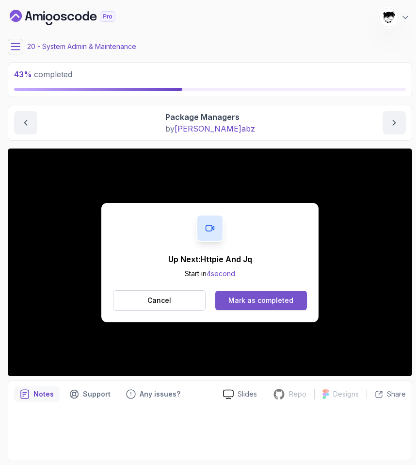
click at [256, 301] on div "Mark as completed" at bounding box center [260, 300] width 65 height 10
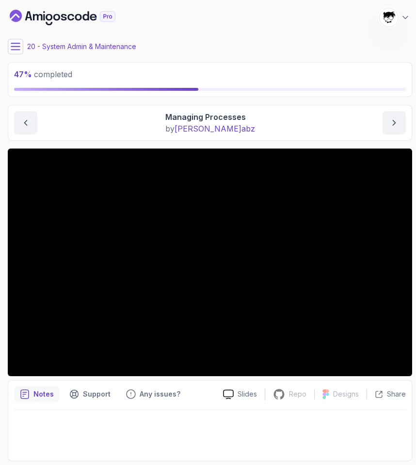
click at [16, 46] on icon at bounding box center [16, 47] width 10 height 10
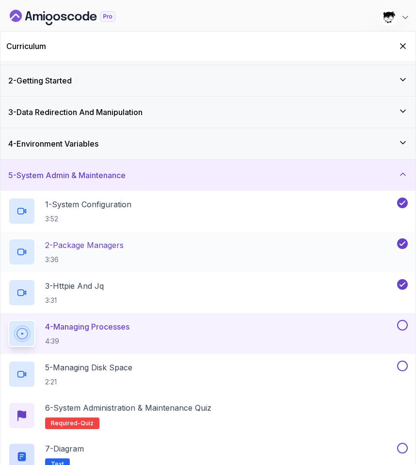
scroll to position [101, 0]
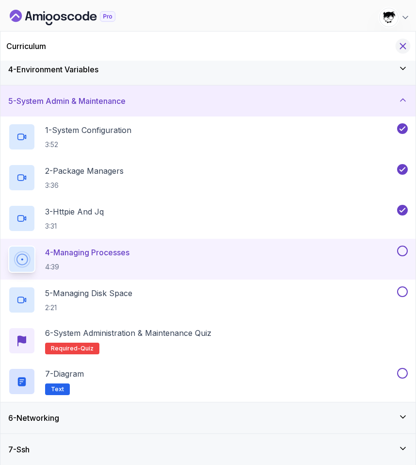
click at [342, 48] on icon "Hide Curriculum for mobile" at bounding box center [403, 46] width 11 height 11
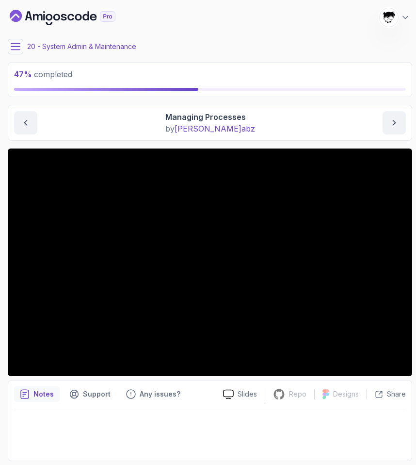
click at [11, 48] on icon at bounding box center [16, 47] width 10 height 10
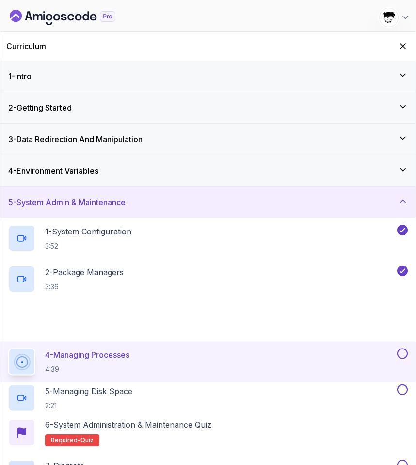
scroll to position [134, 0]
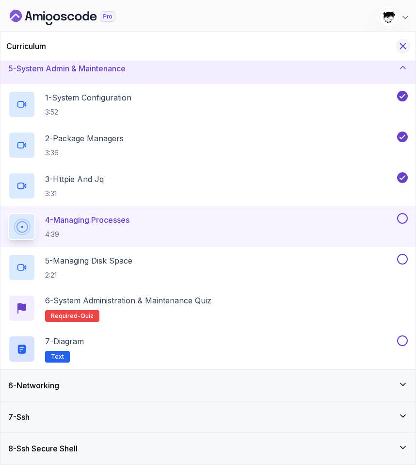
click at [342, 42] on icon "Hide Curriculum for mobile" at bounding box center [403, 46] width 11 height 11
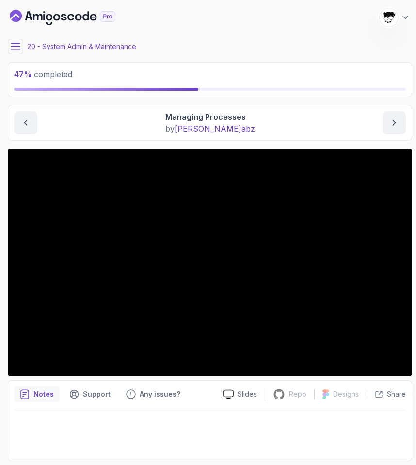
click at [16, 48] on icon at bounding box center [16, 47] width 10 height 10
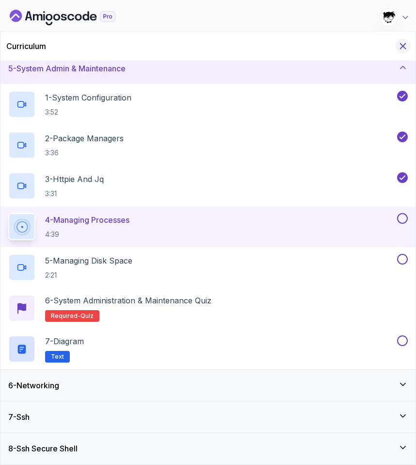
click at [342, 44] on icon "Hide Curriculum for mobile" at bounding box center [403, 46] width 5 height 5
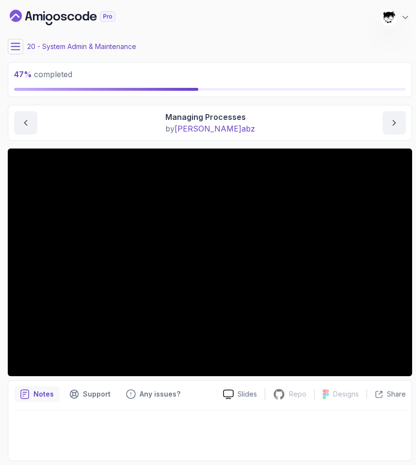
click at [16, 60] on main "My Courses Linux for Professionals 1080 Points Abdallah Issa Al-Kass Student 20…" at bounding box center [210, 232] width 404 height 457
click at [13, 53] on button at bounding box center [16, 47] width 16 height 16
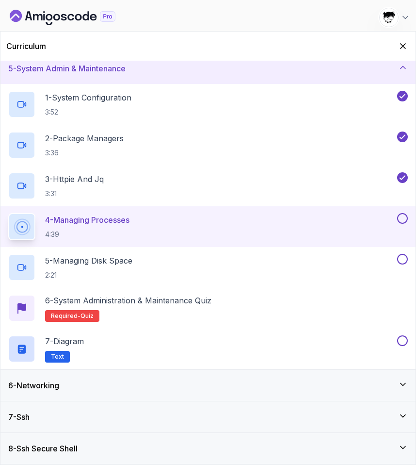
click at [61, 421] on div "7 - Ssh" at bounding box center [208, 417] width 400 height 12
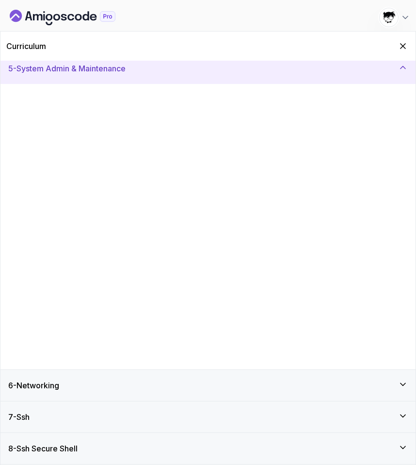
scroll to position [0, 0]
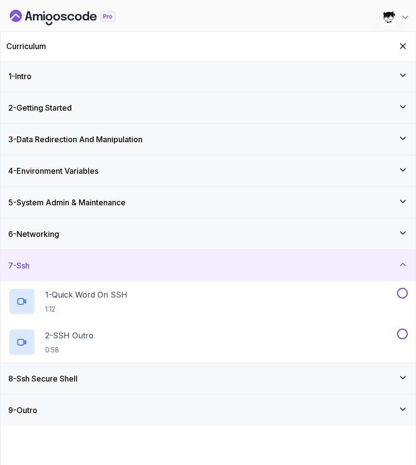
click at [53, 379] on h3 "8 - Ssh Secure Shell" at bounding box center [42, 378] width 69 height 12
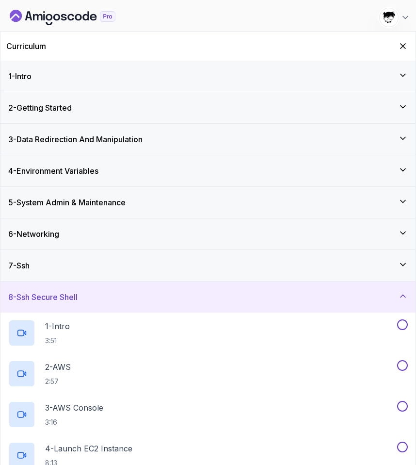
click at [35, 233] on h3 "6 - Networking" at bounding box center [33, 234] width 51 height 12
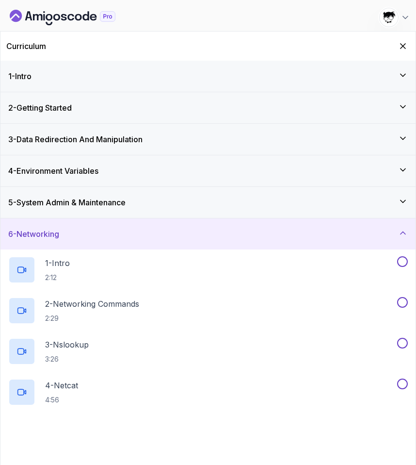
click at [35, 233] on h3 "6 - Networking" at bounding box center [33, 234] width 51 height 12
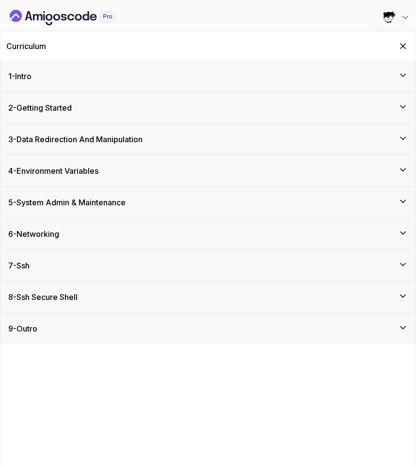
click at [342, 48] on div "Curriculum" at bounding box center [207, 46] width 415 height 29
click at [342, 48] on icon "Hide Curriculum for mobile" at bounding box center [403, 46] width 11 height 11
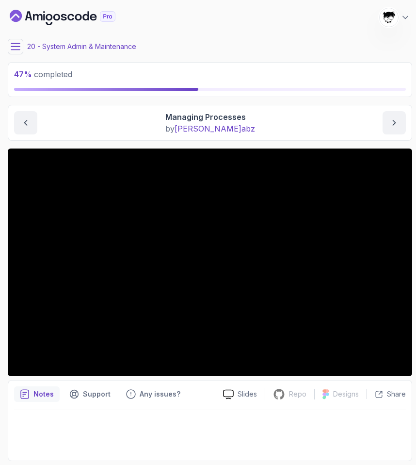
click at [47, 11] on icon "Dashboard" at bounding box center [63, 18] width 106 height 16
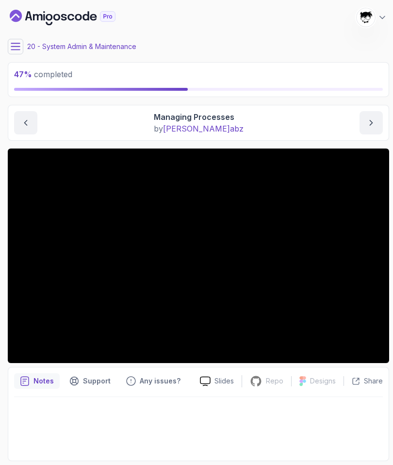
click at [23, 47] on button at bounding box center [16, 47] width 16 height 16
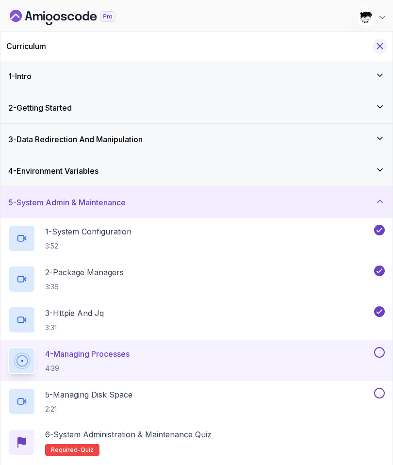
click at [342, 45] on icon "Hide Curriculum for mobile" at bounding box center [379, 46] width 5 height 5
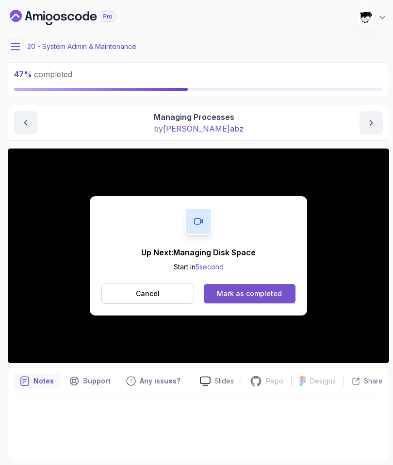
click at [238, 293] on div "Mark as completed" at bounding box center [249, 294] width 65 height 10
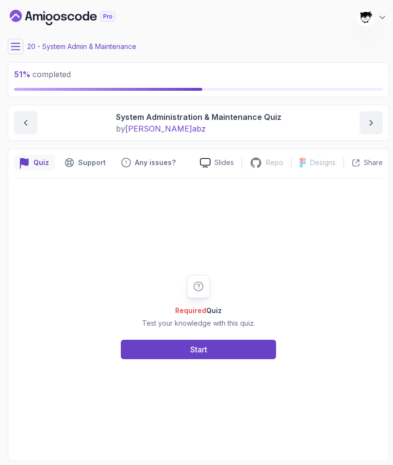
click at [159, 362] on div "Required Quiz Test your knowledge with this quiz. Start" at bounding box center [198, 316] width 369 height 276
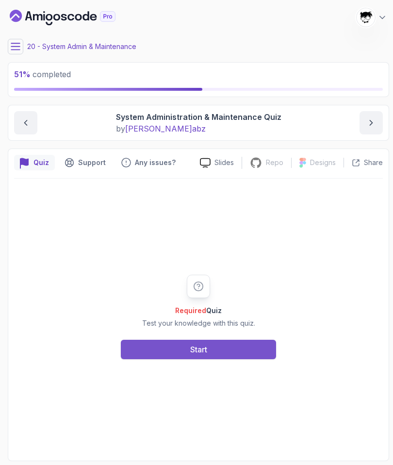
click at [150, 348] on button "Start" at bounding box center [198, 348] width 155 height 19
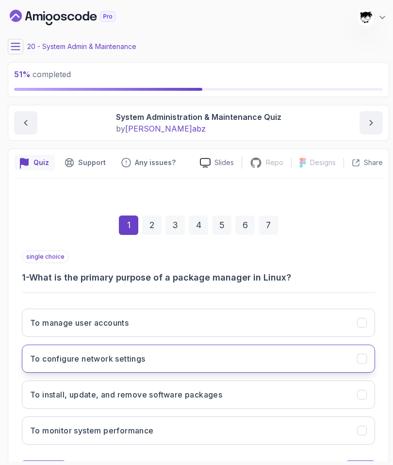
scroll to position [46, 0]
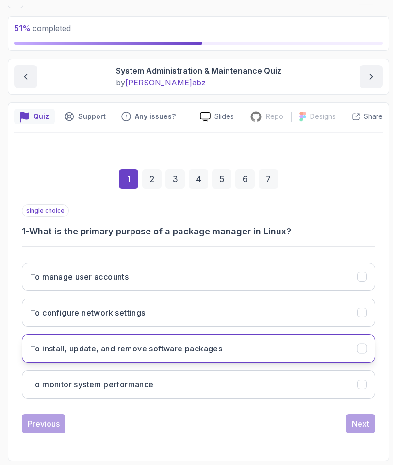
click at [77, 341] on button "To install, update, and remove software packages" at bounding box center [198, 348] width 353 height 28
click at [342, 423] on div "Next" at bounding box center [360, 423] width 17 height 12
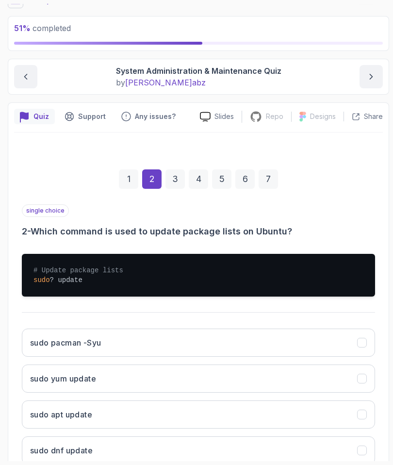
scroll to position [112, 0]
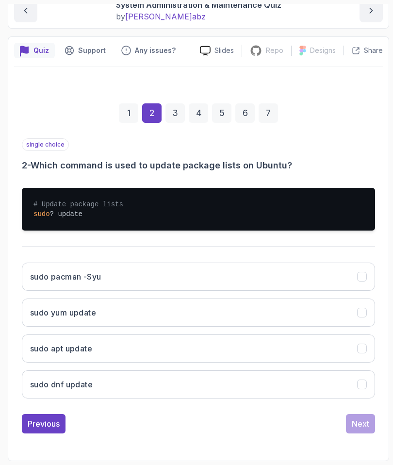
drag, startPoint x: 126, startPoint y: 162, endPoint x: 267, endPoint y: 162, distance: 141.6
click at [267, 162] on h3 "2 - Which command is used to update package lists on Ubuntu?" at bounding box center [198, 166] width 353 height 14
click at [268, 162] on h3 "2 - Which command is used to update package lists on Ubuntu?" at bounding box center [198, 166] width 353 height 14
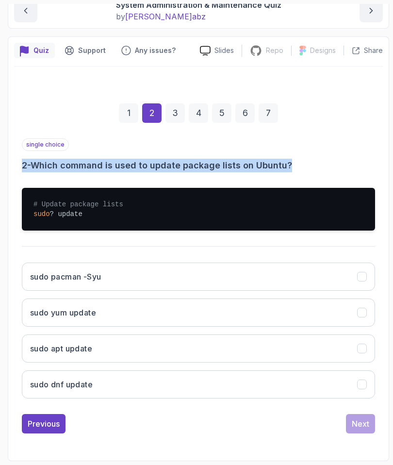
click at [268, 162] on h3 "2 - Which command is used to update package lists on Ubuntu?" at bounding box center [198, 166] width 353 height 14
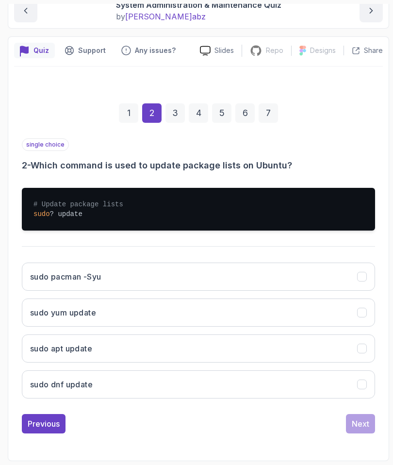
click at [234, 193] on pre "# Update package lists sudo ? update" at bounding box center [198, 209] width 353 height 43
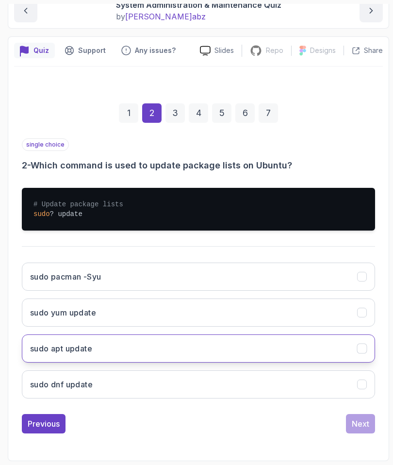
click at [65, 348] on h3 "sudo apt update" at bounding box center [61, 348] width 62 height 12
click at [342, 427] on button "Next" at bounding box center [360, 423] width 29 height 19
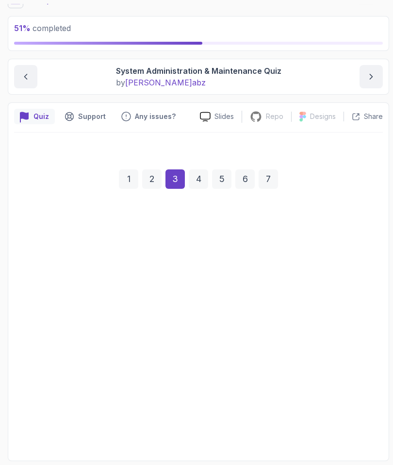
scroll to position [46, 0]
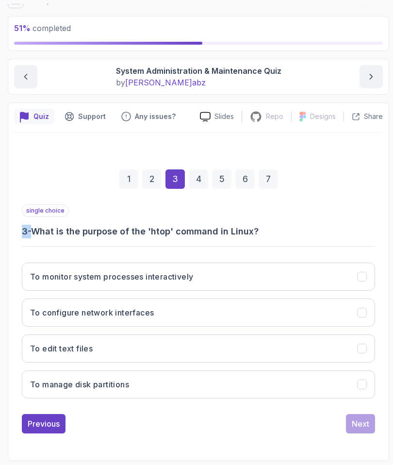
drag, startPoint x: 30, startPoint y: 230, endPoint x: 304, endPoint y: 214, distance: 274.0
click at [303, 214] on div "single choice 3 - What is the purpose of the 'htop' command in Linux?" at bounding box center [198, 221] width 353 height 34
click at [289, 231] on h3 "3 - What is the purpose of the 'htop' command in Linux?" at bounding box center [198, 232] width 353 height 14
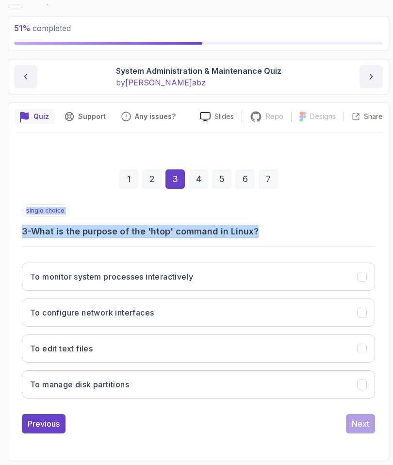
click at [289, 231] on h3 "3 - What is the purpose of the 'htop' command in Linux?" at bounding box center [198, 232] width 353 height 14
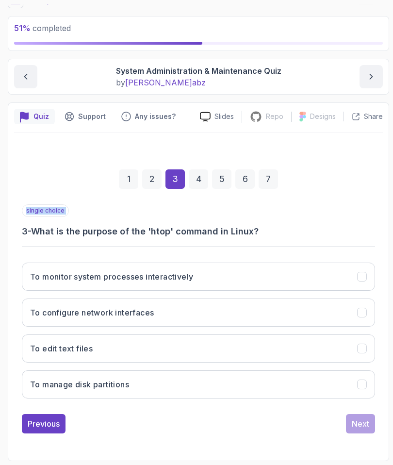
click at [289, 231] on h3 "3 - What is the purpose of the 'htop' command in Linux?" at bounding box center [198, 232] width 353 height 14
click at [276, 244] on div "single choice 3 - What is the purpose of the 'htop' command in Linux? To monito…" at bounding box center [198, 305] width 353 height 202
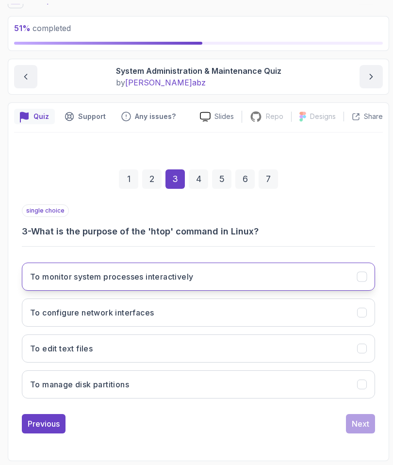
click at [63, 281] on h3 "To monitor system processes interactively" at bounding box center [111, 277] width 163 height 12
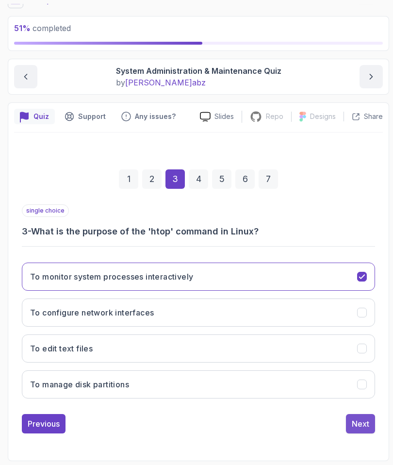
click at [342, 425] on div "Next" at bounding box center [360, 423] width 17 height 12
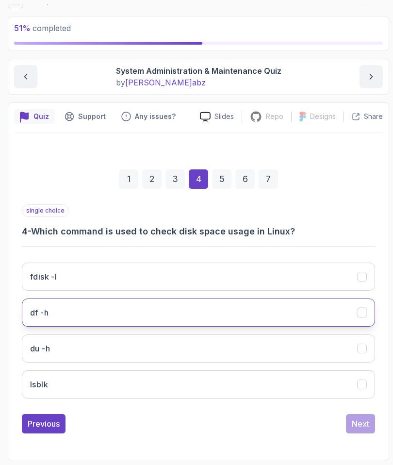
click at [63, 321] on button "df -h" at bounding box center [198, 312] width 353 height 28
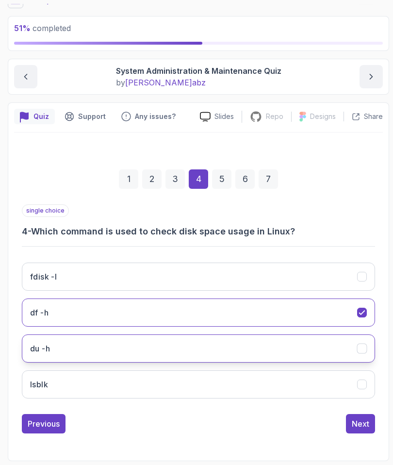
click at [77, 348] on button "du -h" at bounding box center [198, 348] width 353 height 28
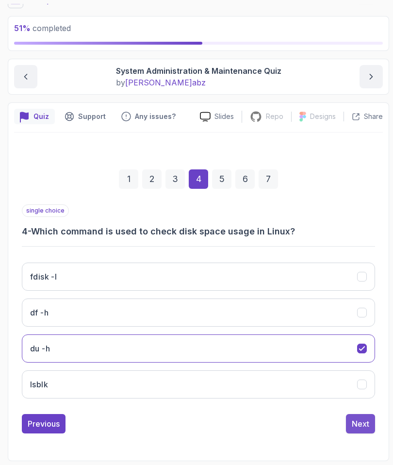
click at [342, 417] on div "Next" at bounding box center [360, 423] width 17 height 12
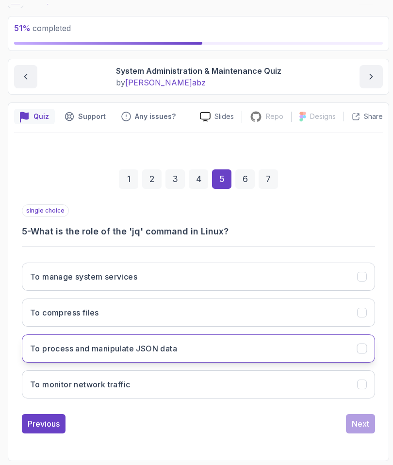
click at [80, 352] on h3 "To process and manipulate JSON data" at bounding box center [103, 348] width 147 height 12
click at [342, 419] on div "Next" at bounding box center [360, 423] width 17 height 12
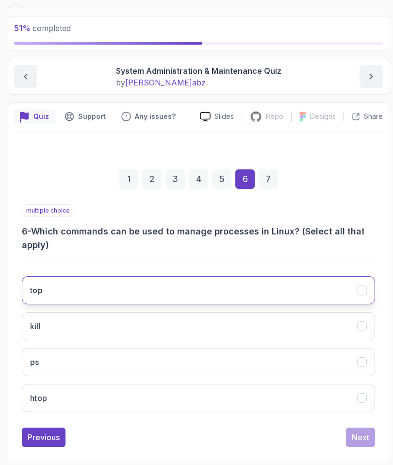
scroll to position [60, 0]
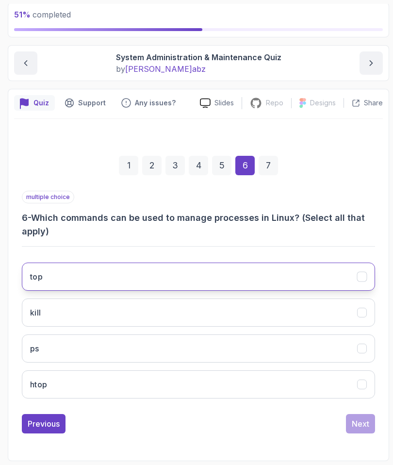
click at [104, 283] on button "top" at bounding box center [198, 276] width 353 height 28
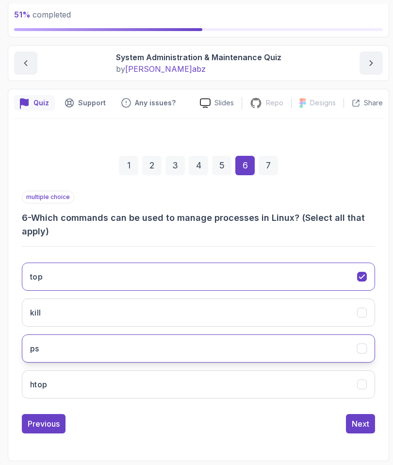
click at [110, 356] on button "ps" at bounding box center [198, 348] width 353 height 28
click at [342, 423] on div "Next" at bounding box center [360, 423] width 17 height 12
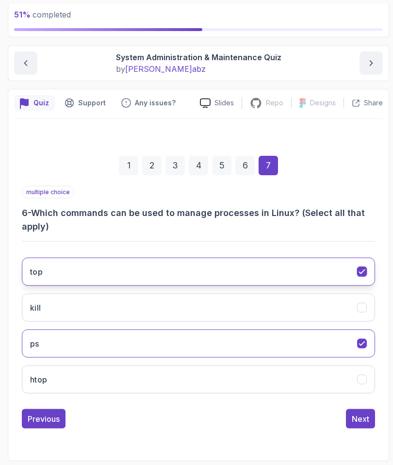
scroll to position [46, 0]
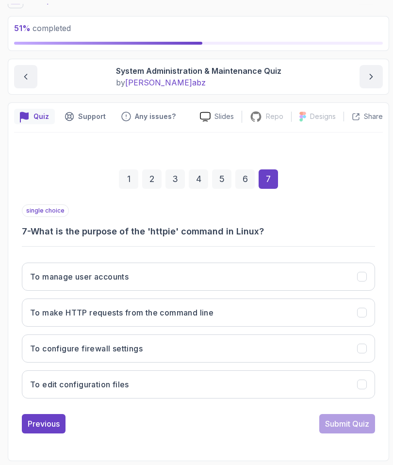
click at [68, 234] on h3 "7 - What is the purpose of the 'httpie' command in Linux?" at bounding box center [198, 232] width 353 height 14
click at [92, 209] on div "single choice 7 - What is the purpose of the 'httpie' command in Linux?" at bounding box center [198, 221] width 353 height 34
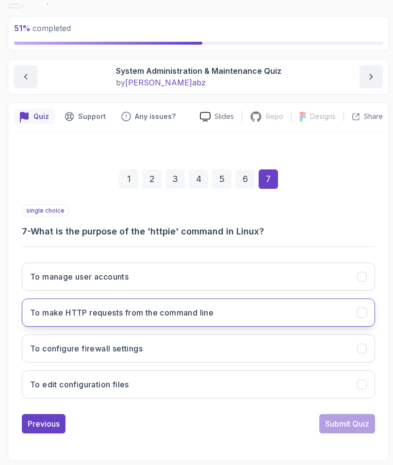
click at [61, 308] on h3 "To make HTTP requests from the command line" at bounding box center [121, 312] width 183 height 12
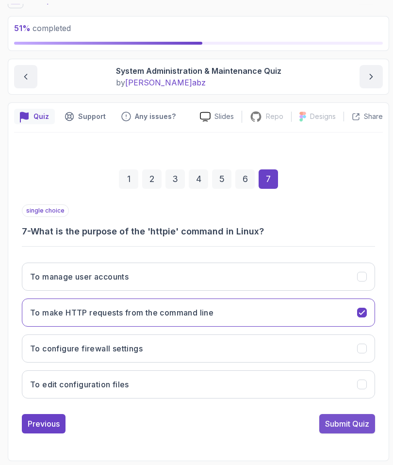
click at [342, 425] on div "Submit Quiz" at bounding box center [347, 423] width 44 height 12
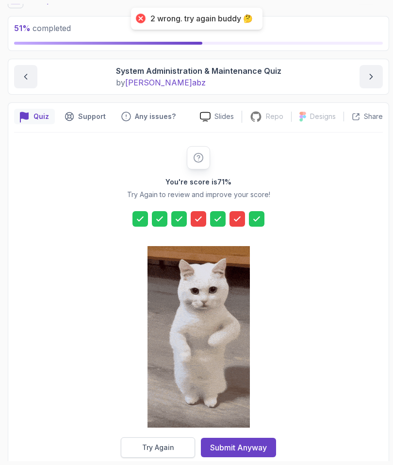
click at [138, 452] on button "Try Again" at bounding box center [158, 447] width 74 height 20
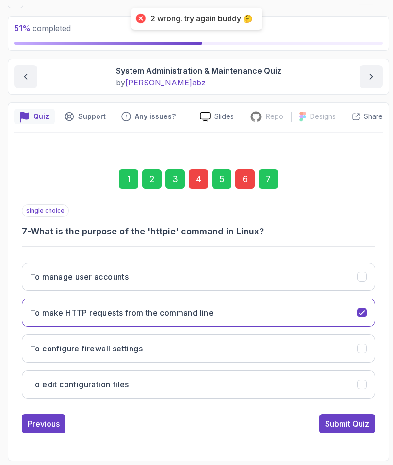
click at [243, 175] on div "6" at bounding box center [244, 178] width 19 height 19
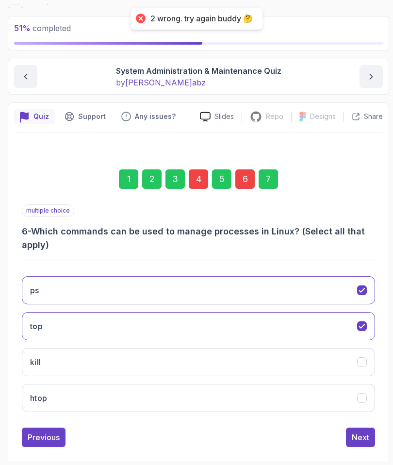
scroll to position [60, 0]
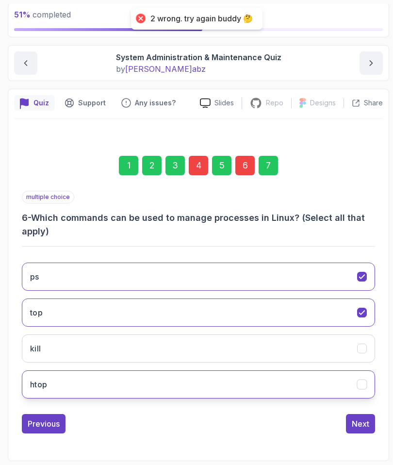
click at [48, 397] on button "htop" at bounding box center [198, 384] width 353 height 28
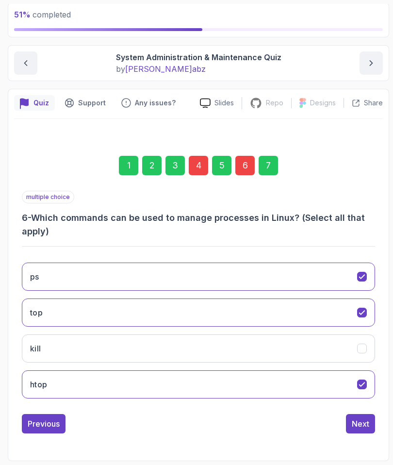
click at [199, 173] on div "4" at bounding box center [198, 165] width 19 height 19
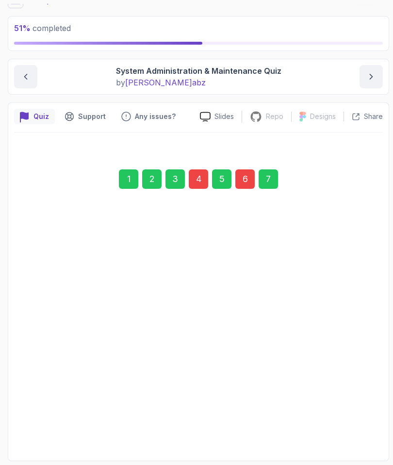
scroll to position [46, 0]
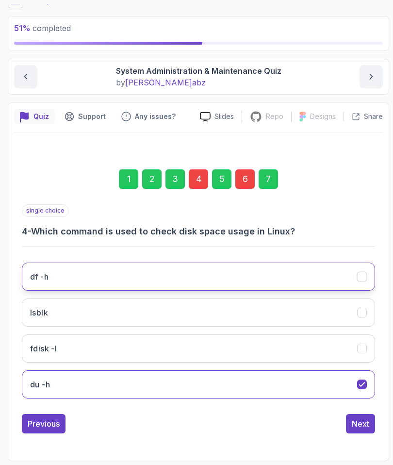
click at [36, 273] on h3 "df -h" at bounding box center [39, 277] width 18 height 12
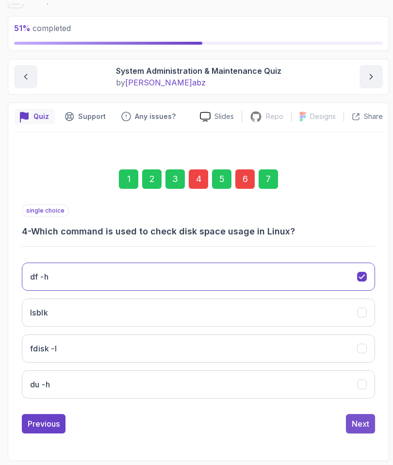
click at [342, 423] on button "Next" at bounding box center [360, 423] width 29 height 19
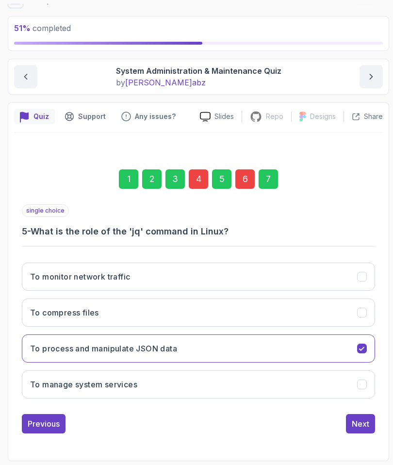
click at [269, 177] on div "7" at bounding box center [267, 178] width 19 height 19
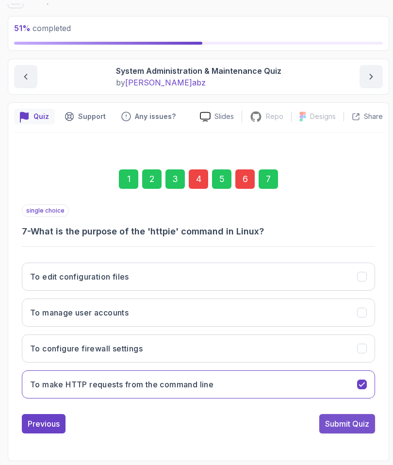
click at [342, 427] on div "Submit Quiz" at bounding box center [347, 423] width 44 height 12
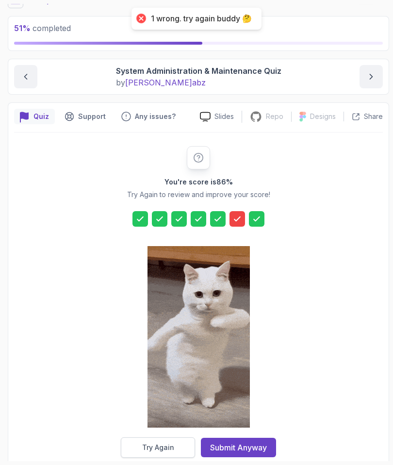
click at [176, 451] on button "Try Again" at bounding box center [158, 447] width 74 height 20
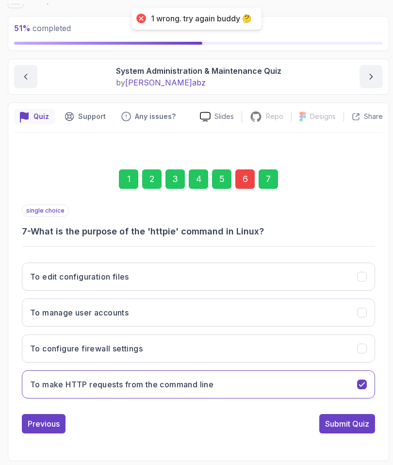
click at [245, 183] on div "6" at bounding box center [244, 178] width 19 height 19
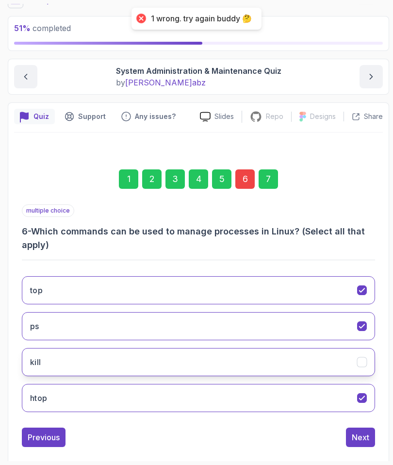
scroll to position [60, 0]
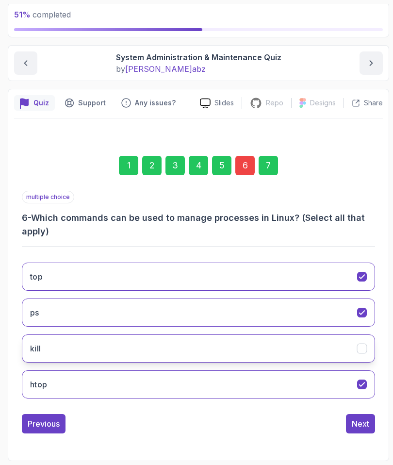
click at [83, 357] on button "kill" at bounding box center [198, 348] width 353 height 28
click at [342, 417] on div "Next" at bounding box center [360, 423] width 17 height 12
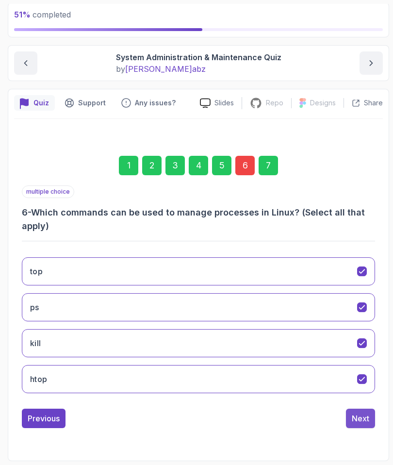
scroll to position [46, 0]
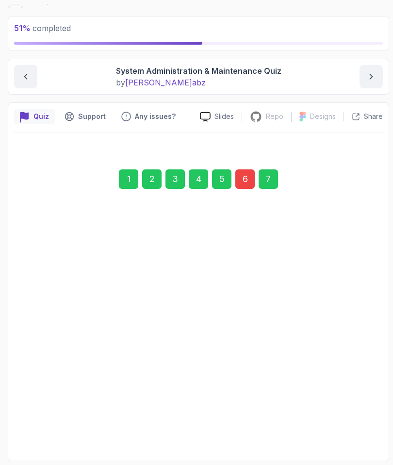
click at [342, 426] on div "Submit Quiz" at bounding box center [347, 423] width 44 height 12
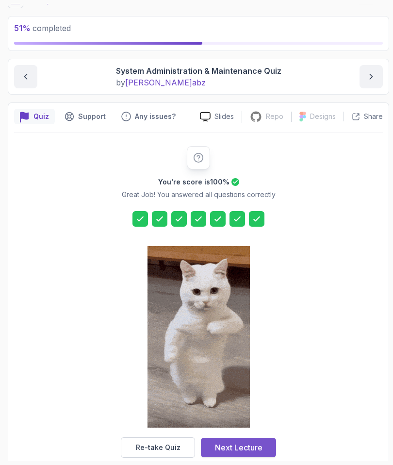
click at [219, 450] on div "Next Lecture" at bounding box center [239, 447] width 48 height 12
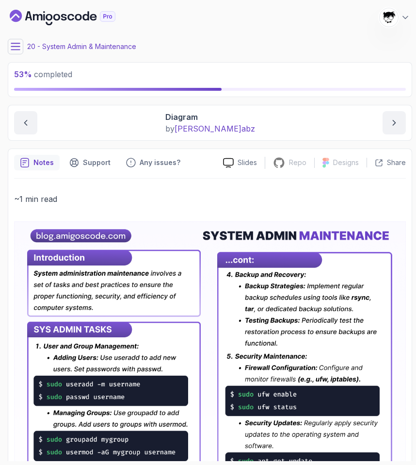
click at [25, 50] on div "20 - System Admin & Maintenance" at bounding box center [210, 47] width 404 height 16
click at [16, 49] on icon at bounding box center [16, 47] width 10 height 10
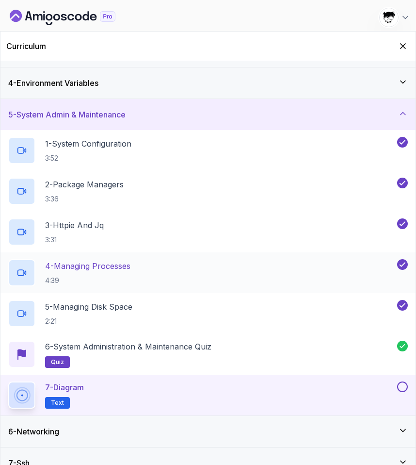
scroll to position [134, 0]
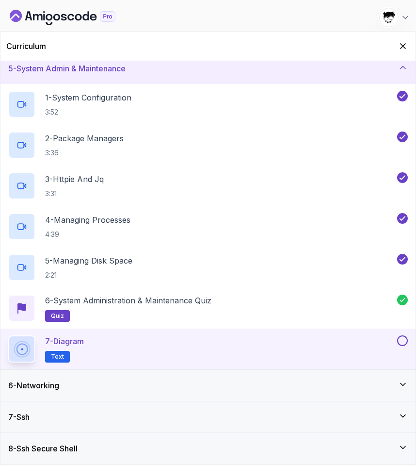
click at [342, 339] on button at bounding box center [402, 340] width 11 height 11
click at [342, 382] on div "6 - Networking" at bounding box center [208, 385] width 400 height 12
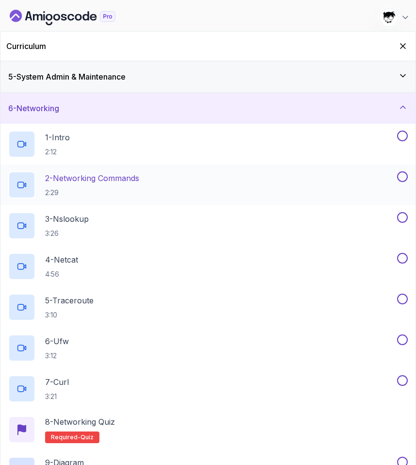
scroll to position [125, 0]
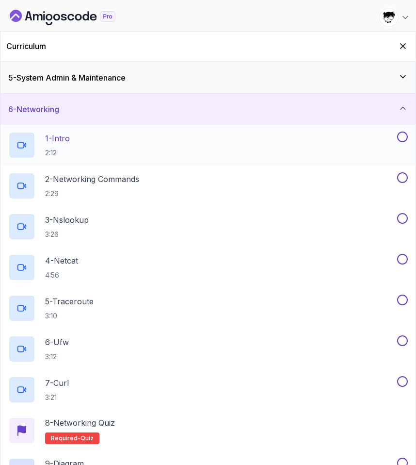
click at [108, 153] on div "1 - Intro 2:12" at bounding box center [201, 144] width 387 height 27
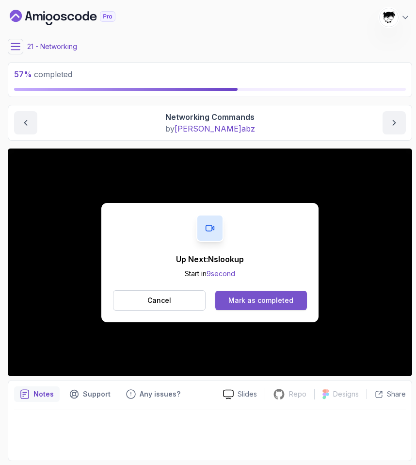
click at [243, 303] on div "Mark as completed" at bounding box center [260, 300] width 65 height 10
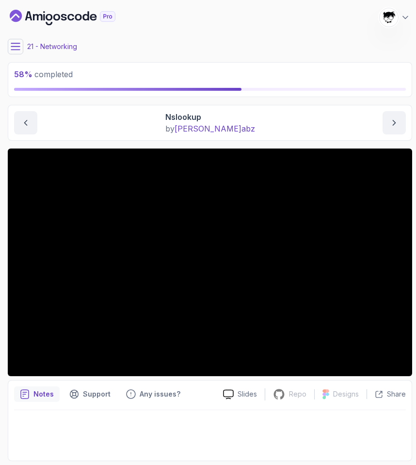
click at [16, 45] on icon at bounding box center [16, 47] width 10 height 10
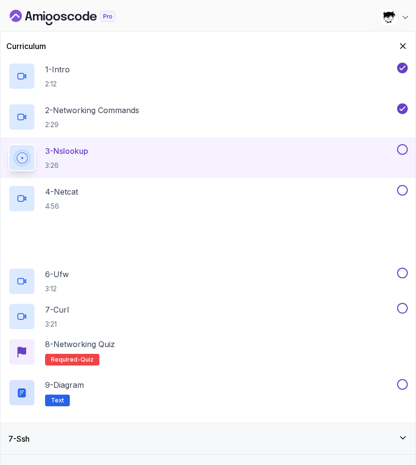
scroll to position [206, 0]
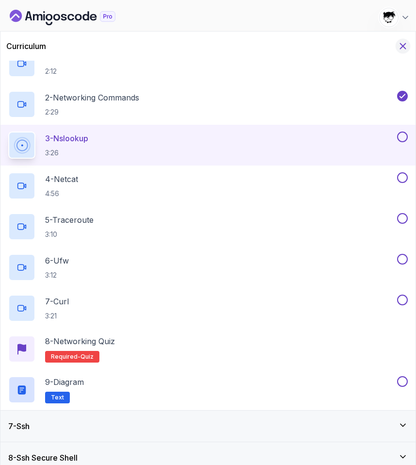
click at [342, 46] on icon "Hide Curriculum for mobile" at bounding box center [403, 46] width 11 height 11
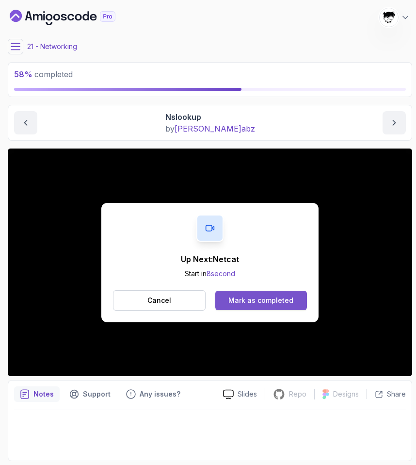
click at [236, 303] on div "Mark as completed" at bounding box center [260, 300] width 65 height 10
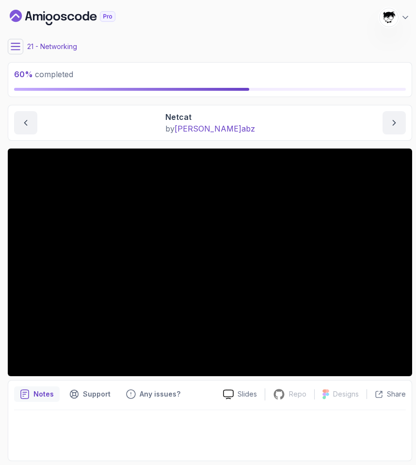
click at [16, 46] on icon at bounding box center [16, 47] width 10 height 10
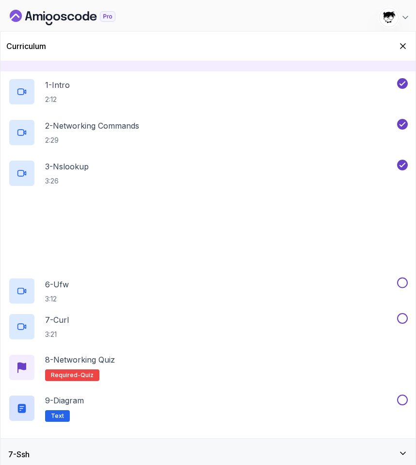
scroll to position [215, 0]
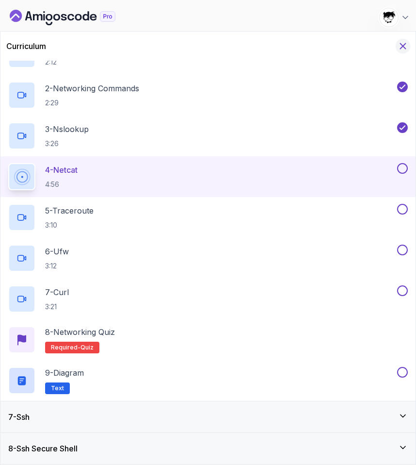
click at [342, 46] on icon "Hide Curriculum for mobile" at bounding box center [403, 46] width 5 height 5
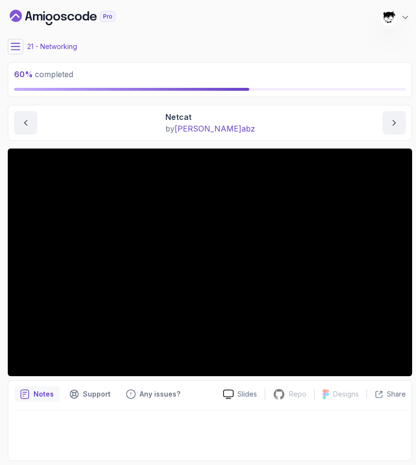
click at [13, 46] on icon at bounding box center [16, 47] width 10 height 10
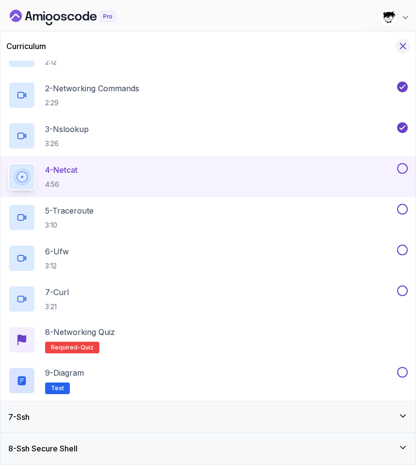
click at [342, 46] on icon "Hide Curriculum for mobile" at bounding box center [403, 46] width 11 height 11
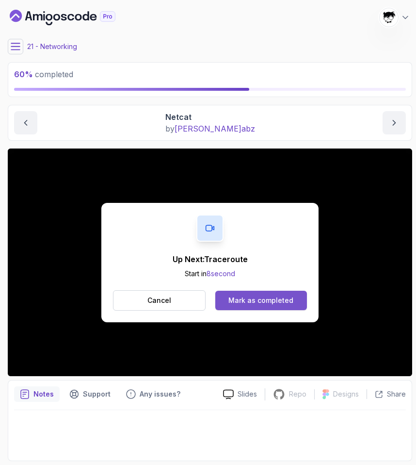
click at [263, 295] on div "Mark as completed" at bounding box center [260, 300] width 65 height 10
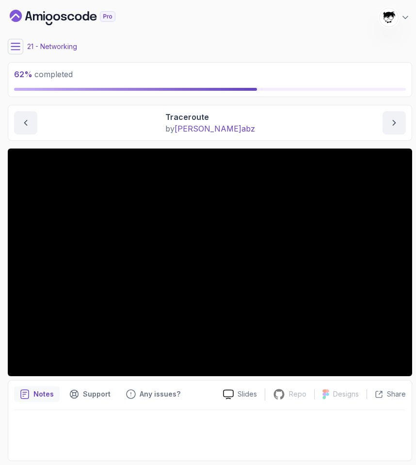
click at [16, 47] on icon at bounding box center [15, 46] width 9 height 6
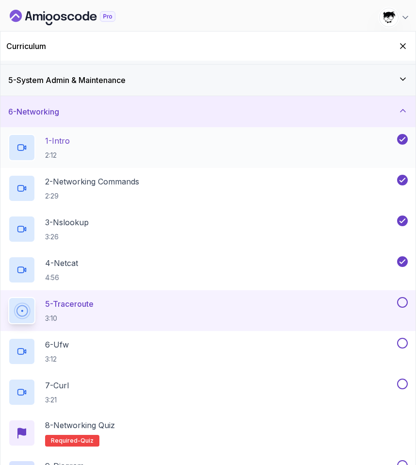
scroll to position [168, 0]
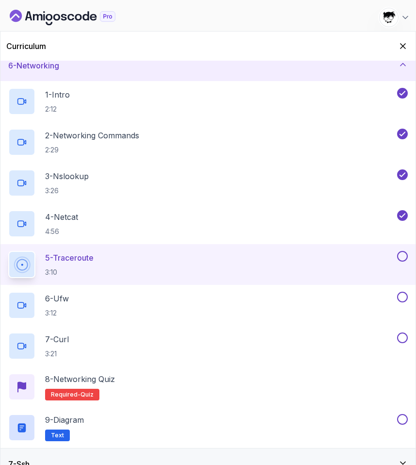
click at [342, 32] on div "Curriculum" at bounding box center [207, 46] width 415 height 29
click at [342, 43] on icon "Hide Curriculum for mobile" at bounding box center [403, 46] width 11 height 11
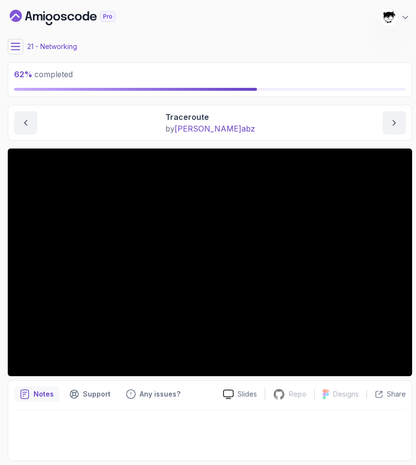
click at [18, 48] on icon at bounding box center [16, 47] width 10 height 10
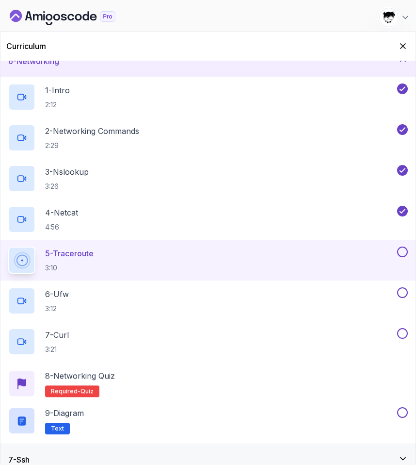
scroll to position [215, 0]
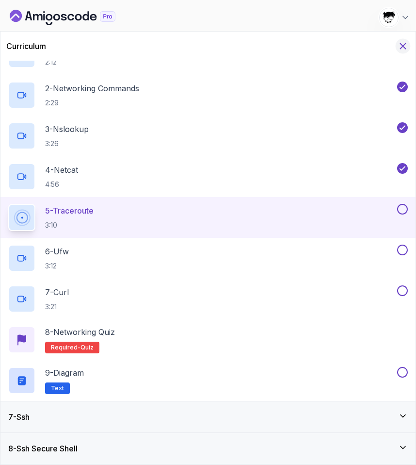
click at [342, 47] on icon "Hide Curriculum for mobile" at bounding box center [403, 46] width 11 height 11
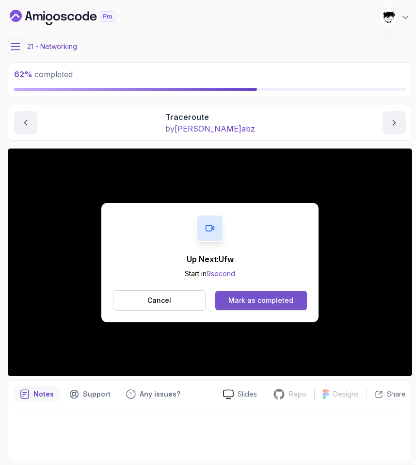
click at [252, 302] on div "Mark as completed" at bounding box center [260, 300] width 65 height 10
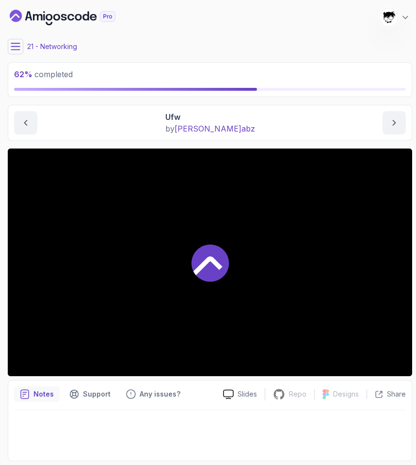
click at [24, 43] on div "21 - Networking" at bounding box center [210, 47] width 404 height 16
click at [17, 44] on icon at bounding box center [16, 47] width 10 height 10
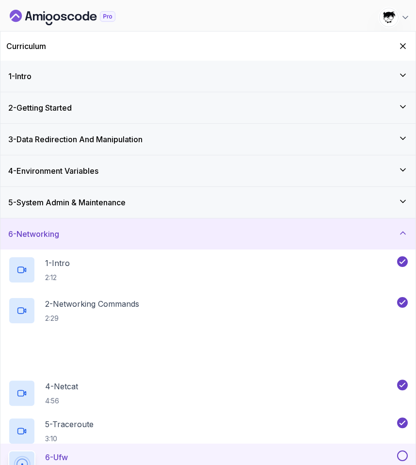
scroll to position [215, 0]
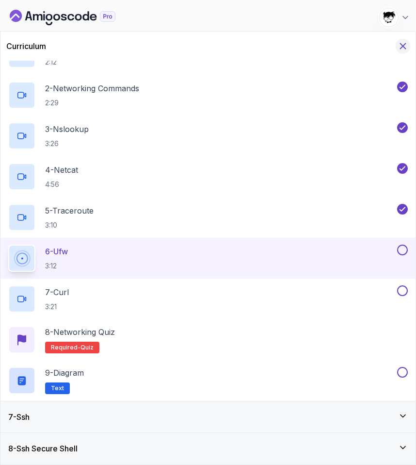
click at [342, 42] on icon "Hide Curriculum for mobile" at bounding box center [403, 46] width 11 height 11
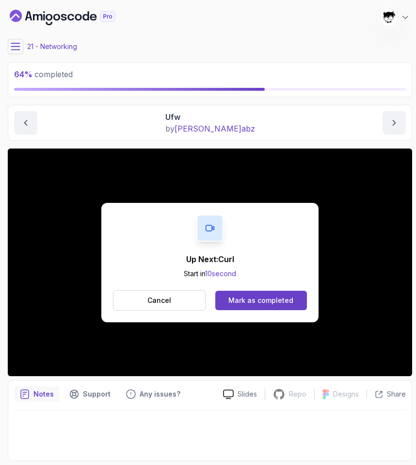
click at [255, 289] on div "Up Next: Curl Start in 10 second Cancel Mark as completed" at bounding box center [209, 262] width 217 height 119
click at [253, 297] on div "Mark as completed" at bounding box center [260, 300] width 65 height 10
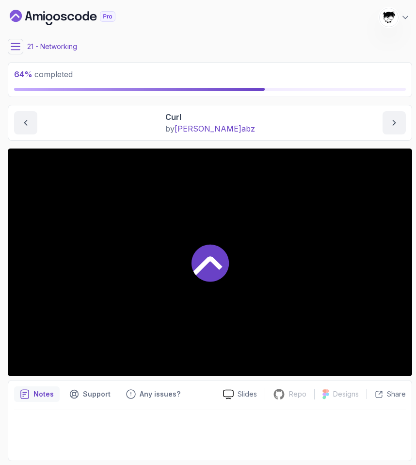
click at [4, 48] on div "64 % completed 1 - Intro 2 - Getting Started 3 - Data Redirection And Manipulat…" at bounding box center [208, 232] width 408 height 457
click at [16, 48] on icon at bounding box center [16, 47] width 10 height 10
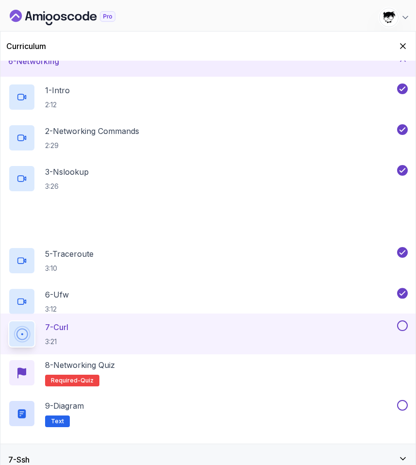
scroll to position [215, 0]
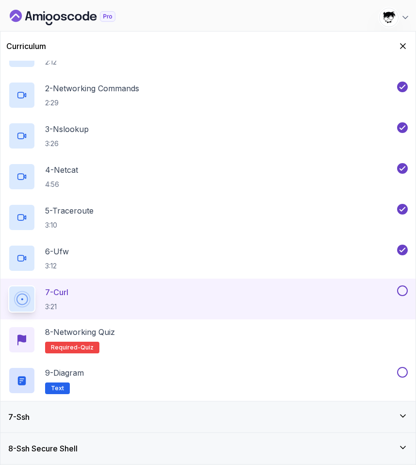
click at [342, 54] on div "Curriculum" at bounding box center [207, 46] width 415 height 29
click at [342, 45] on icon "Hide Curriculum for mobile" at bounding box center [403, 46] width 11 height 11
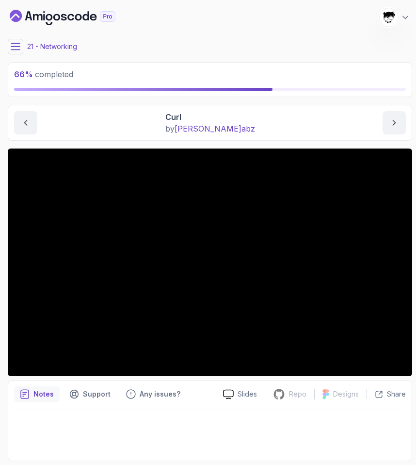
click at [10, 49] on button at bounding box center [16, 47] width 16 height 16
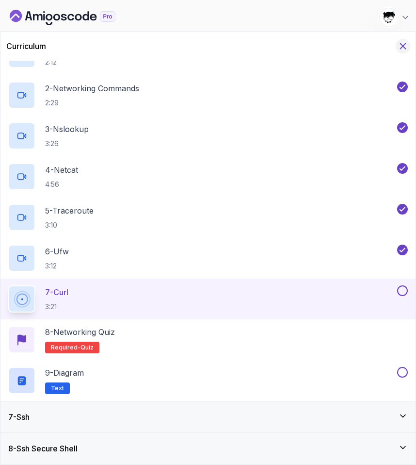
click at [342, 47] on icon "Hide Curriculum for mobile" at bounding box center [403, 46] width 5 height 5
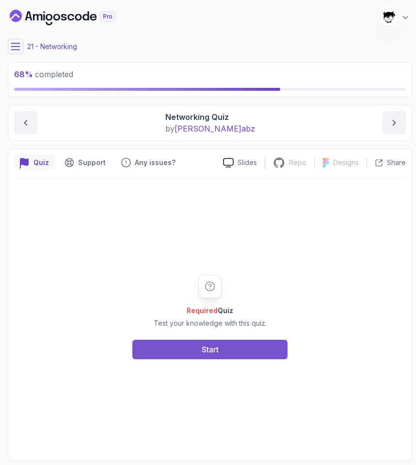
click at [184, 358] on button "Start" at bounding box center [209, 348] width 155 height 19
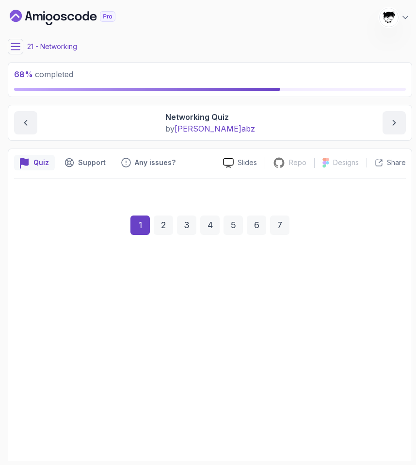
scroll to position [46, 0]
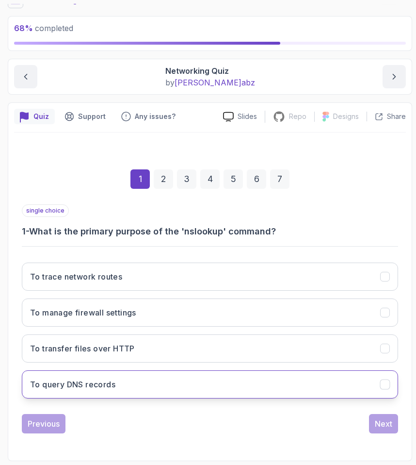
click at [80, 384] on h3 "To query DNS records" at bounding box center [72, 384] width 85 height 12
click at [342, 415] on button "Next" at bounding box center [383, 423] width 29 height 19
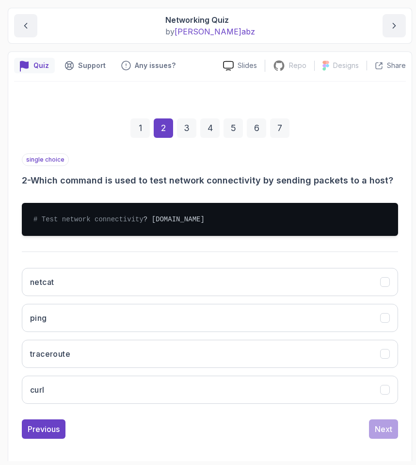
scroll to position [112, 0]
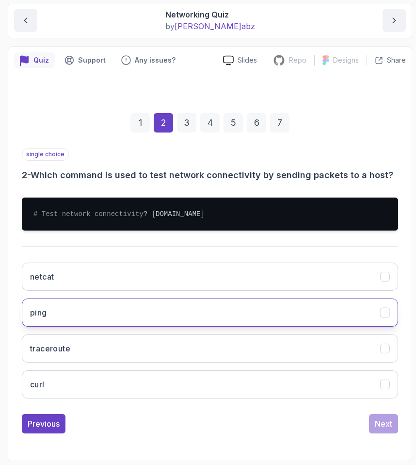
click at [56, 321] on button "ping" at bounding box center [210, 312] width 376 height 28
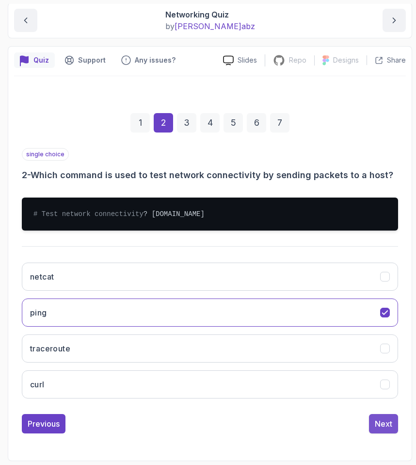
click at [342, 422] on div "Next" at bounding box center [383, 423] width 17 height 12
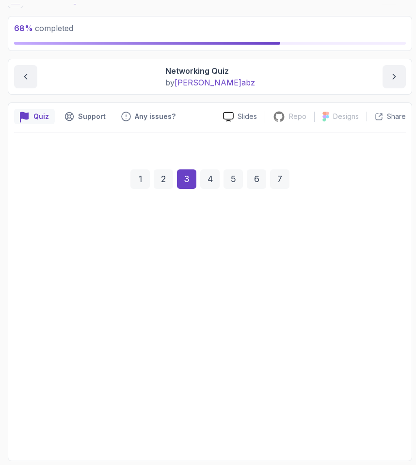
scroll to position [46, 0]
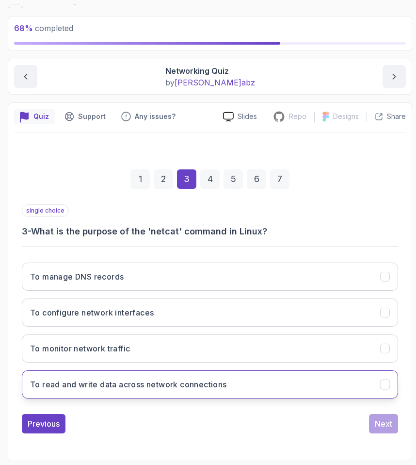
click at [253, 393] on button "To read and write data across network connections" at bounding box center [210, 384] width 376 height 28
click at [342, 428] on button "Next" at bounding box center [383, 423] width 29 height 19
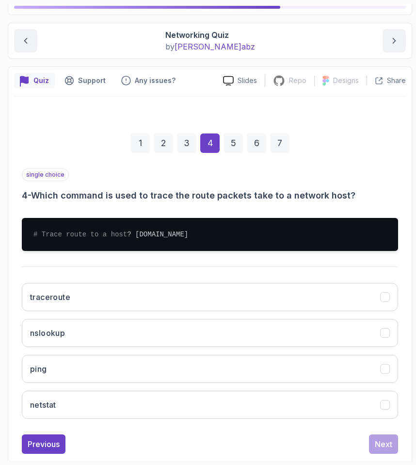
scroll to position [99, 0]
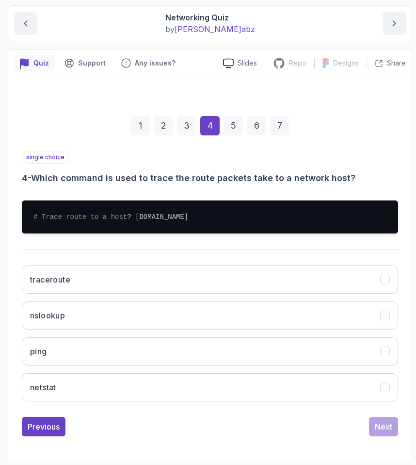
drag, startPoint x: 75, startPoint y: 166, endPoint x: 330, endPoint y: 165, distance: 255.1
click at [330, 165] on div "single choice 4 - Which command is used to trace the route packets take to a ne…" at bounding box center [210, 168] width 376 height 34
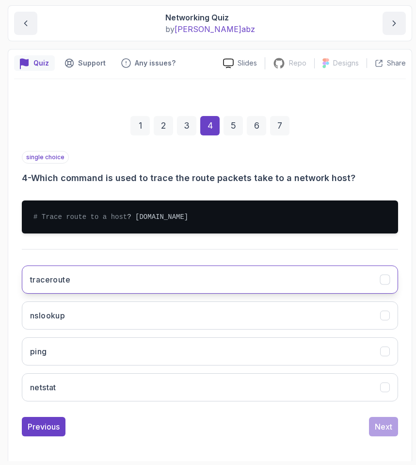
click at [42, 293] on button "traceroute" at bounding box center [210, 279] width 376 height 28
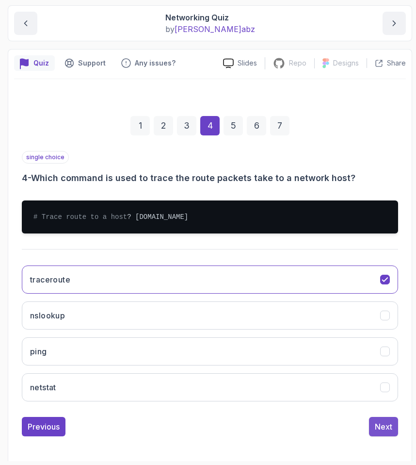
click at [342, 432] on div "Next" at bounding box center [383, 426] width 17 height 12
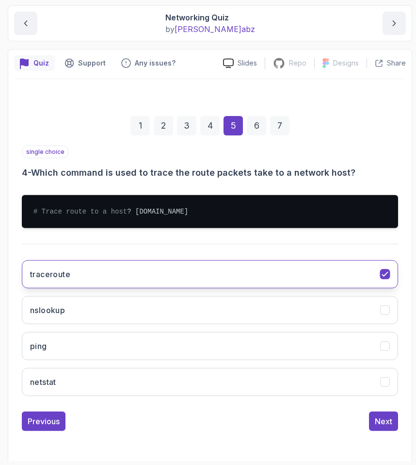
scroll to position [46, 0]
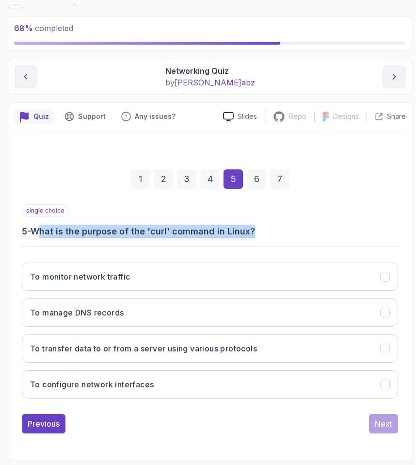
drag, startPoint x: 42, startPoint y: 229, endPoint x: 319, endPoint y: 229, distance: 277.4
click at [319, 229] on h3 "5 - What is the purpose of the 'curl' command in Linux?" at bounding box center [210, 232] width 376 height 14
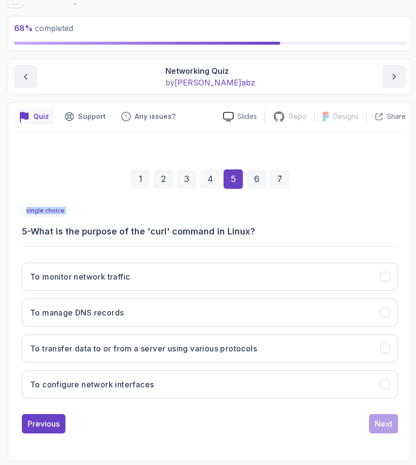
click at [319, 229] on h3 "5 - What is the purpose of the 'curl' command in Linux?" at bounding box center [210, 232] width 376 height 14
click at [292, 249] on div "single choice 5 - What is the purpose of the 'curl' command in Linux? To monito…" at bounding box center [210, 305] width 376 height 202
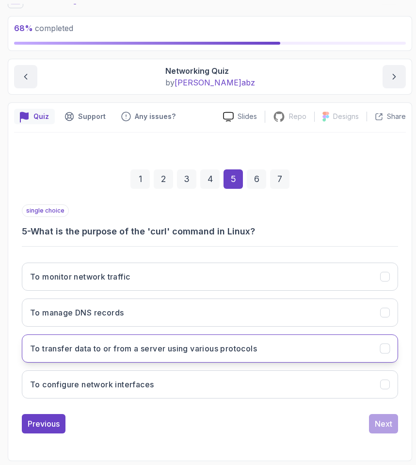
click at [98, 356] on button "To transfer data to or from a server using various protocols" at bounding box center [210, 348] width 376 height 28
click at [342, 425] on div "Next" at bounding box center [383, 423] width 17 height 12
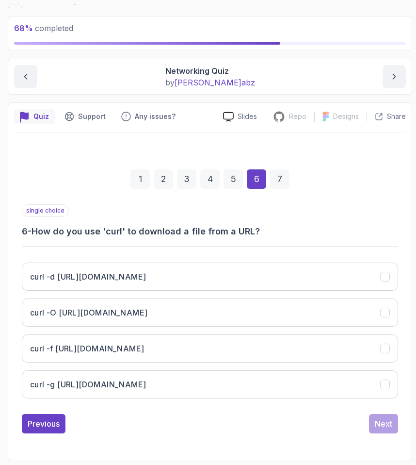
click at [32, 225] on h3 "6 - How do you use 'curl' to download a file from a URL?" at bounding box center [210, 232] width 376 height 14
click at [41, 240] on div "single choice 6 - How do you use 'curl' to download a file from a URL? curl -d …" at bounding box center [210, 305] width 376 height 202
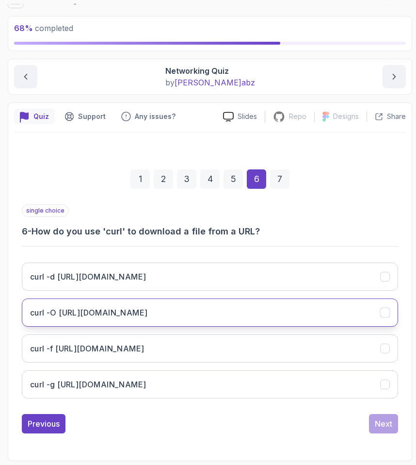
click at [72, 318] on button "curl -O http://amigoscode.com/file.txt" at bounding box center [210, 312] width 376 height 28
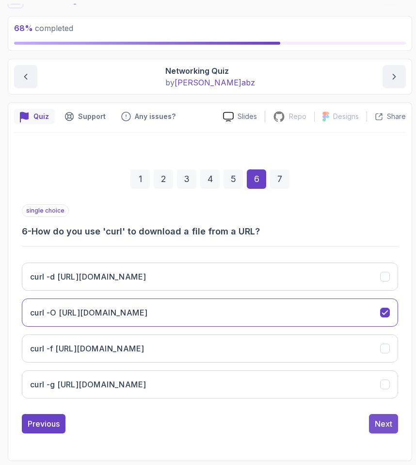
click at [342, 419] on button "Next" at bounding box center [383, 423] width 29 height 19
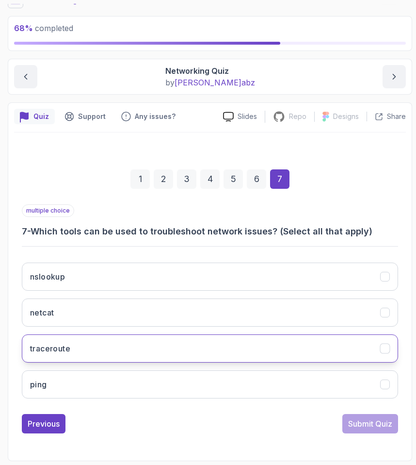
click at [47, 353] on h3 "traceroute" at bounding box center [50, 348] width 40 height 12
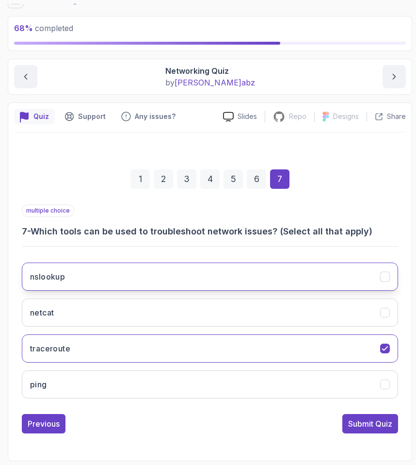
click at [48, 270] on button "nslookup" at bounding box center [210, 276] width 376 height 28
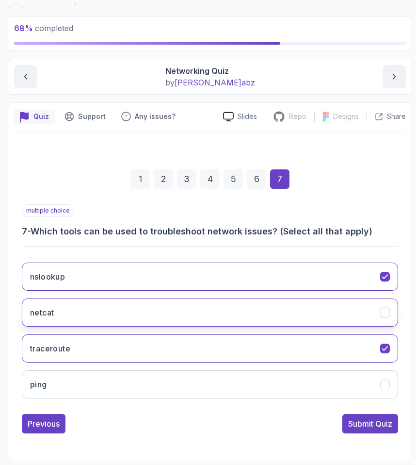
click at [48, 305] on button "netcat" at bounding box center [210, 312] width 376 height 28
click at [178, 312] on button "netcat" at bounding box center [210, 312] width 376 height 28
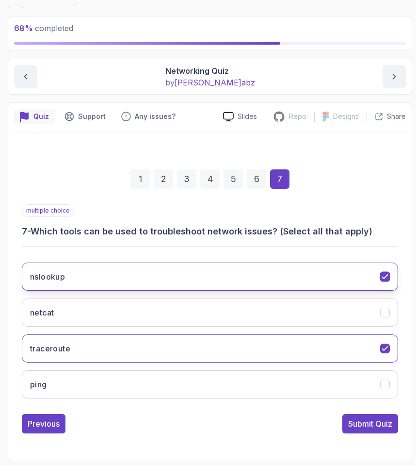
click at [156, 286] on button "nslookup" at bounding box center [210, 276] width 376 height 28
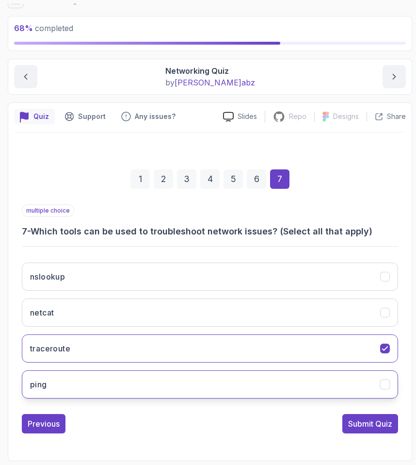
click at [128, 379] on button "ping" at bounding box center [210, 384] width 376 height 28
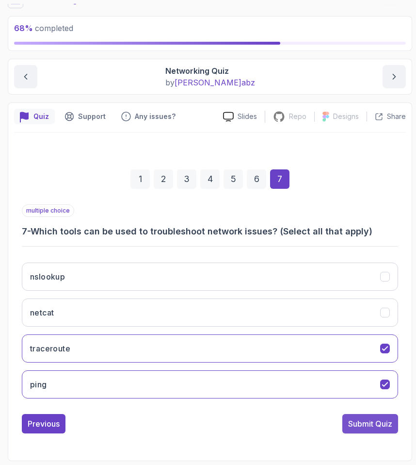
click at [342, 416] on button "Submit Quiz" at bounding box center [370, 423] width 56 height 19
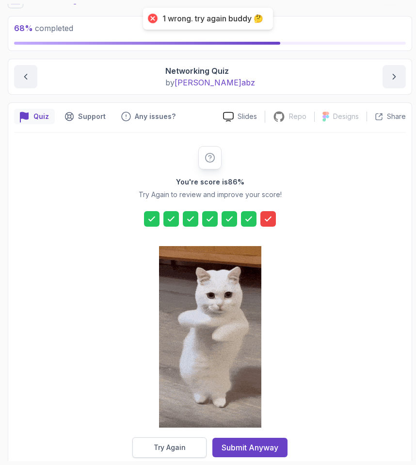
click at [183, 454] on button "Try Again" at bounding box center [169, 447] width 74 height 20
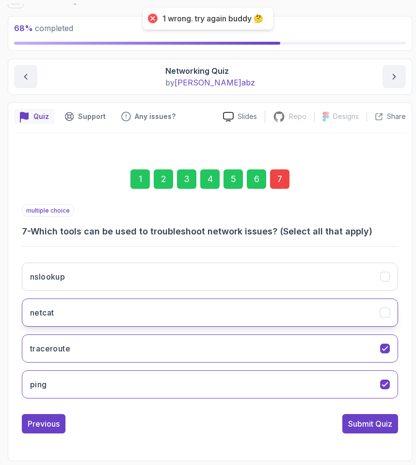
click at [48, 305] on button "netcat" at bounding box center [210, 312] width 376 height 28
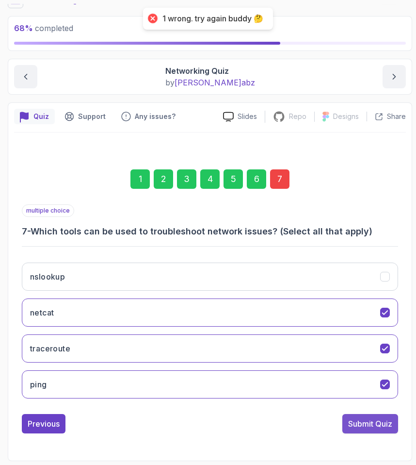
click at [342, 423] on div "Submit Quiz" at bounding box center [370, 423] width 44 height 12
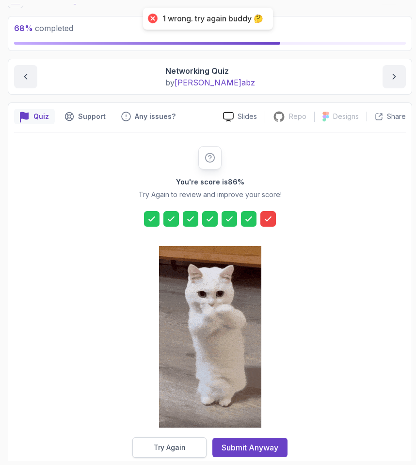
click at [174, 444] on div "Try Again" at bounding box center [170, 447] width 32 height 10
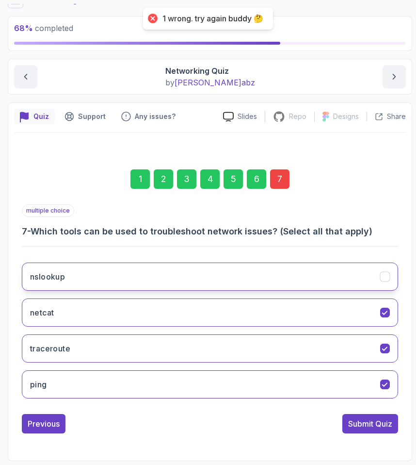
click at [107, 264] on button "nslookup" at bounding box center [210, 276] width 376 height 28
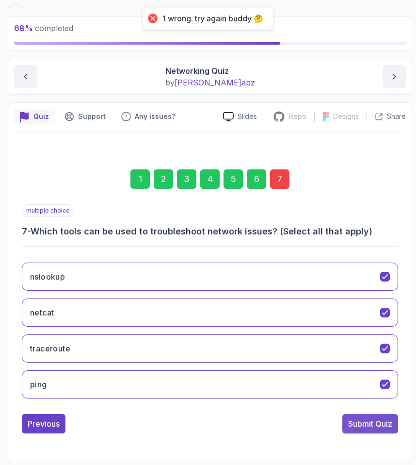
click at [342, 417] on button "Submit Quiz" at bounding box center [370, 423] width 56 height 19
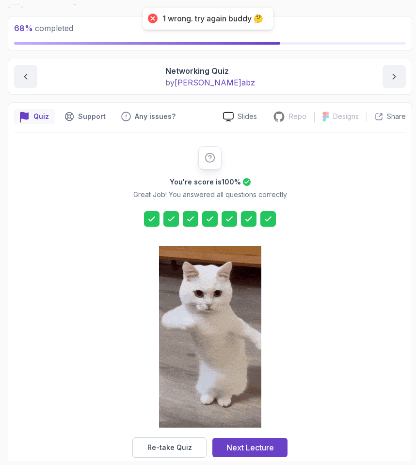
click at [214, 436] on div at bounding box center [210, 337] width 102 height 199
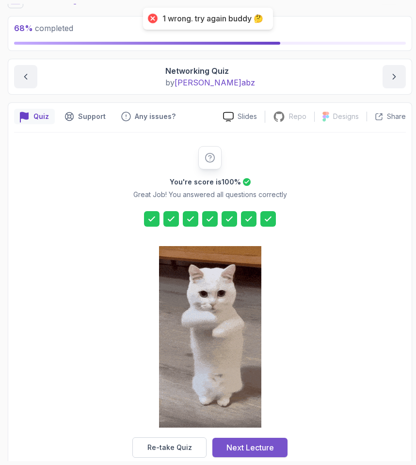
click at [220, 439] on button "Next Lecture" at bounding box center [249, 446] width 75 height 19
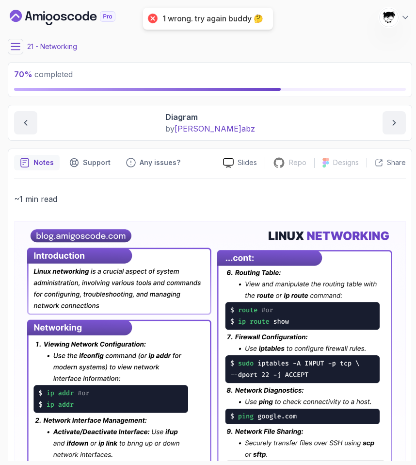
click at [152, 18] on div at bounding box center [153, 19] width 14 height 14
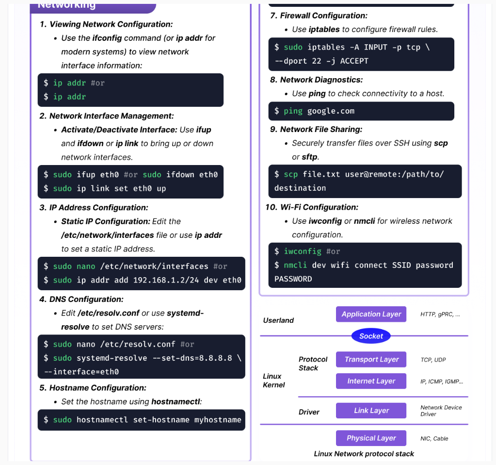
scroll to position [408, 0]
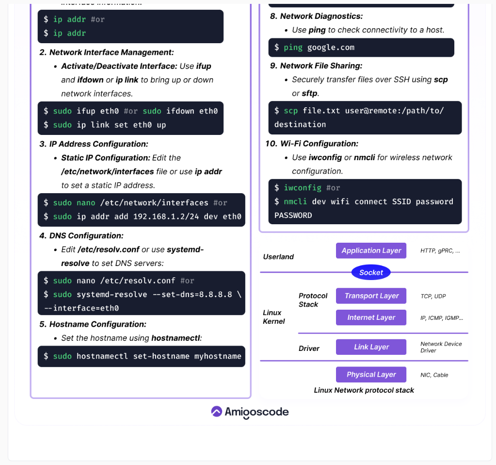
click at [342, 287] on img at bounding box center [250, 119] width 472 height 612
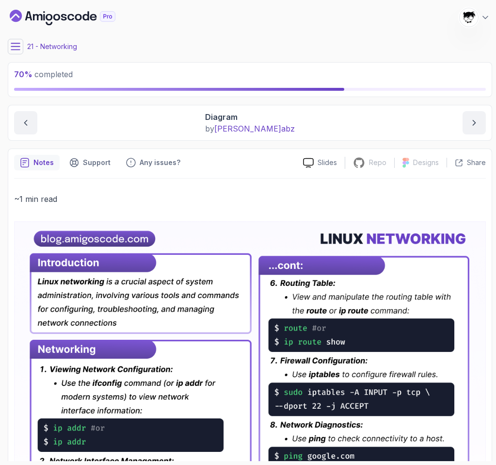
click at [15, 43] on icon at bounding box center [15, 46] width 9 height 6
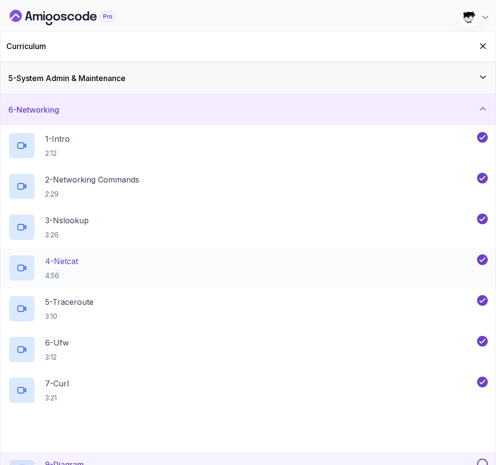
scroll to position [215, 0]
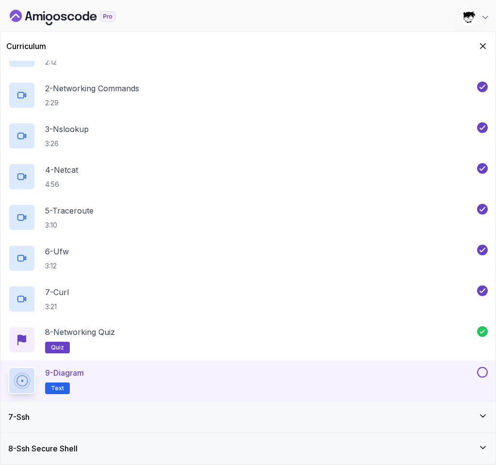
click at [342, 370] on button at bounding box center [482, 372] width 11 height 11
click at [335, 420] on div "7 - Ssh" at bounding box center [248, 417] width 480 height 12
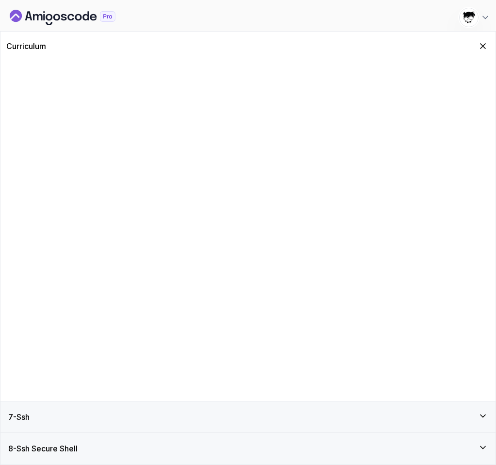
scroll to position [0, 0]
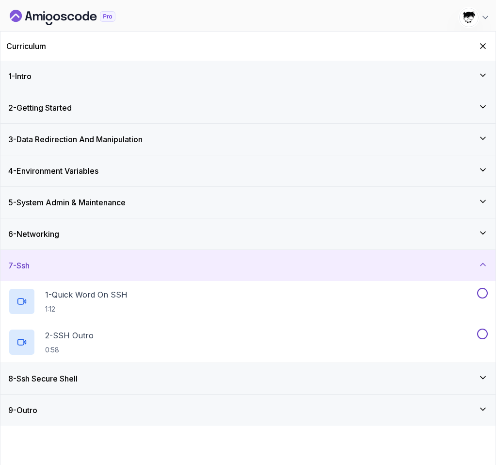
click at [61, 377] on h3 "8 - Ssh Secure Shell" at bounding box center [42, 378] width 69 height 12
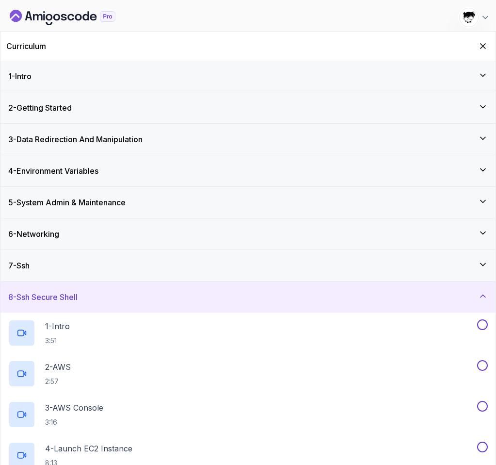
click at [59, 297] on h3 "8 - Ssh Secure Shell" at bounding box center [42, 297] width 69 height 12
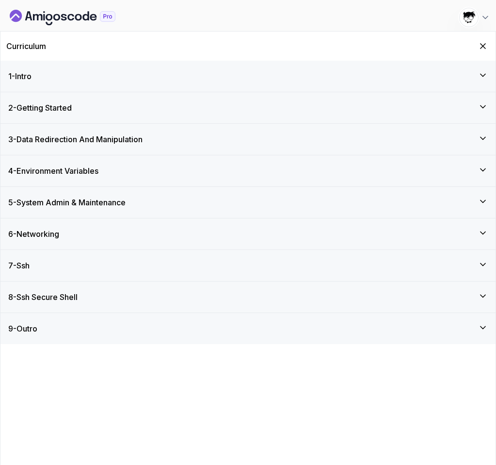
click at [56, 18] on icon "Dashboard" at bounding box center [63, 18] width 106 height 16
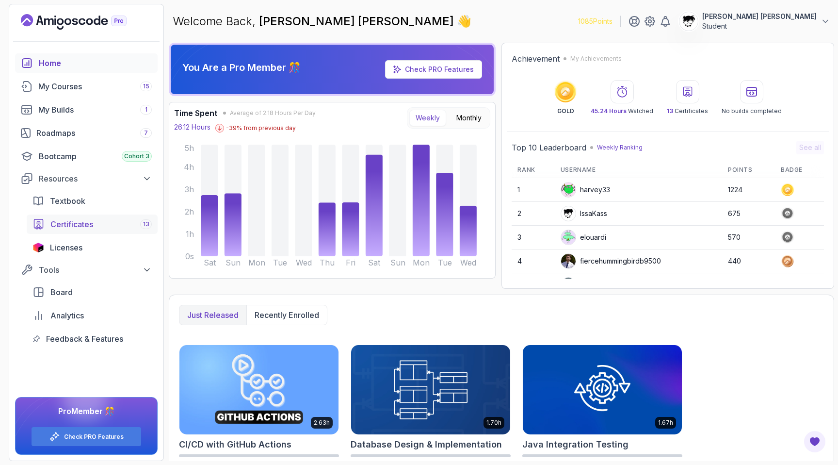
click at [94, 228] on div "Certificates 13" at bounding box center [100, 224] width 101 height 12
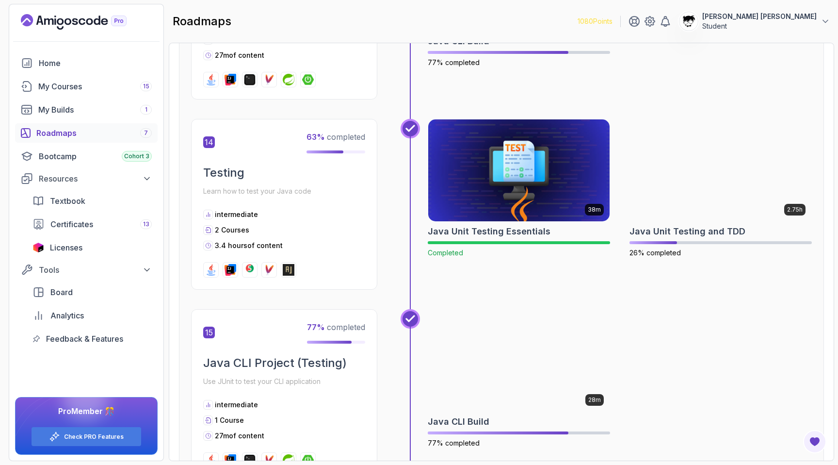
scroll to position [3053, 0]
